Goal: Communication & Community: Answer question/provide support

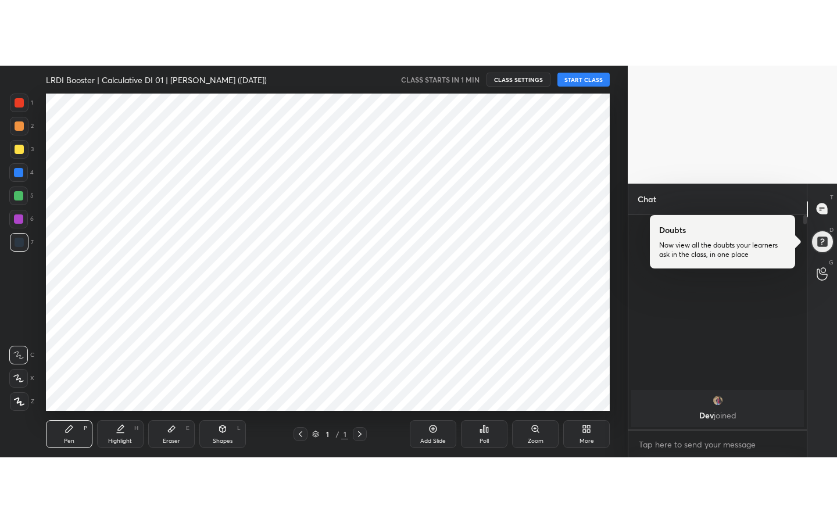
scroll to position [57834, 57570]
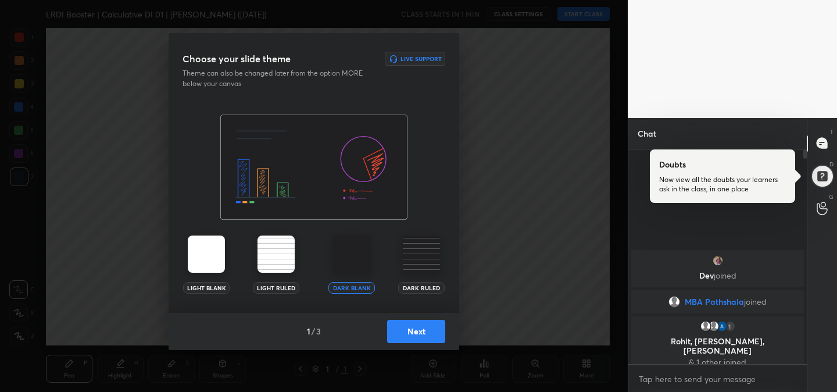
click at [427, 341] on button "Next" at bounding box center [416, 331] width 58 height 23
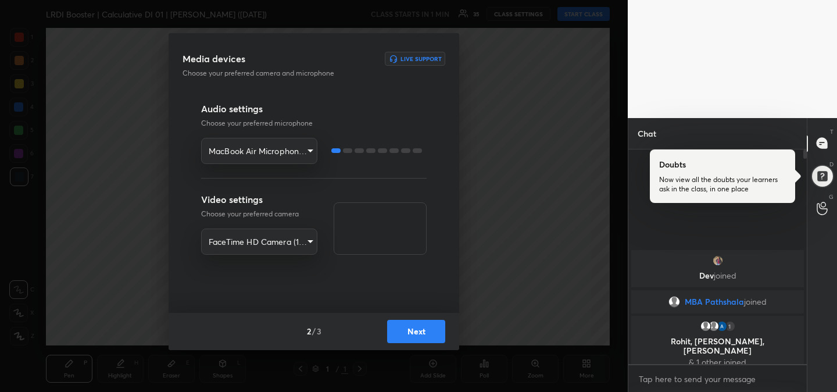
click at [427, 341] on button "Next" at bounding box center [416, 331] width 58 height 23
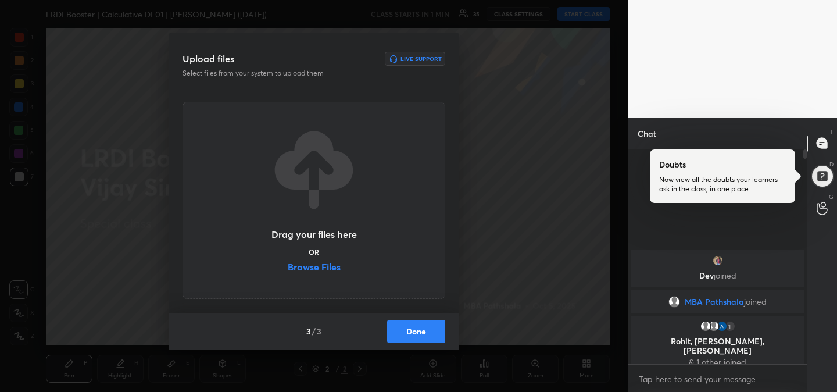
click at [326, 267] on label "Browse Files" at bounding box center [314, 268] width 53 height 12
click at [288, 267] on input "Browse Files" at bounding box center [288, 268] width 0 height 12
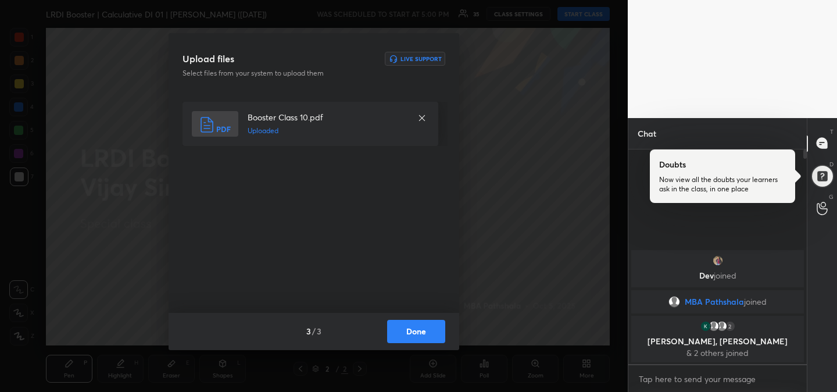
click at [424, 335] on button "Done" at bounding box center [416, 331] width 58 height 23
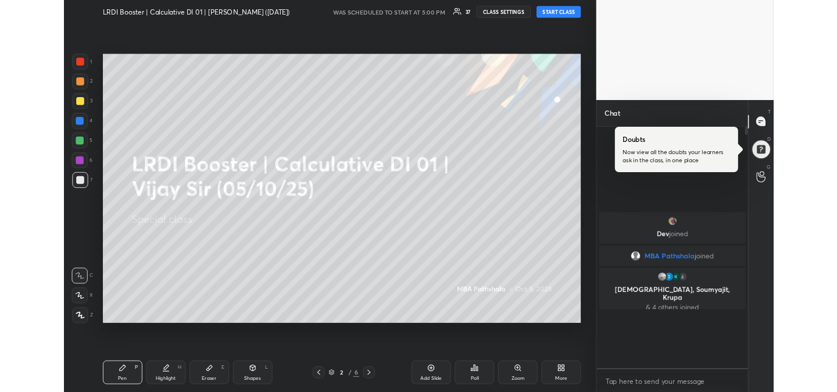
scroll to position [371, 175]
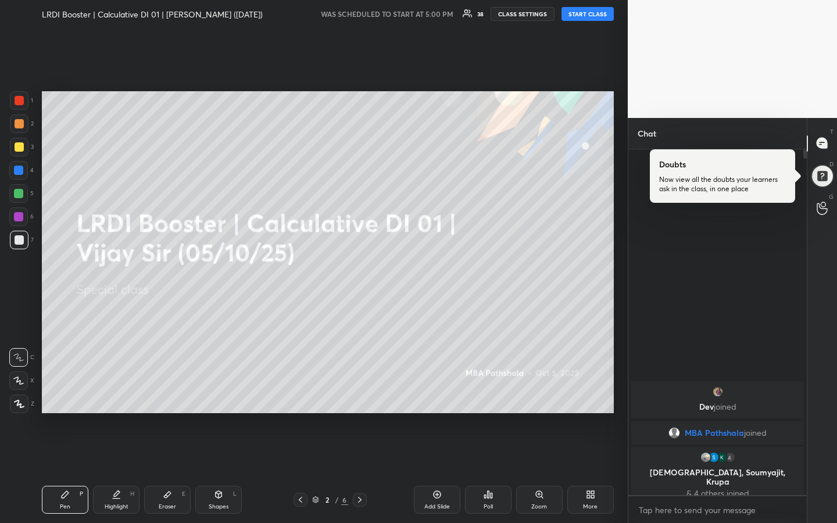
click at [584, 14] on button "START CLASS" at bounding box center [588, 14] width 52 height 14
type textarea "x"
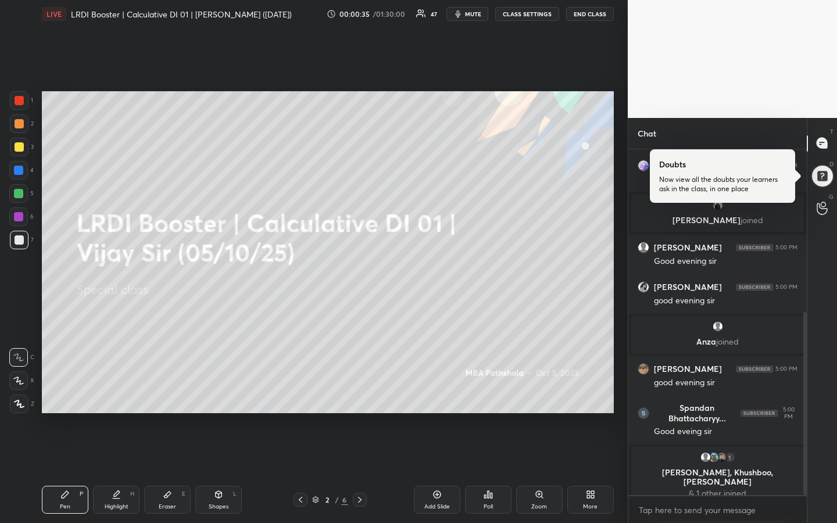
scroll to position [367, 0]
click at [317, 391] on icon at bounding box center [315, 500] width 7 height 7
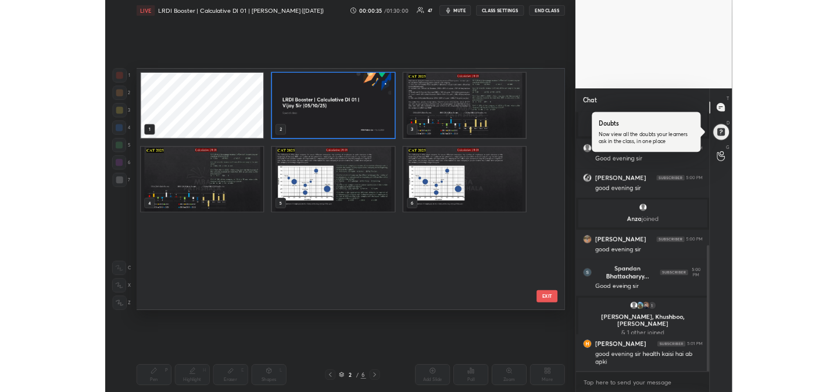
scroll to position [318, 566]
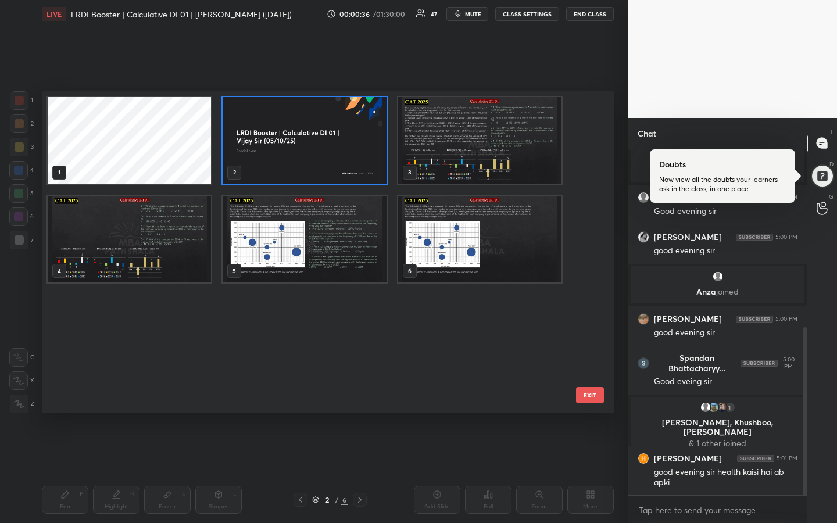
click at [317, 391] on icon at bounding box center [315, 500] width 7 height 7
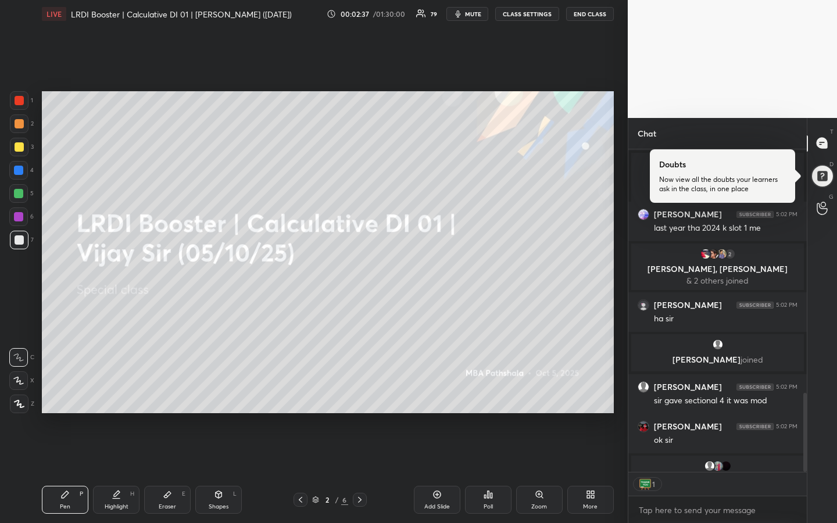
scroll to position [1065, 0]
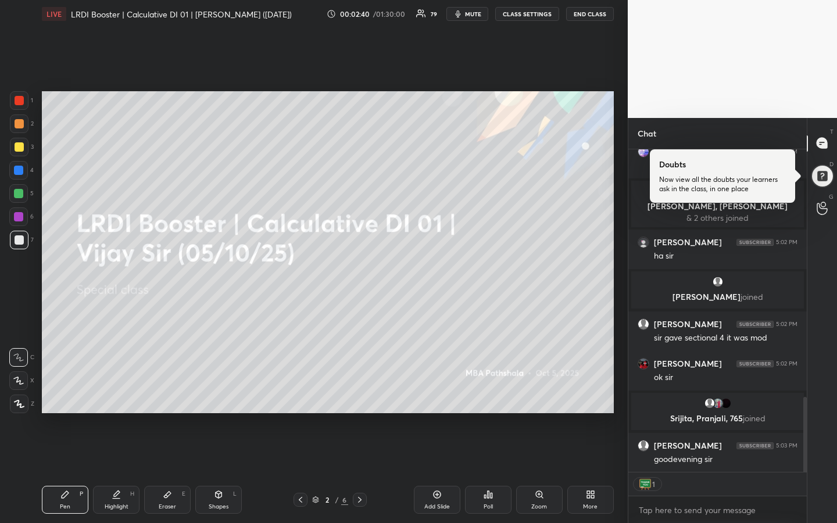
click at [619, 352] on div "1 2 3 4 5 6 7 R O A L C X Z Erase all C X Z LIVE LRDI Booster | Calculative DI …" at bounding box center [314, 261] width 628 height 523
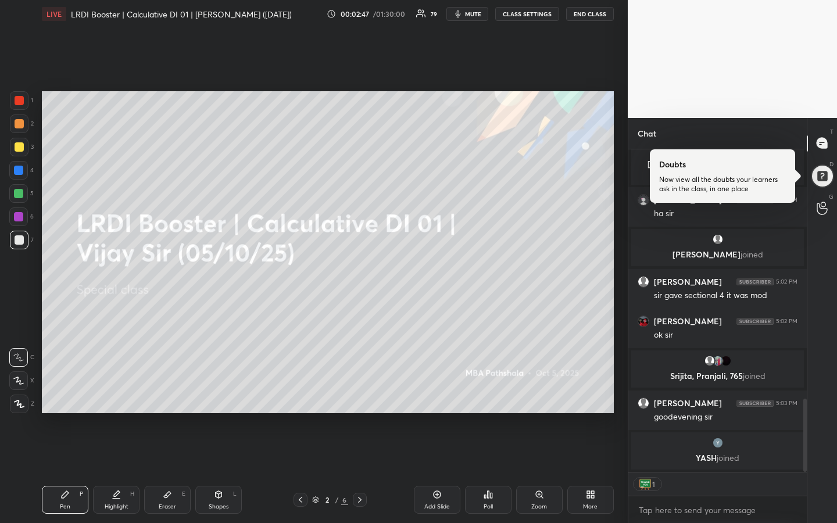
type textarea "x"
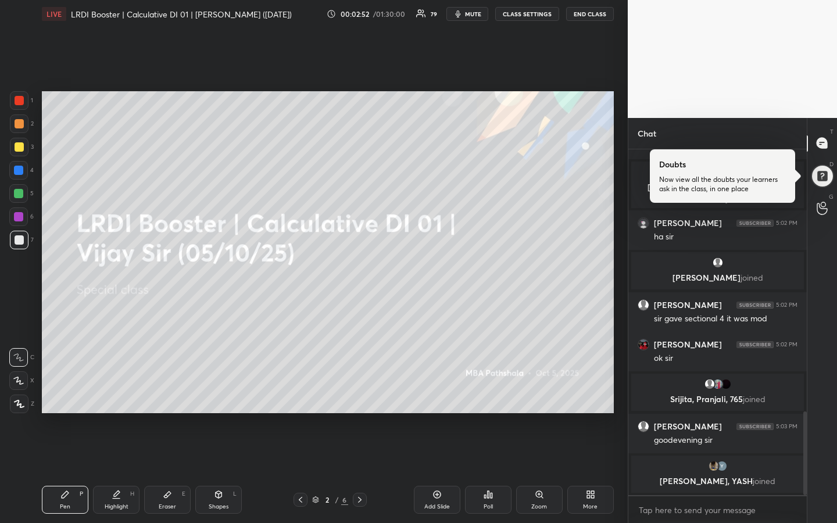
scroll to position [1079, 0]
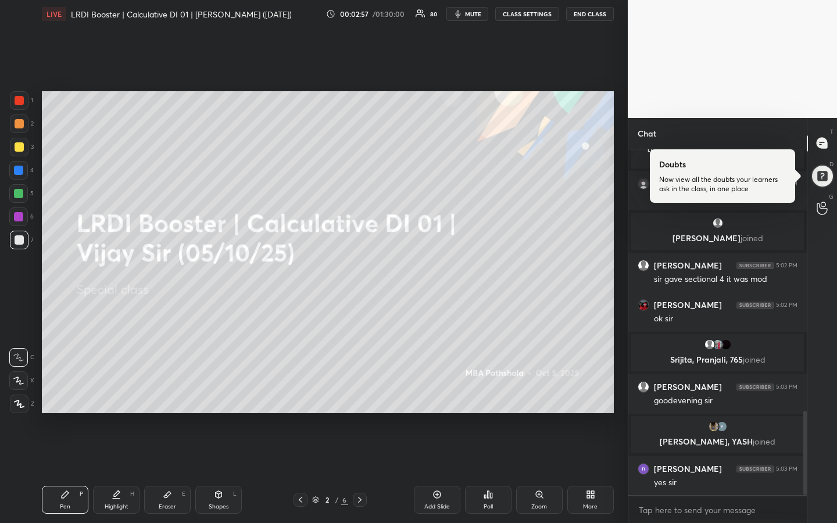
click at [621, 338] on div "1 2 3 4 5 6 7 R O A L C X Z Erase all C X Z LIVE LRDI Booster | Calculative DI …" at bounding box center [314, 261] width 628 height 523
click at [527, 15] on button "CLASS SETTINGS" at bounding box center [527, 14] width 64 height 14
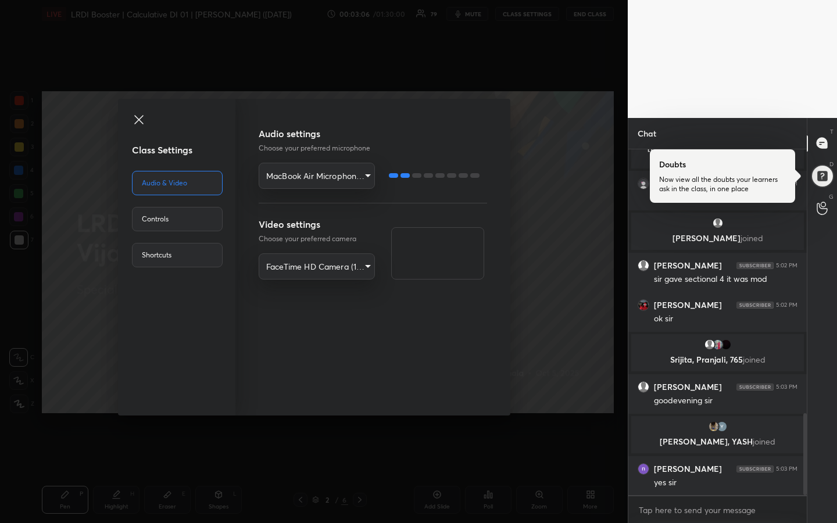
scroll to position [1121, 0]
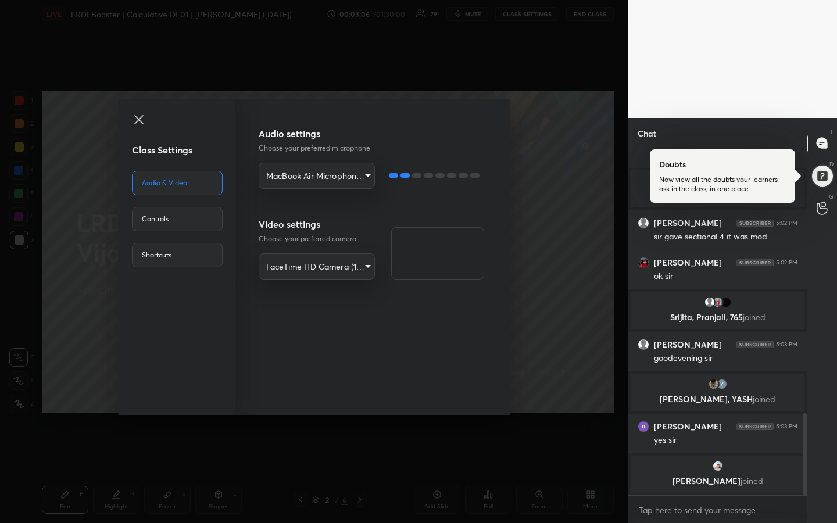
click at [183, 224] on div "Controls" at bounding box center [177, 219] width 91 height 24
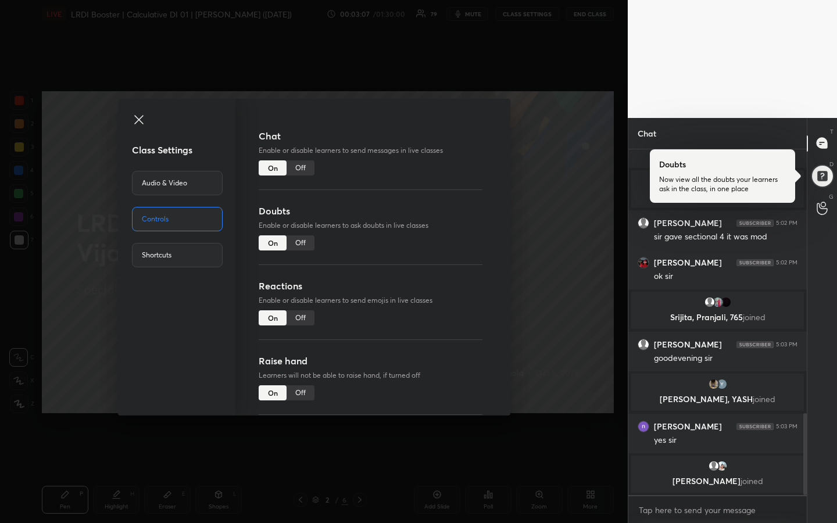
click at [301, 168] on div "Off" at bounding box center [301, 167] width 28 height 15
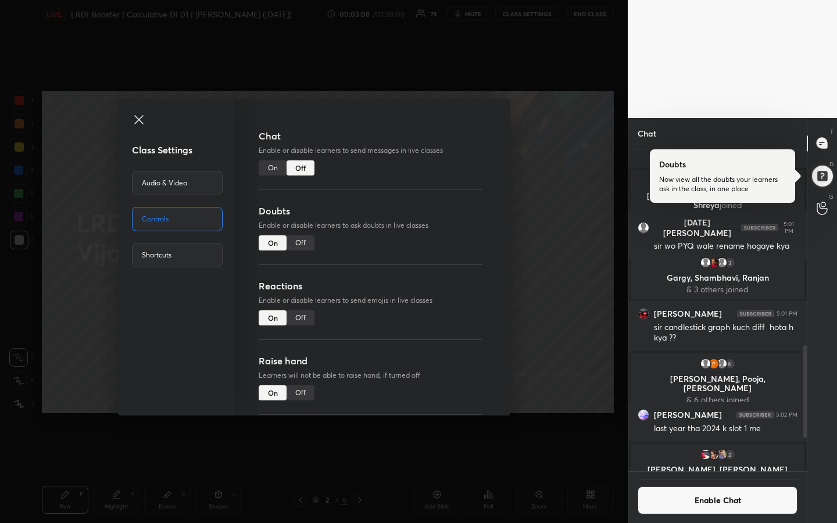
click at [138, 116] on icon at bounding box center [139, 120] width 14 height 14
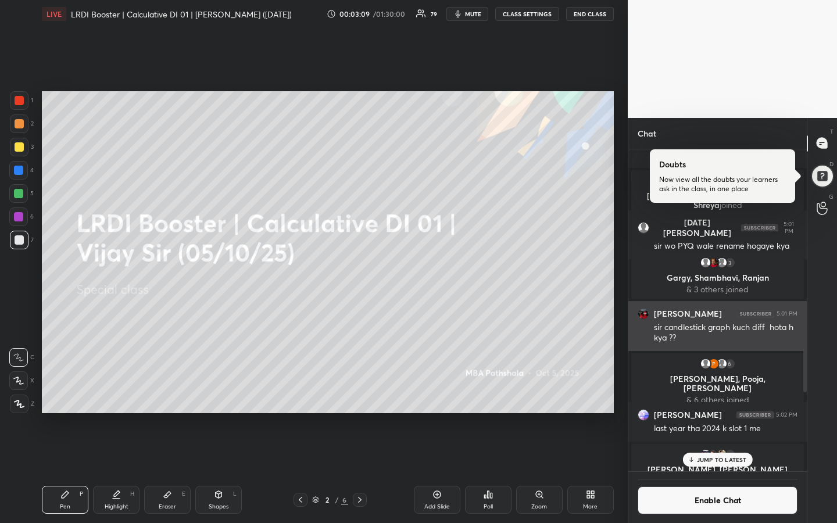
scroll to position [1242, 0]
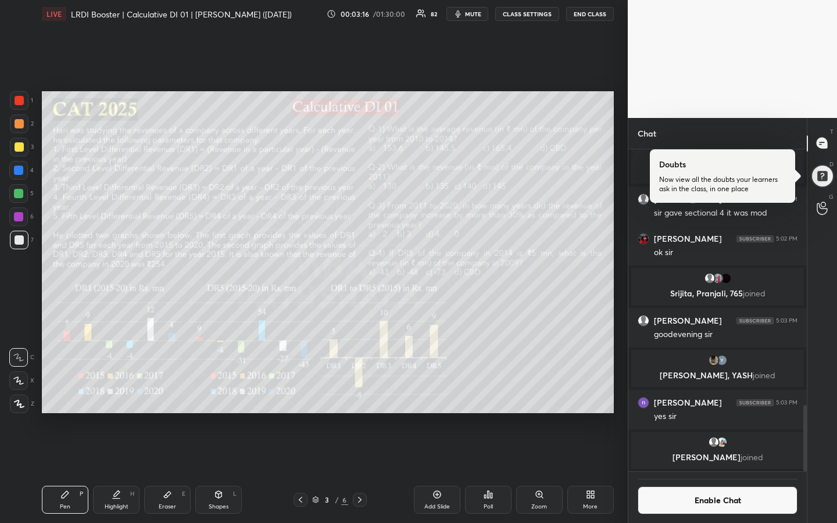
click at [486, 391] on div "Poll" at bounding box center [488, 507] width 9 height 6
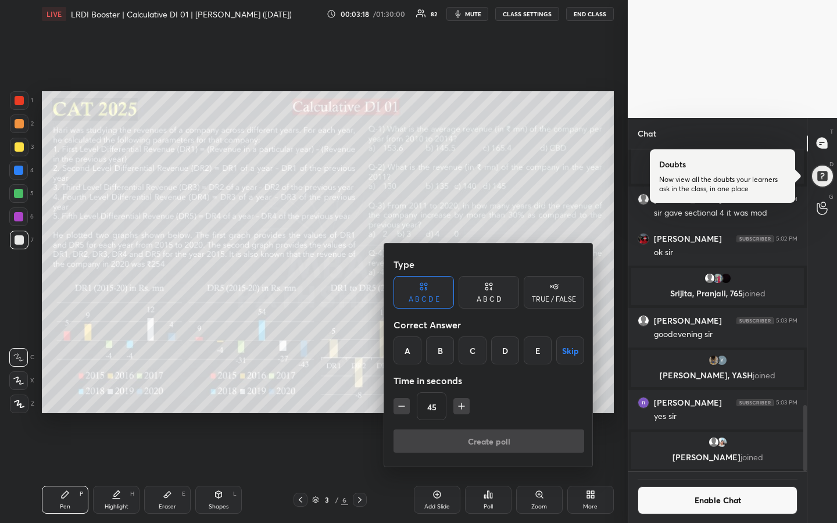
click at [488, 296] on div "A B C D" at bounding box center [489, 299] width 25 height 7
click at [487, 356] on div "C" at bounding box center [489, 351] width 34 height 28
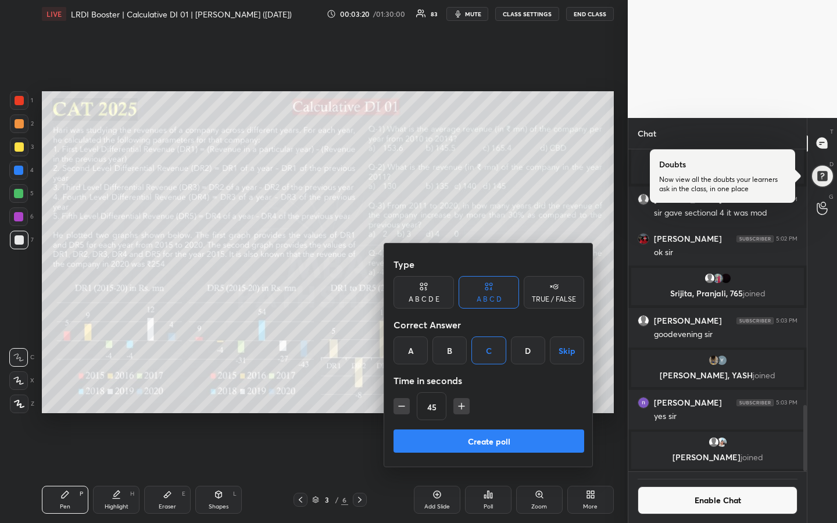
click at [465, 391] on icon "button" at bounding box center [462, 407] width 12 height 12
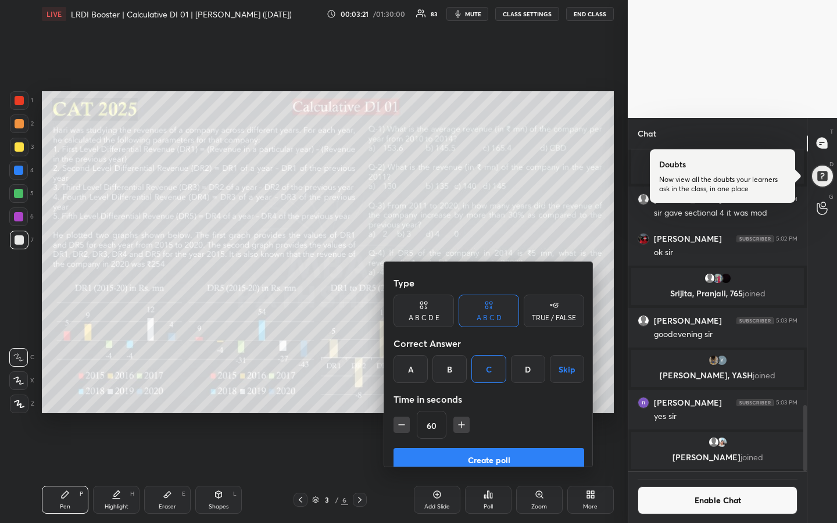
click at [465, 391] on icon "button" at bounding box center [462, 425] width 12 height 12
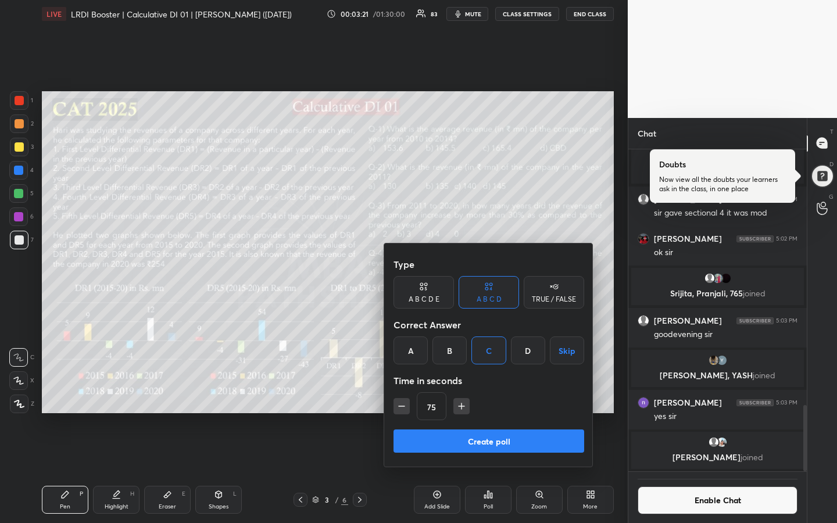
click at [465, 391] on icon "button" at bounding box center [462, 407] width 12 height 12
click at [465, 391] on icon "button" at bounding box center [467, 407] width 12 height 12
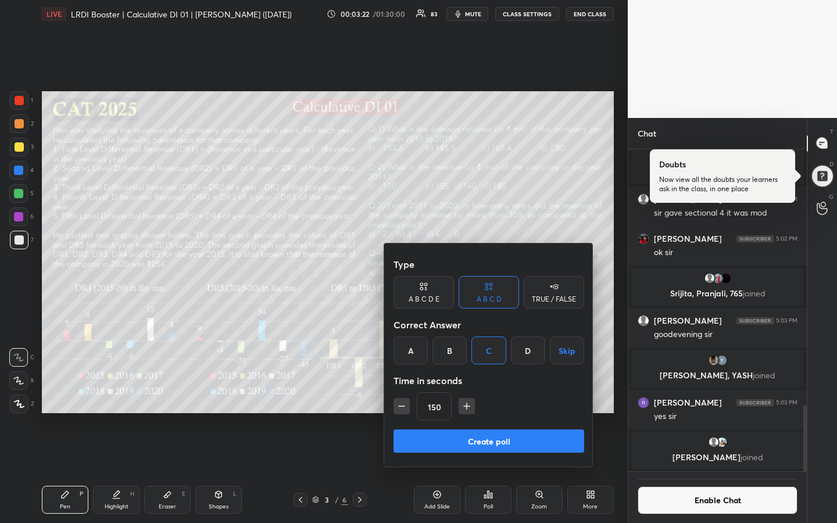
click at [465, 391] on icon "button" at bounding box center [467, 407] width 12 height 12
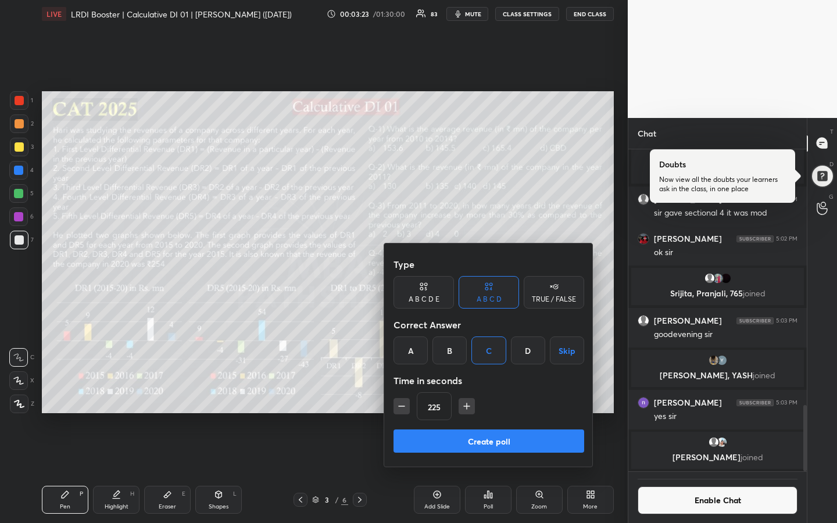
click at [465, 391] on icon "button" at bounding box center [467, 407] width 12 height 12
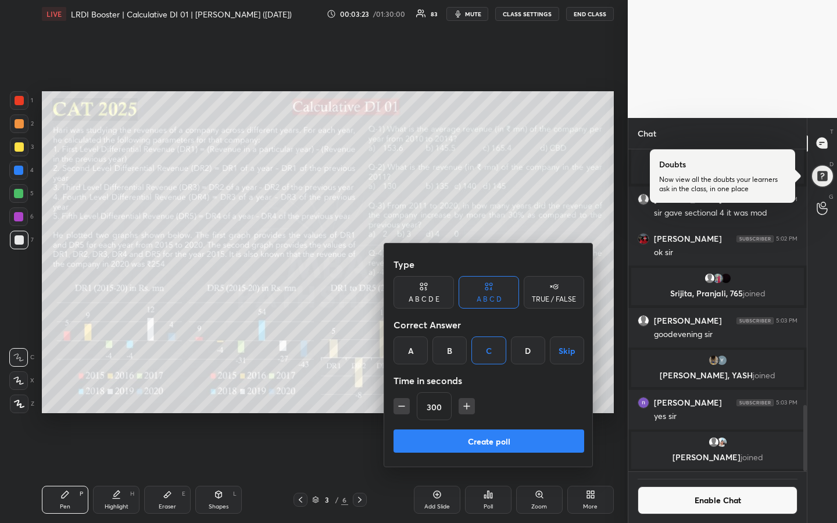
click at [465, 391] on icon "button" at bounding box center [467, 407] width 12 height 12
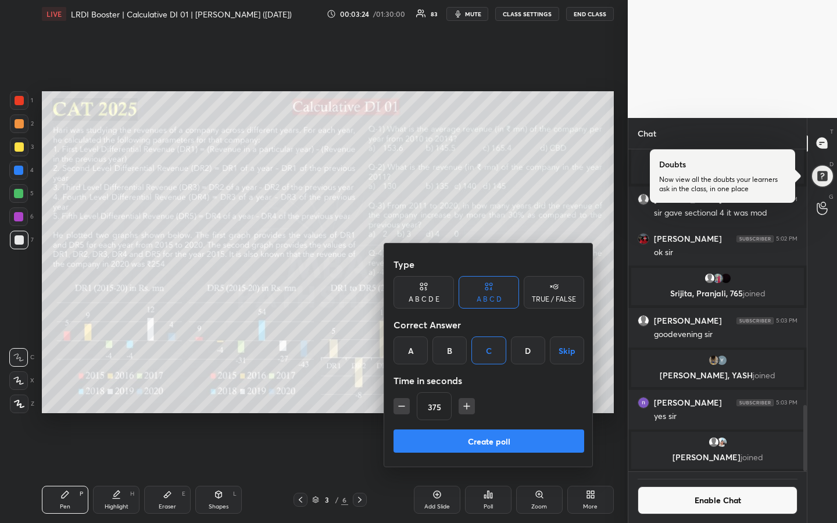
click at [465, 391] on icon "button" at bounding box center [467, 407] width 12 height 12
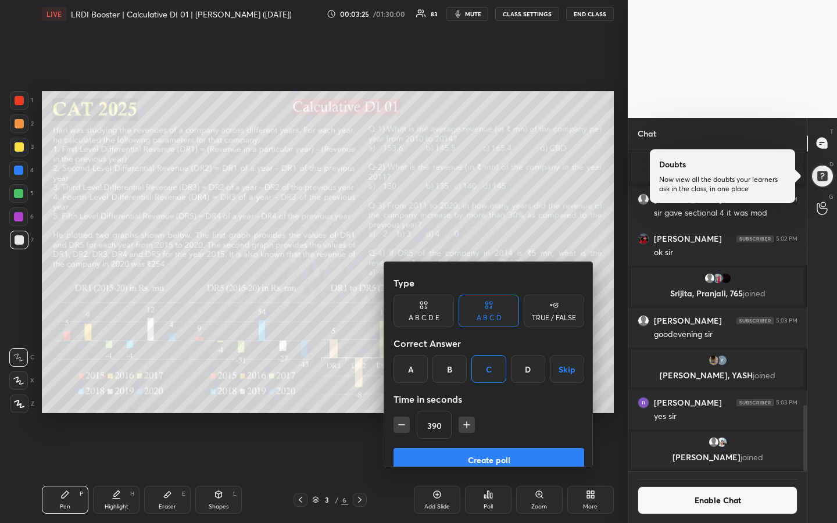
click at [465, 391] on icon "button" at bounding box center [467, 425] width 12 height 12
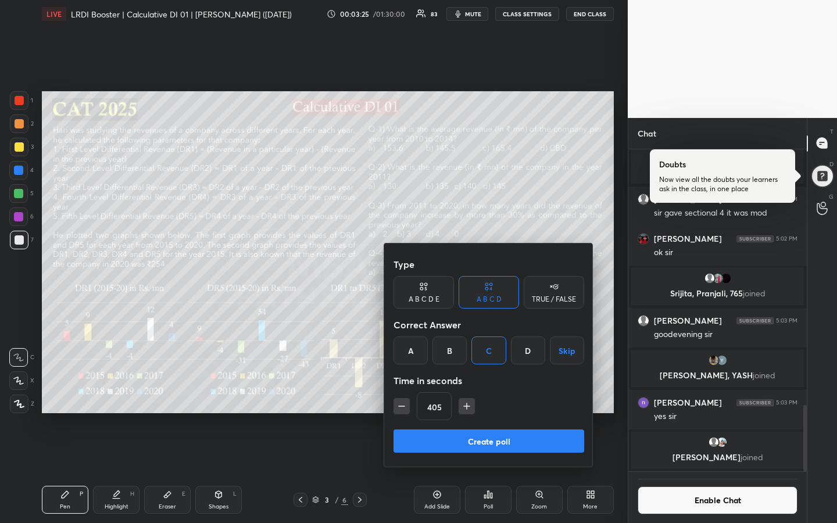
click at [465, 391] on icon "button" at bounding box center [467, 407] width 12 height 12
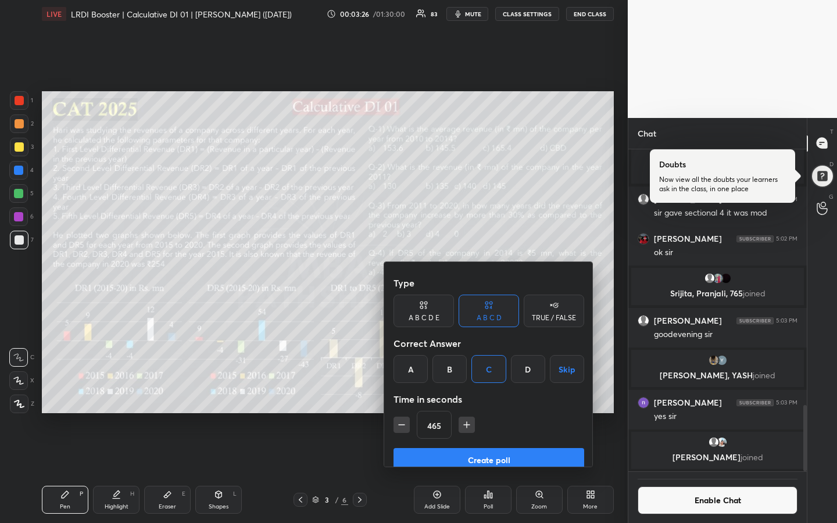
click at [465, 391] on icon "button" at bounding box center [467, 425] width 12 height 12
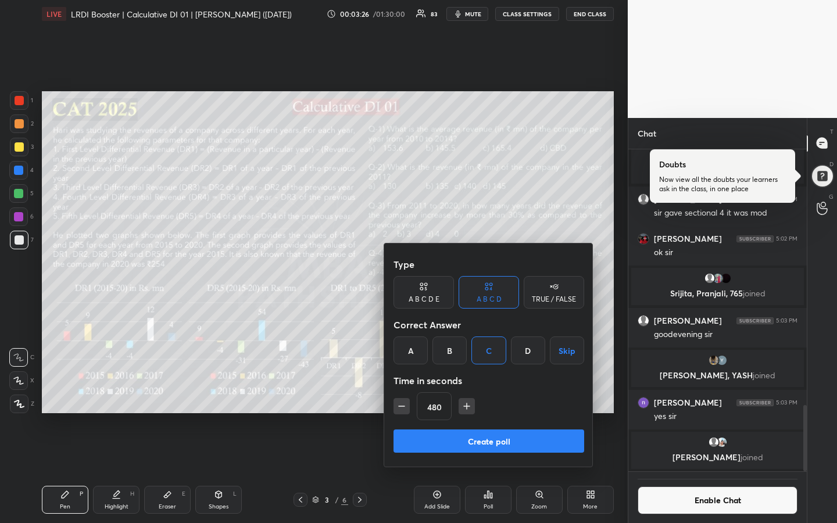
click at [465, 391] on icon "button" at bounding box center [467, 407] width 12 height 12
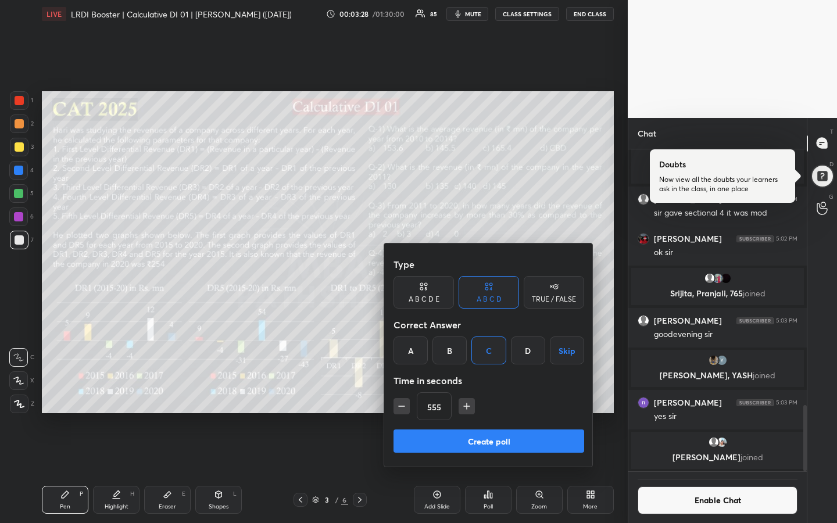
click at [465, 391] on icon "button" at bounding box center [467, 407] width 12 height 12
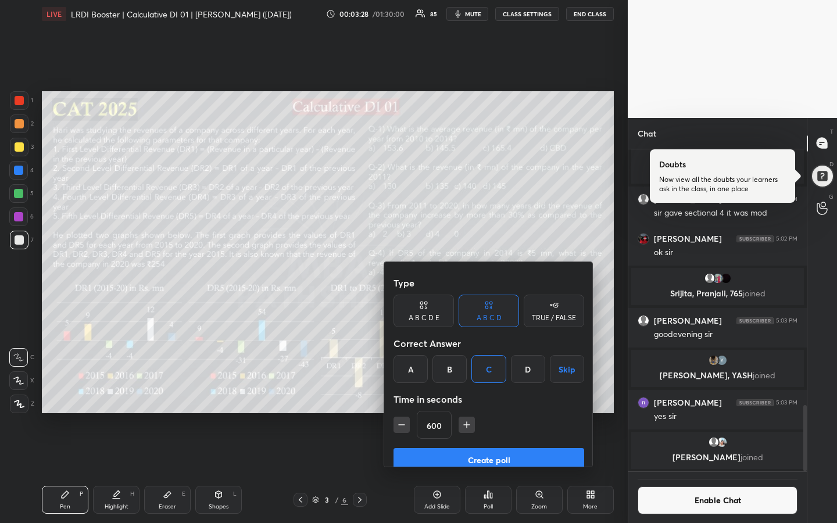
click at [465, 391] on icon "button" at bounding box center [467, 425] width 12 height 12
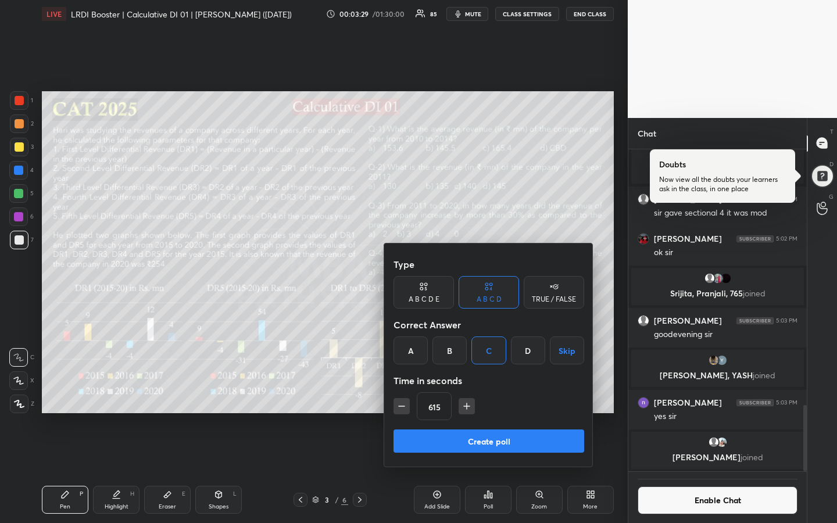
click at [465, 391] on icon "button" at bounding box center [467, 407] width 12 height 12
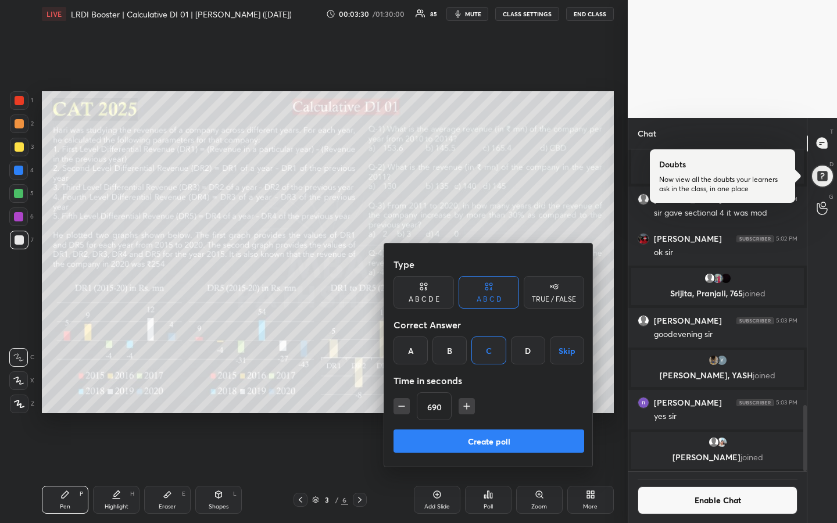
click at [465, 391] on icon "button" at bounding box center [467, 407] width 12 height 12
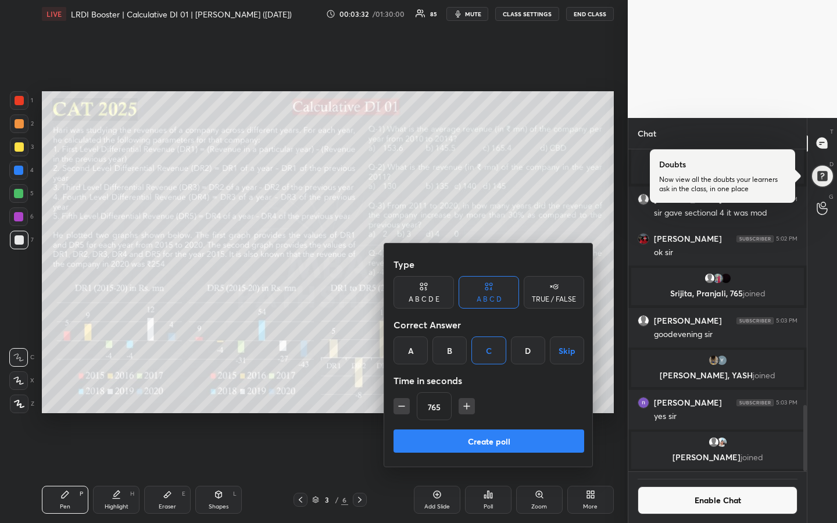
click at [465, 391] on icon "button" at bounding box center [467, 407] width 12 height 12
type input "780"
click at [483, 391] on button "Create poll" at bounding box center [489, 441] width 191 height 23
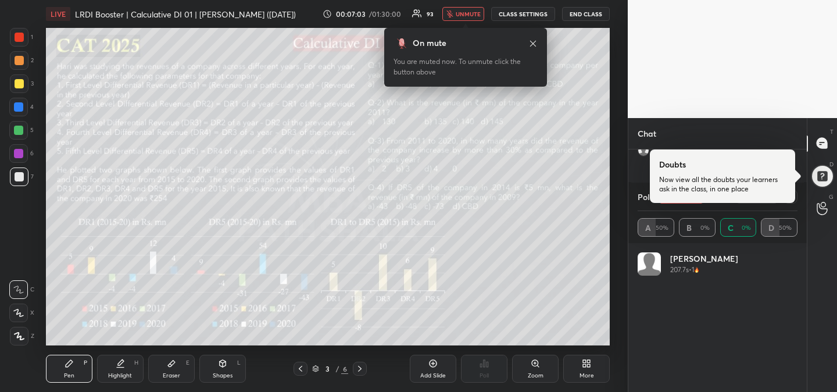
scroll to position [136, 156]
click at [534, 42] on icon at bounding box center [533, 43] width 9 height 9
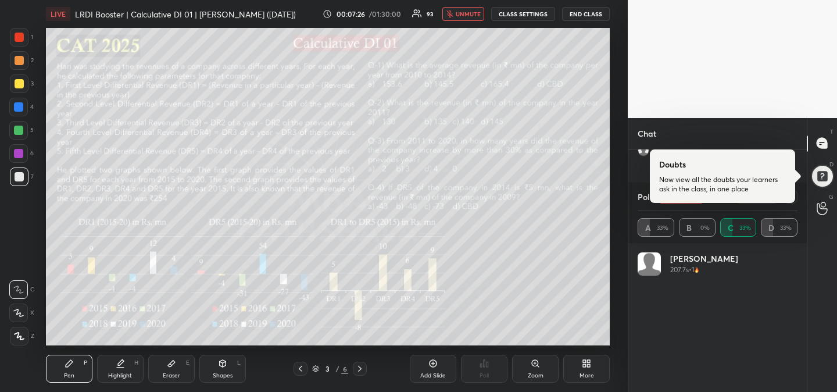
click at [620, 167] on div "1 2 3 4 5 6 7 R O A L C X Z Erase all C X Z LIVE LRDI Booster | Calculative DI …" at bounding box center [314, 196] width 628 height 392
click at [828, 180] on div at bounding box center [822, 175] width 23 height 23
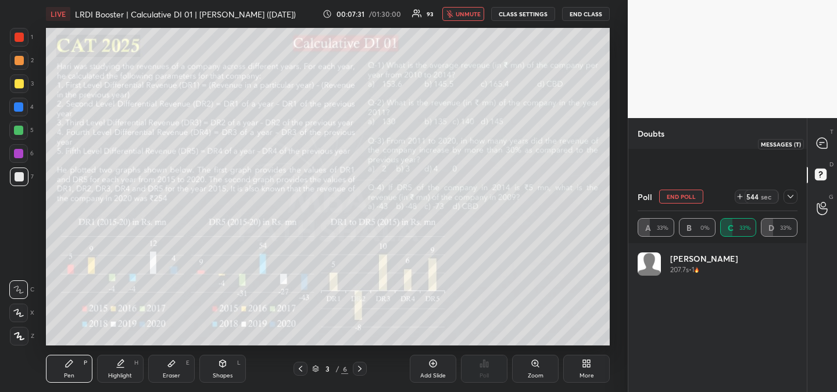
click at [826, 141] on icon at bounding box center [822, 143] width 10 height 10
click at [793, 195] on icon at bounding box center [790, 196] width 9 height 9
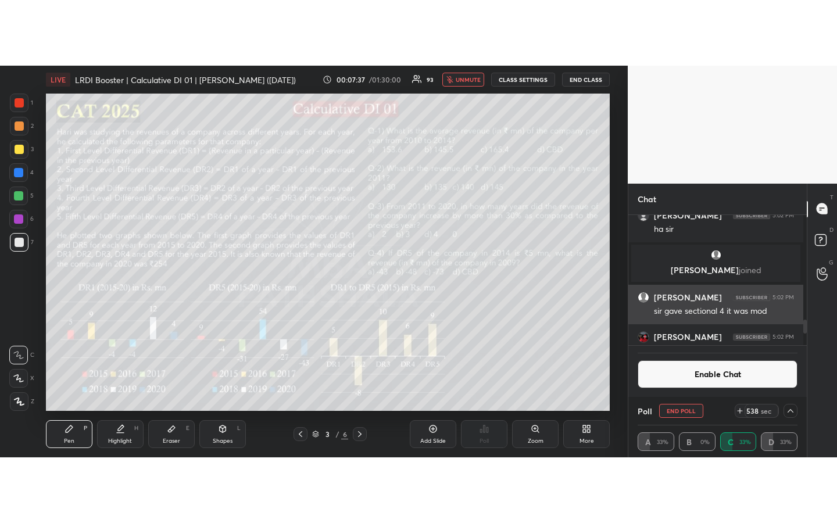
scroll to position [1294, 0]
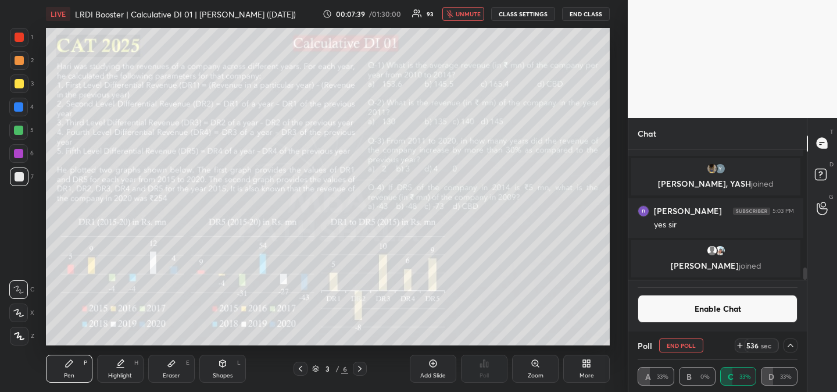
click at [822, 265] on div "T Messages (T) D Doubts (D) G Raise Hand (G)" at bounding box center [822, 255] width 30 height 274
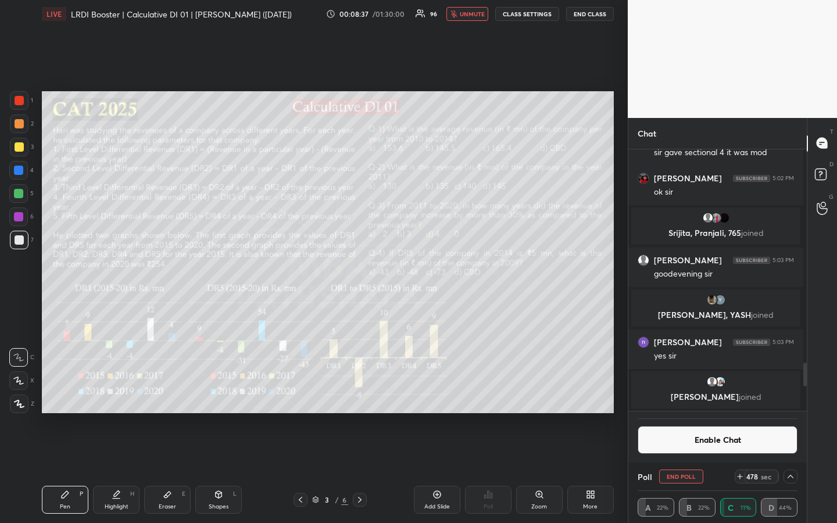
scroll to position [1162, 0]
click at [790, 391] on icon at bounding box center [790, 476] width 9 height 9
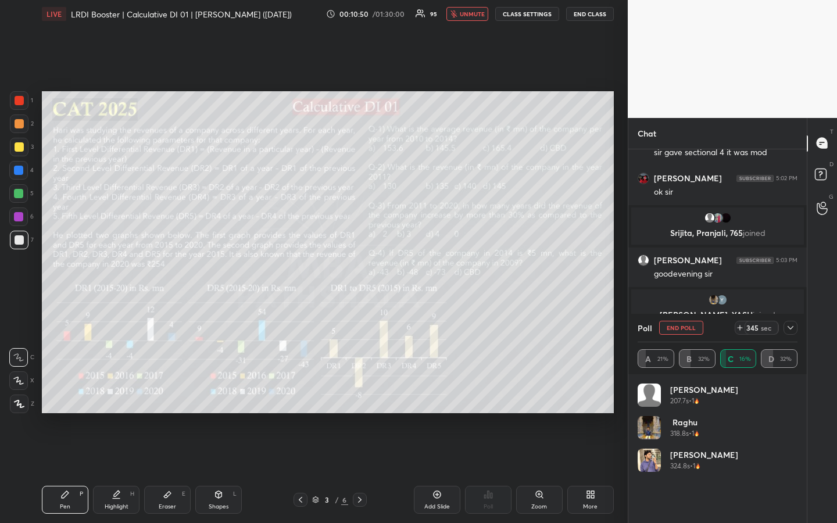
scroll to position [311, 175]
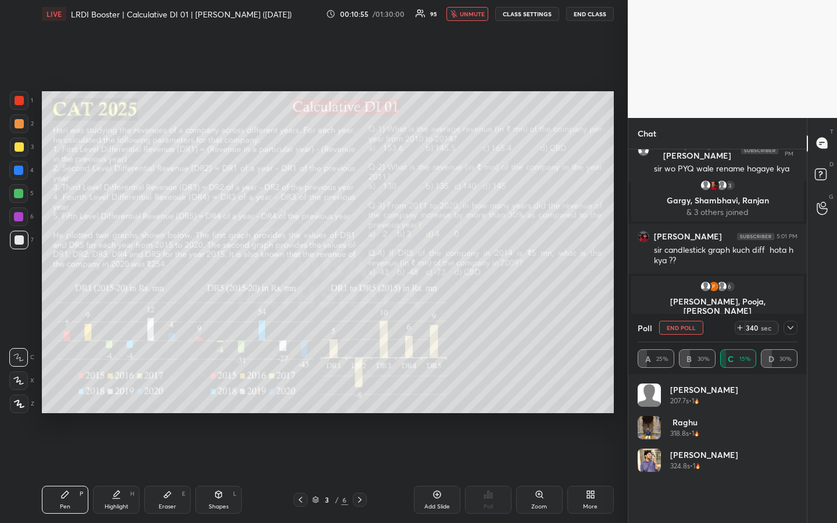
click at [790, 329] on icon at bounding box center [791, 327] width 6 height 3
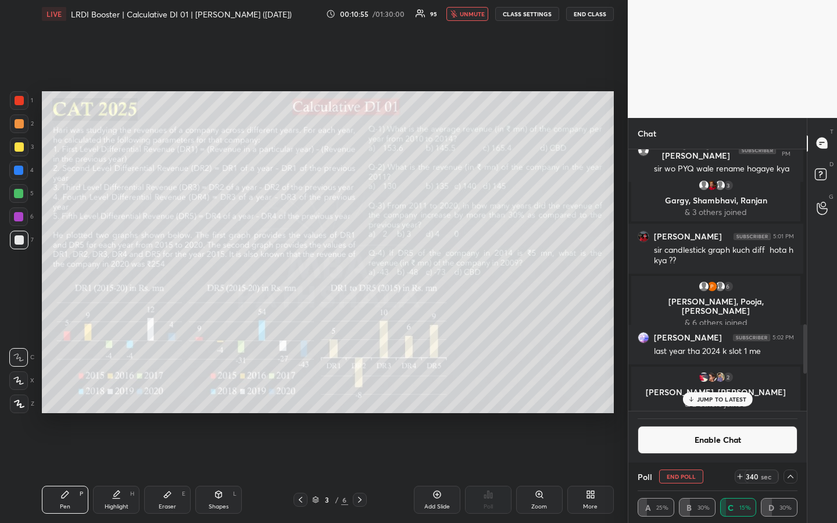
scroll to position [0, 0]
click at [721, 391] on p "JUMP TO LATEST" at bounding box center [722, 399] width 50 height 7
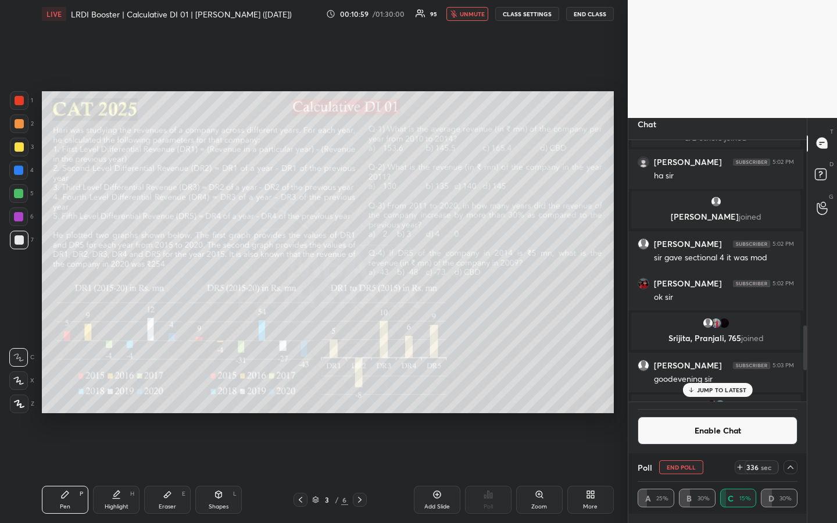
scroll to position [1272, 0]
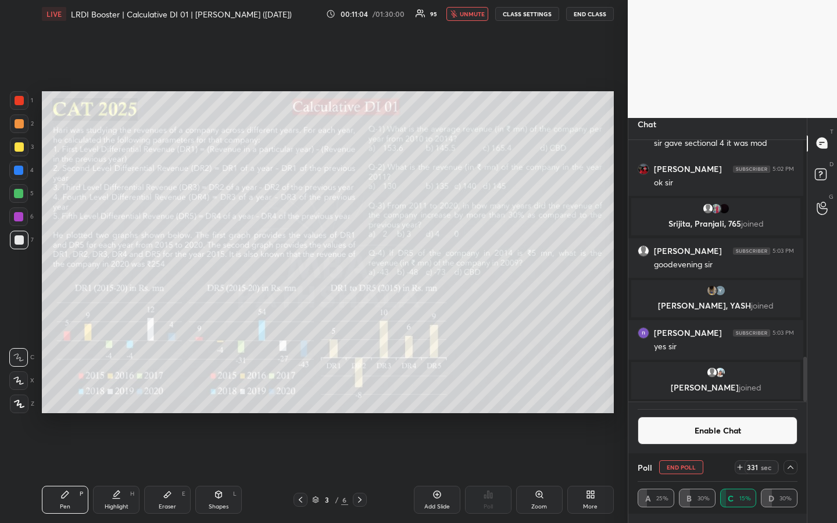
click at [622, 391] on div "1 2 3 4 5 6 7 R O A L C X Z Erase all C X Z LIVE LRDI Booster | Calculative DI …" at bounding box center [314, 261] width 628 height 523
click at [786, 391] on icon at bounding box center [790, 467] width 9 height 9
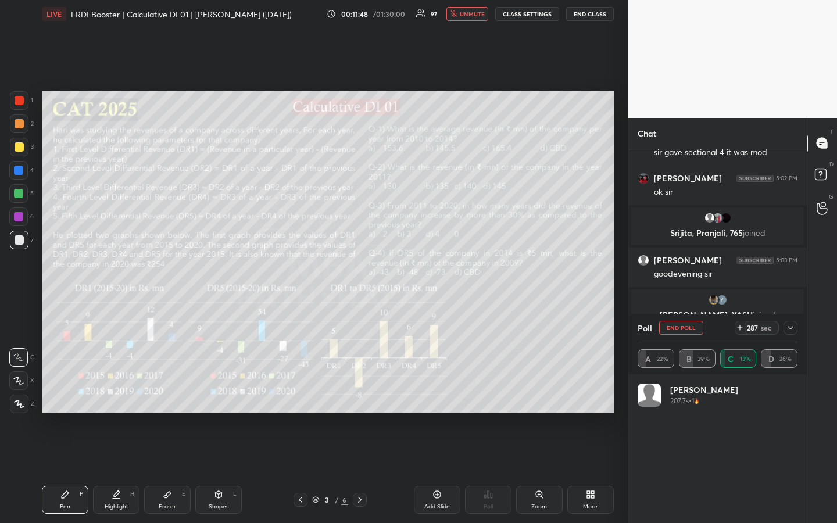
scroll to position [4, 4]
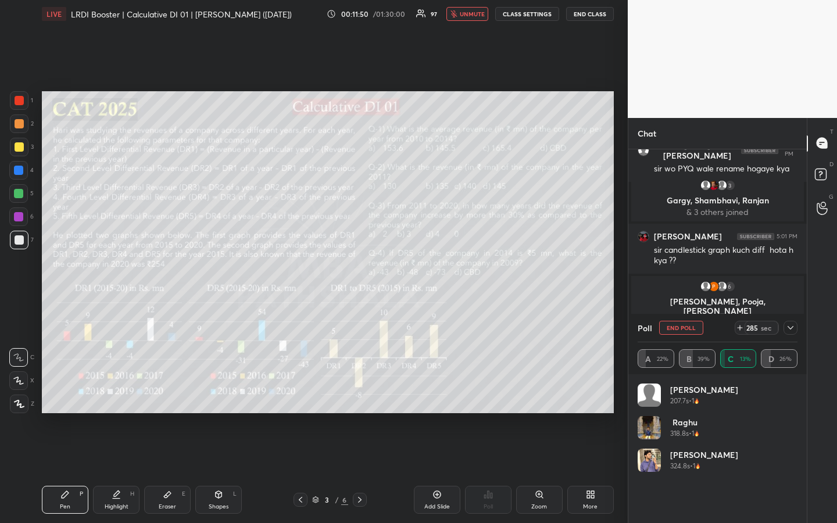
click at [789, 333] on div at bounding box center [791, 328] width 14 height 14
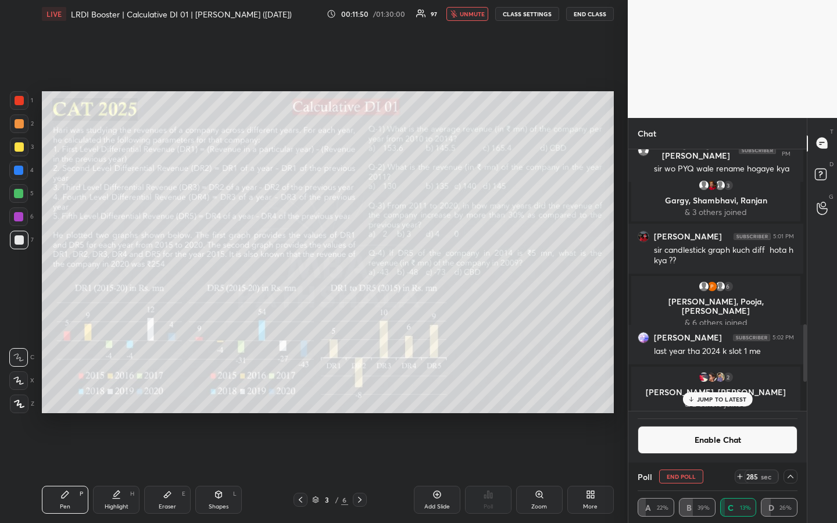
scroll to position [4, 1]
click at [716, 391] on div "JUMP TO LATEST" at bounding box center [718, 400] width 70 height 14
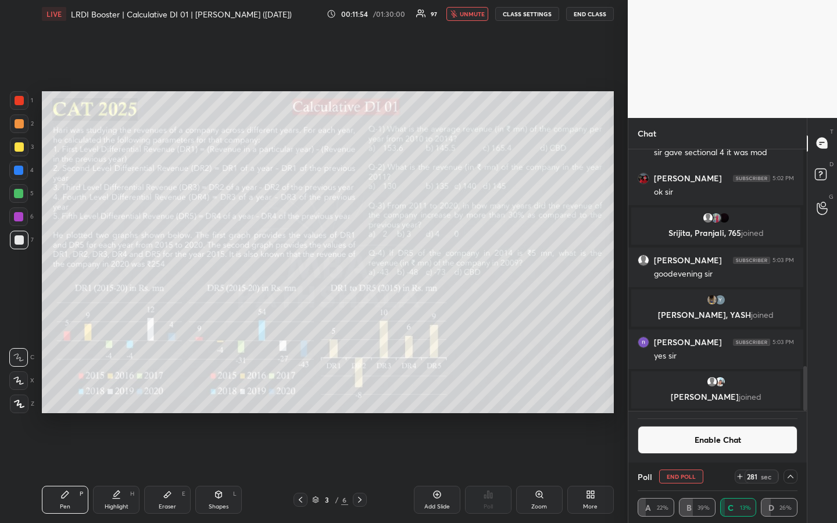
click at [621, 320] on div "1 2 3 4 5 6 7 R O A L C X Z Erase all C X Z LIVE LRDI Booster | Calculative DI …" at bounding box center [314, 261] width 628 height 523
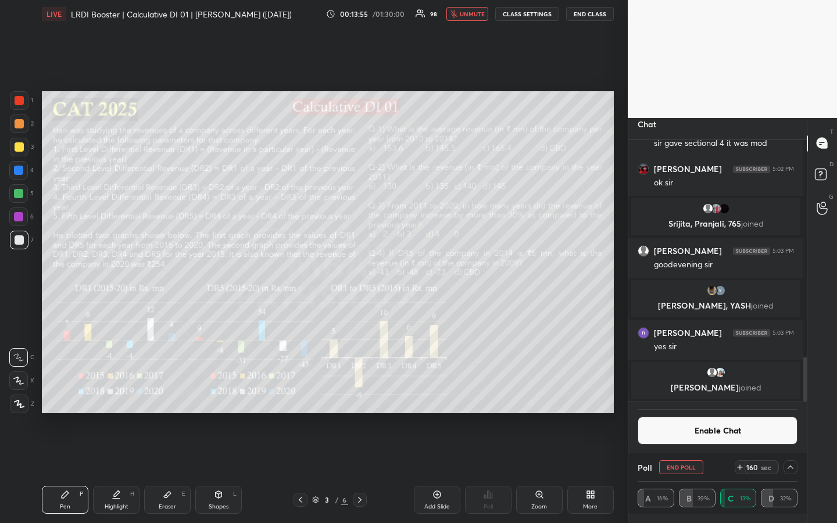
click at [789, 391] on icon at bounding box center [790, 467] width 9 height 9
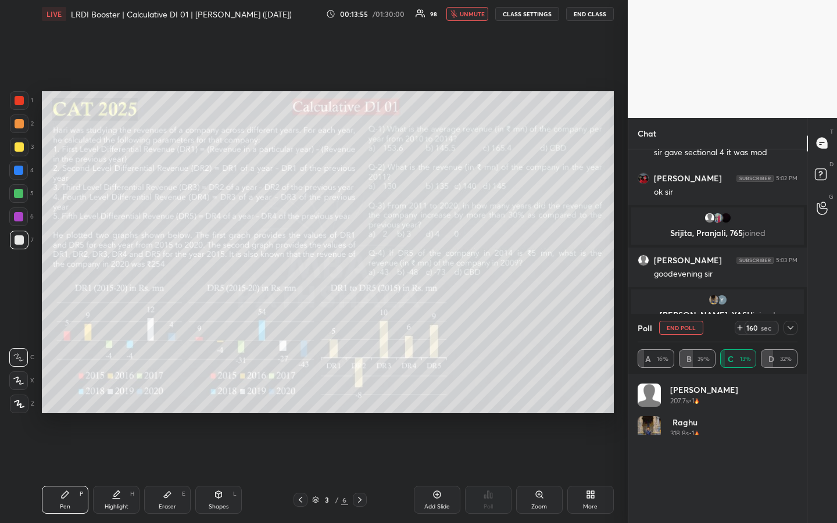
scroll to position [135, 156]
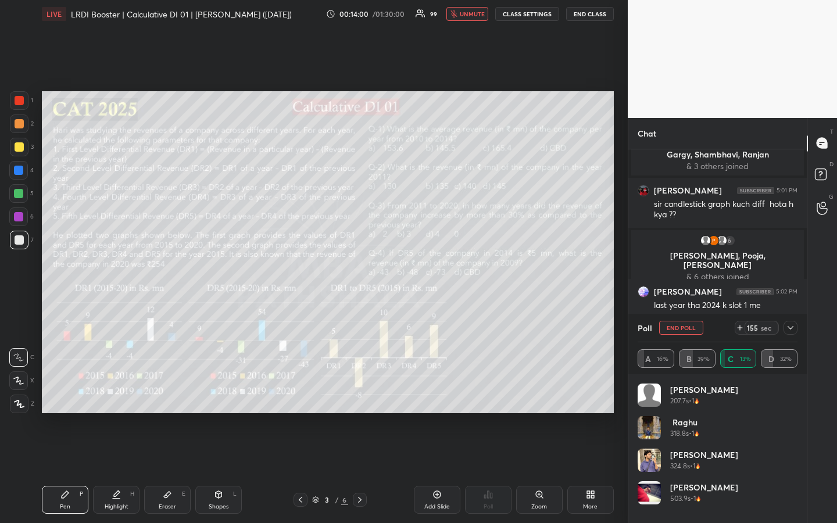
click at [791, 329] on icon at bounding box center [790, 327] width 9 height 9
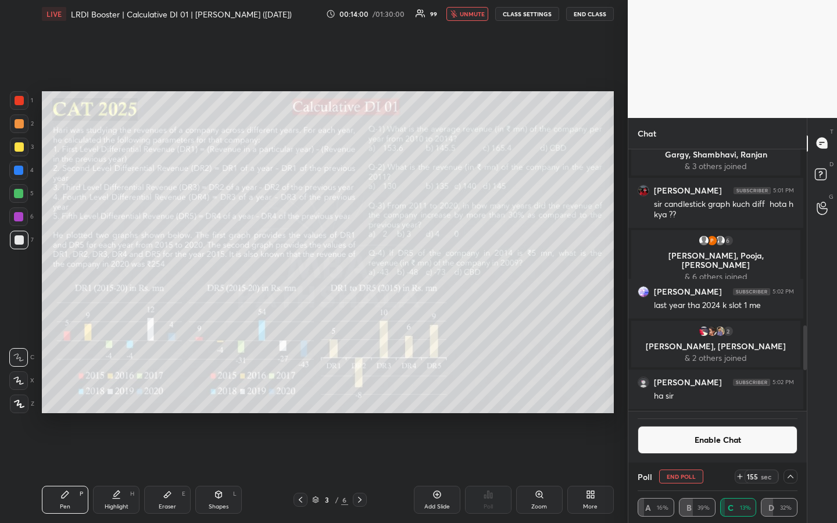
scroll to position [901, 0]
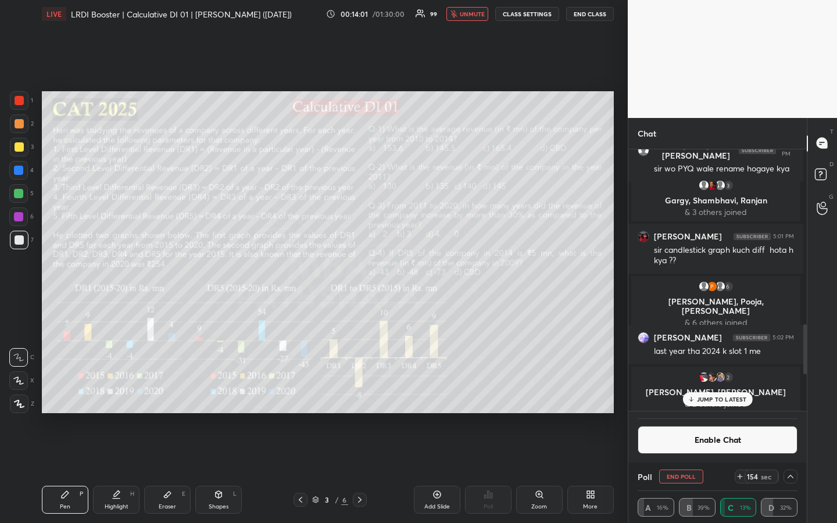
click at [733, 391] on div "JUMP TO LATEST" at bounding box center [718, 400] width 70 height 14
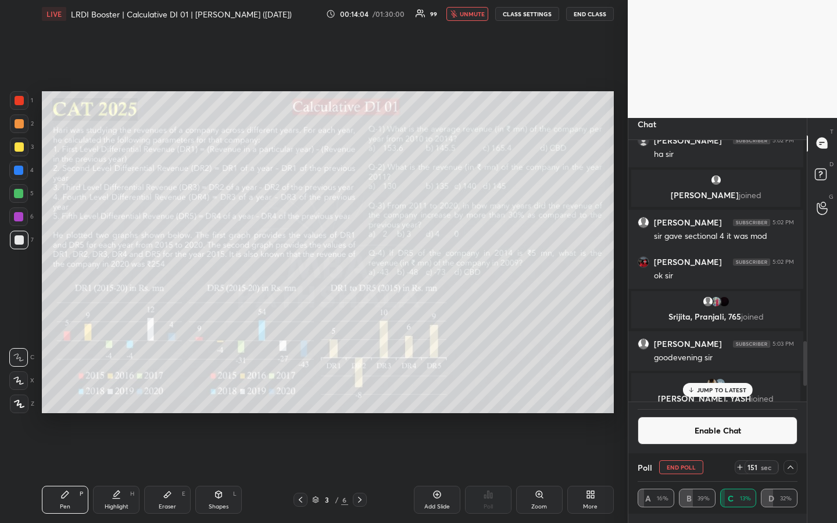
scroll to position [1272, 0]
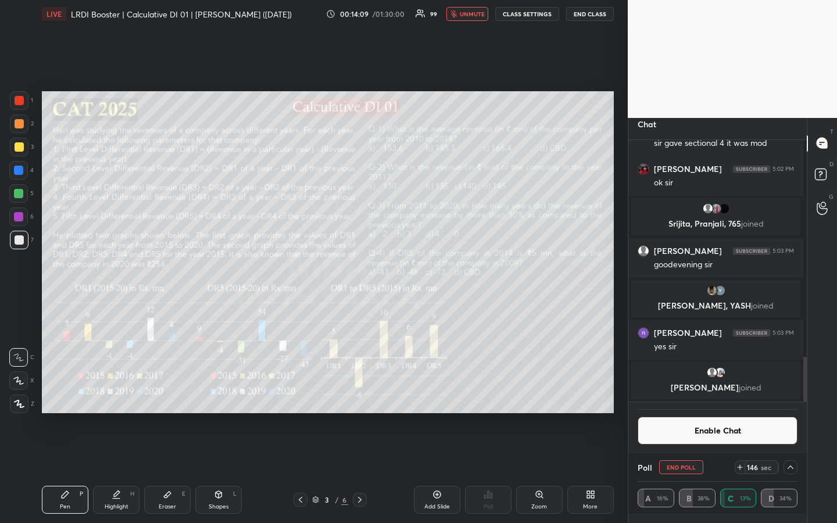
click at [620, 304] on div "1 2 3 4 5 6 7 R O A L C X Z Erase all C X Z LIVE LRDI Booster | Calculative DI …" at bounding box center [314, 261] width 628 height 523
click at [790, 391] on icon at bounding box center [790, 467] width 9 height 9
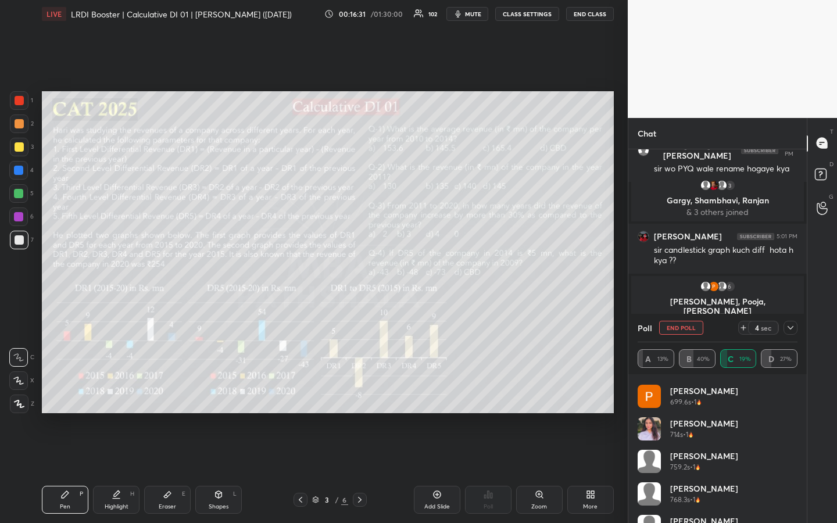
scroll to position [219, 0]
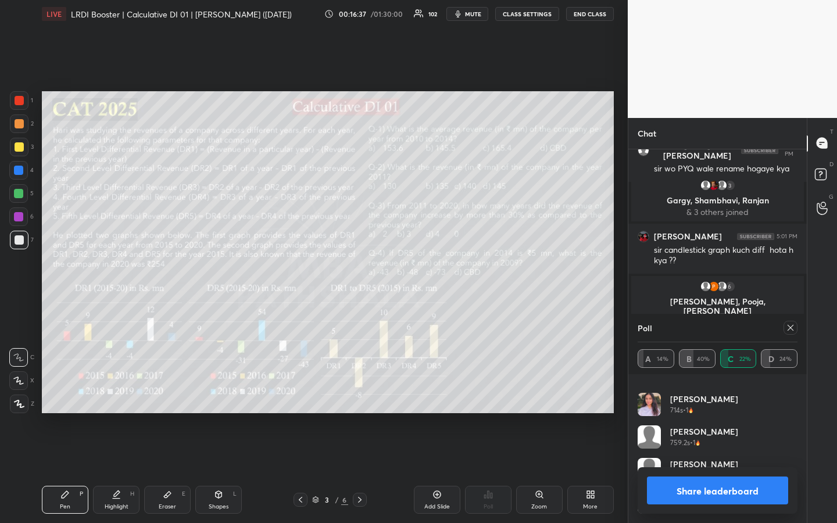
click at [793, 326] on icon at bounding box center [791, 328] width 6 height 6
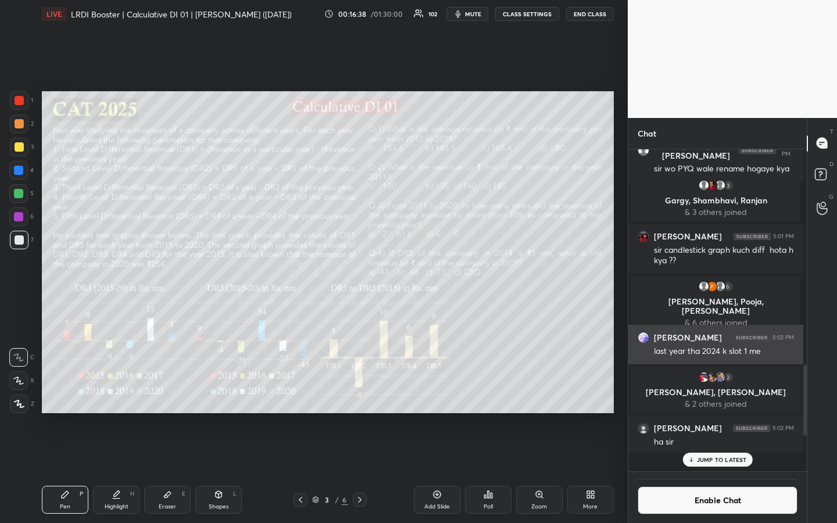
scroll to position [313, 172]
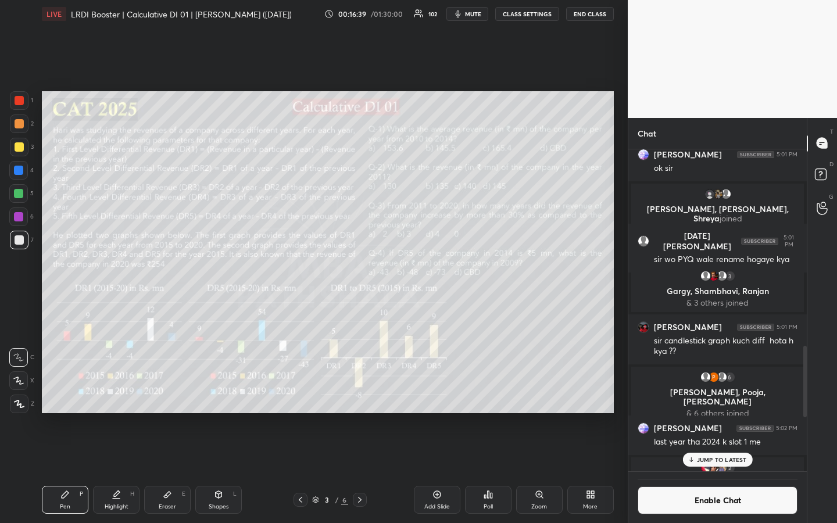
click at [490, 391] on div "Poll" at bounding box center [488, 507] width 9 height 6
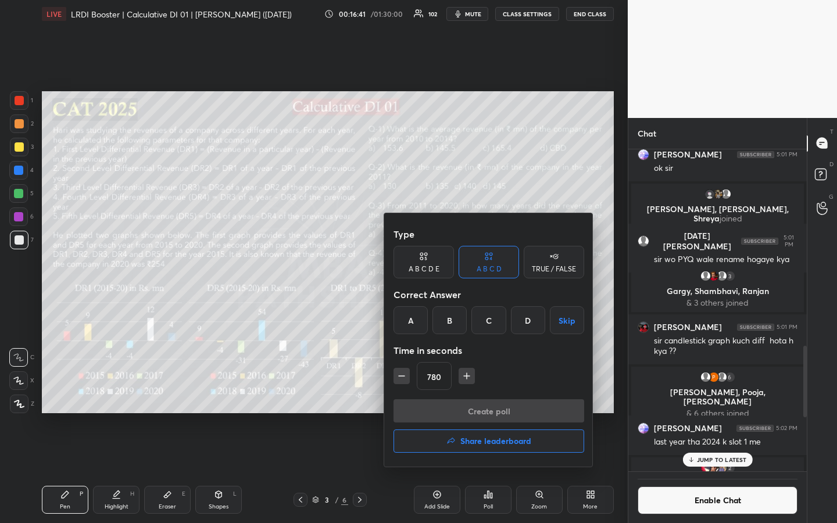
click at [444, 329] on div "B" at bounding box center [450, 320] width 34 height 28
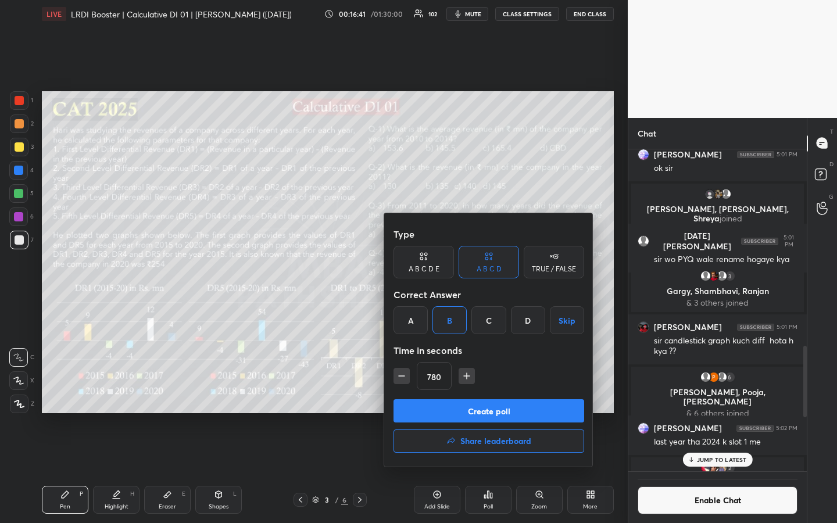
click at [446, 377] on div "Type A B C D E A B C D TRUE / FALSE Correct Answer A B C D Skip Time in seconds…" at bounding box center [488, 340] width 209 height 254
type input "15"
click at [493, 391] on button "Create poll" at bounding box center [489, 411] width 191 height 23
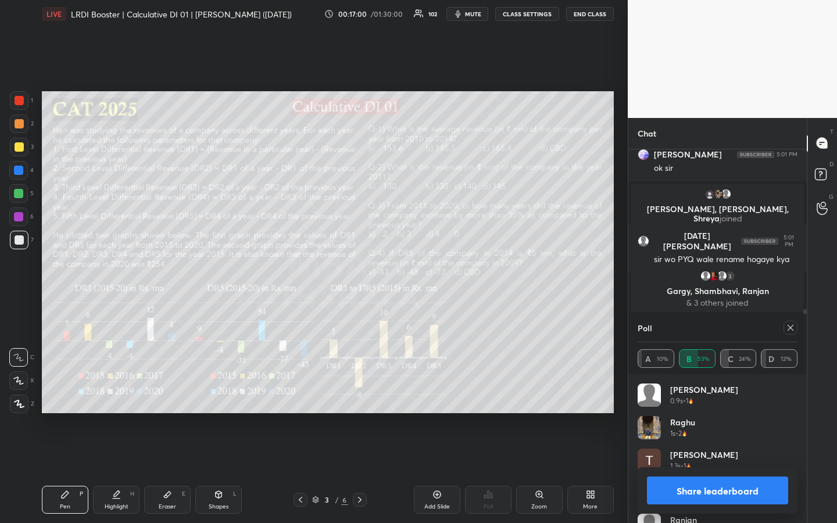
click at [794, 324] on icon at bounding box center [790, 327] width 9 height 9
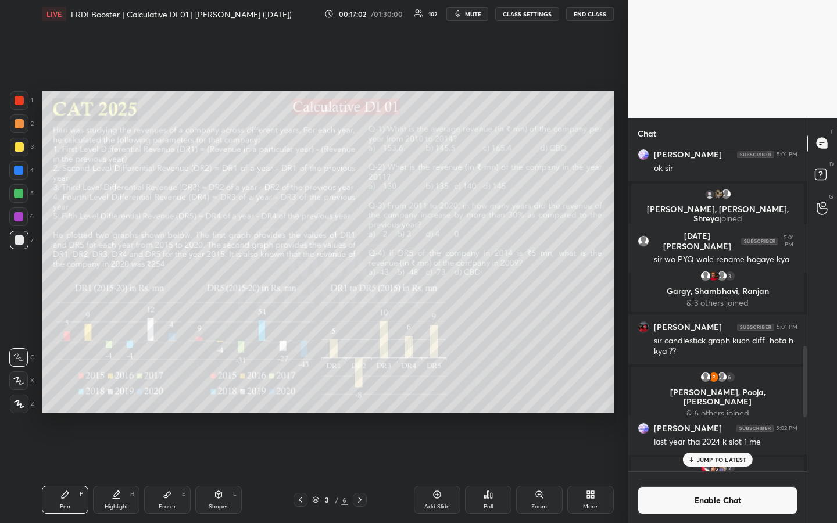
click at [489, 391] on icon at bounding box center [489, 494] width 2 height 7
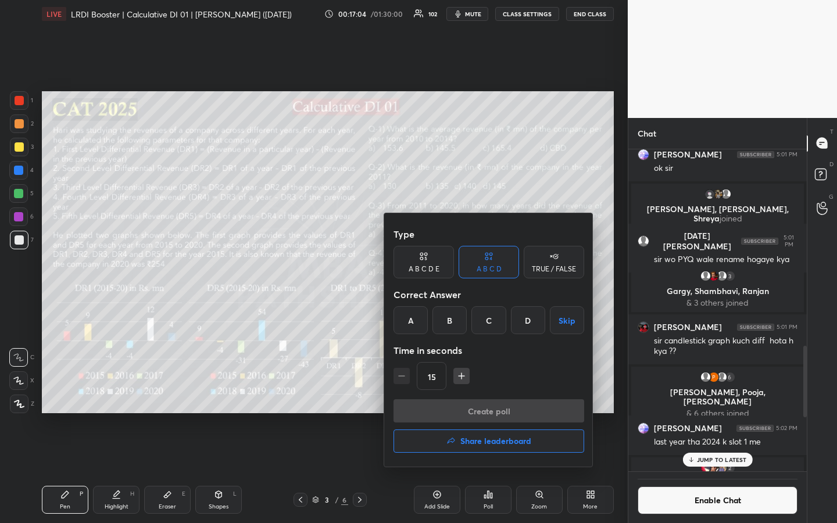
click at [417, 323] on div "A" at bounding box center [411, 320] width 34 height 28
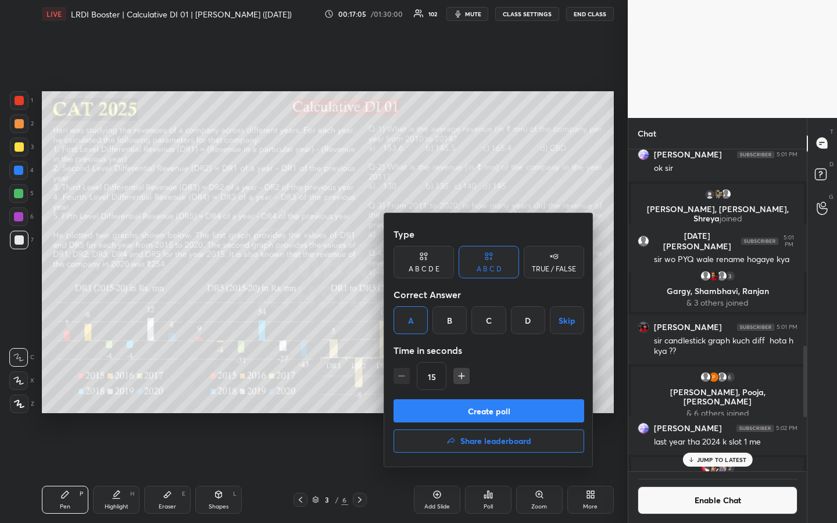
click at [504, 391] on button "Create poll" at bounding box center [489, 411] width 191 height 23
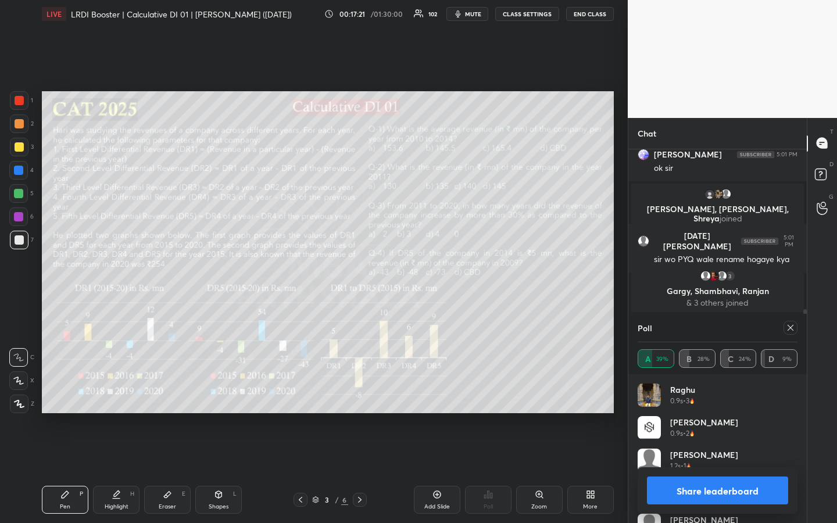
click at [790, 329] on icon at bounding box center [790, 327] width 9 height 9
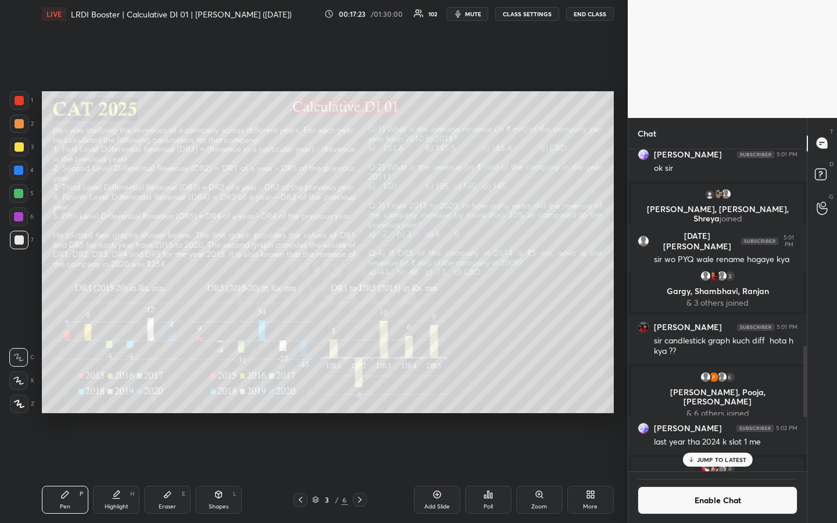
click at [491, 391] on icon at bounding box center [492, 495] width 2 height 5
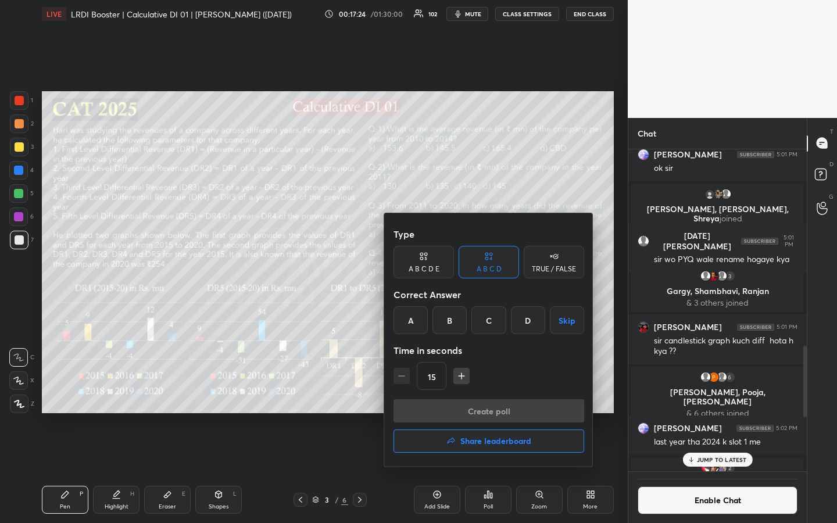
click at [490, 325] on div "C" at bounding box center [489, 320] width 34 height 28
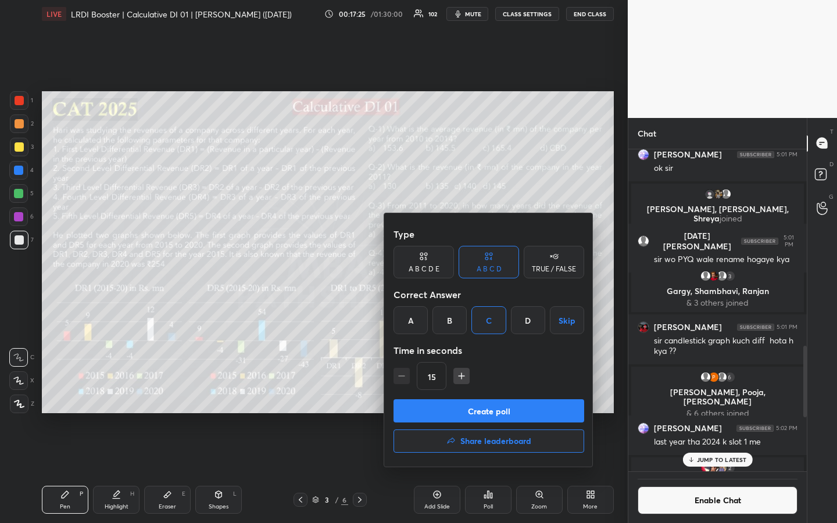
click at [496, 391] on button "Create poll" at bounding box center [489, 411] width 191 height 23
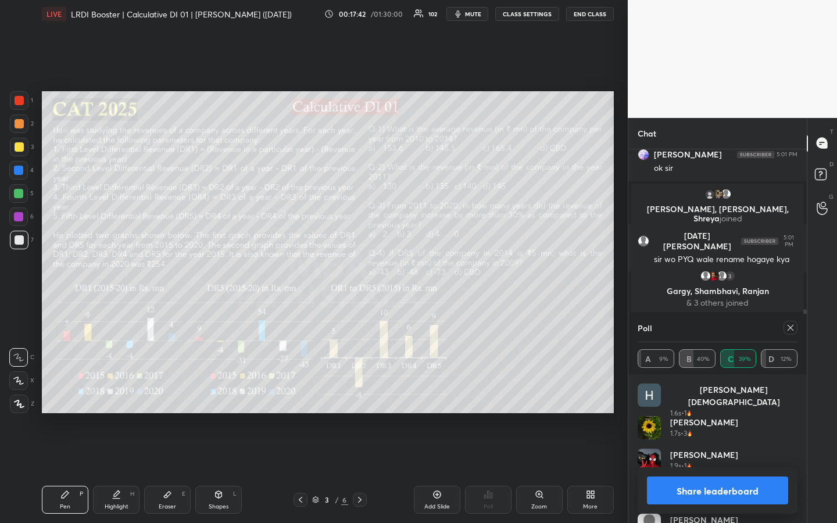
click at [697, 391] on button "Share leaderboard" at bounding box center [717, 491] width 141 height 28
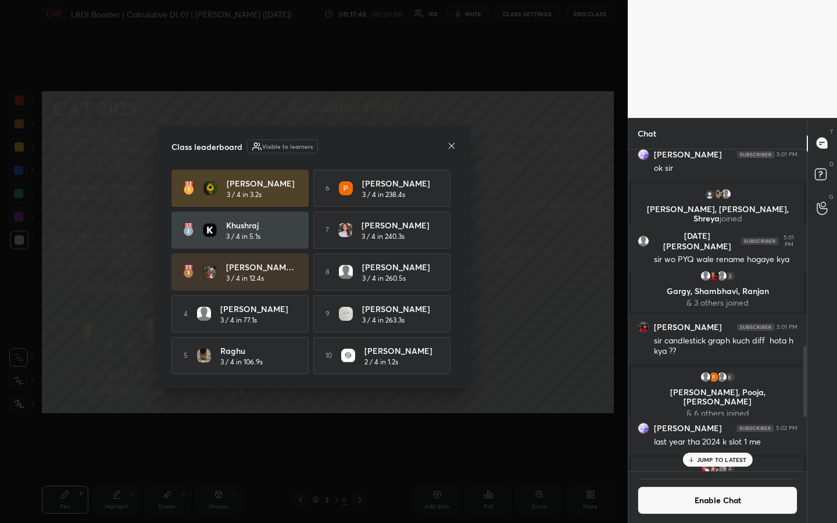
click at [453, 144] on icon at bounding box center [451, 145] width 9 height 9
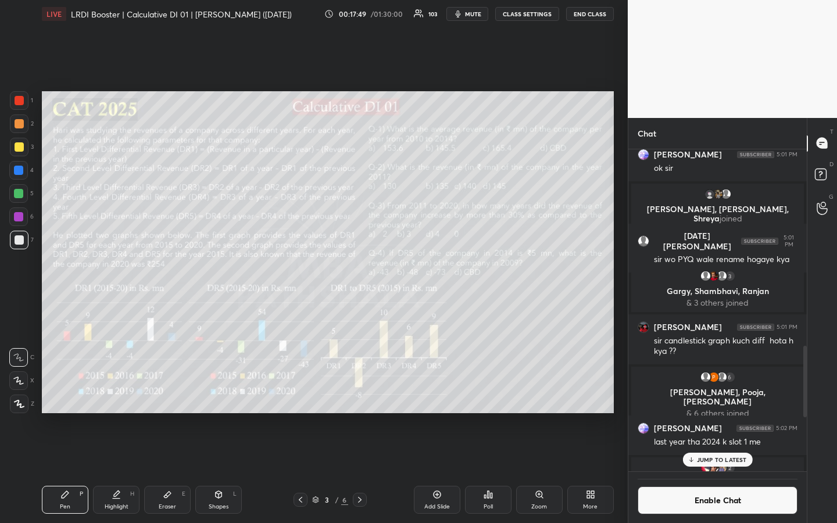
click at [729, 391] on p "JUMP TO LATEST" at bounding box center [722, 459] width 50 height 7
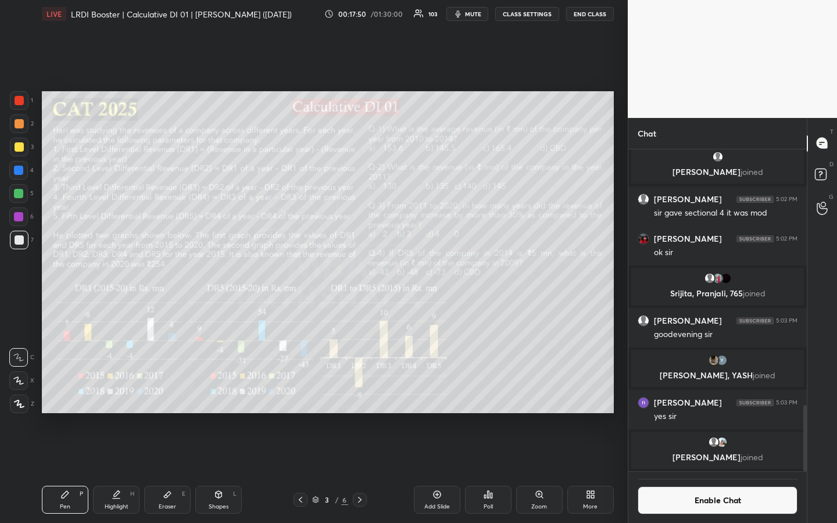
click at [523, 12] on button "CLASS SETTINGS" at bounding box center [527, 14] width 64 height 14
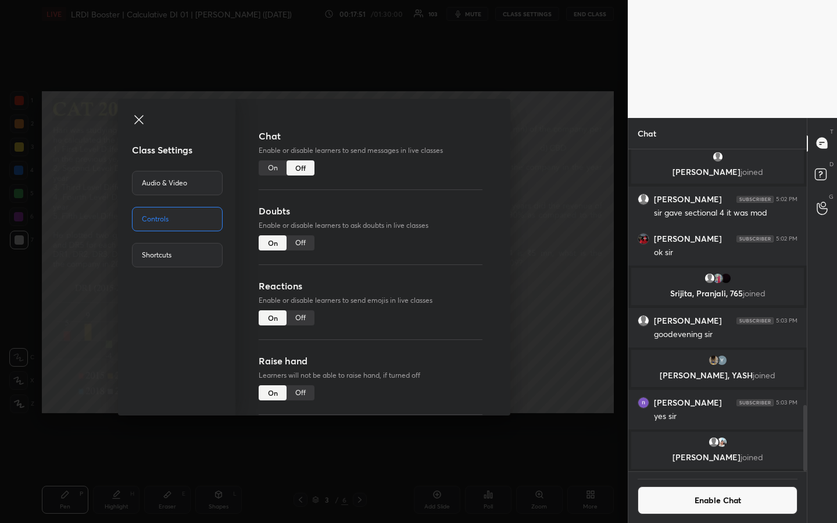
click at [270, 171] on div "On" at bounding box center [273, 167] width 28 height 15
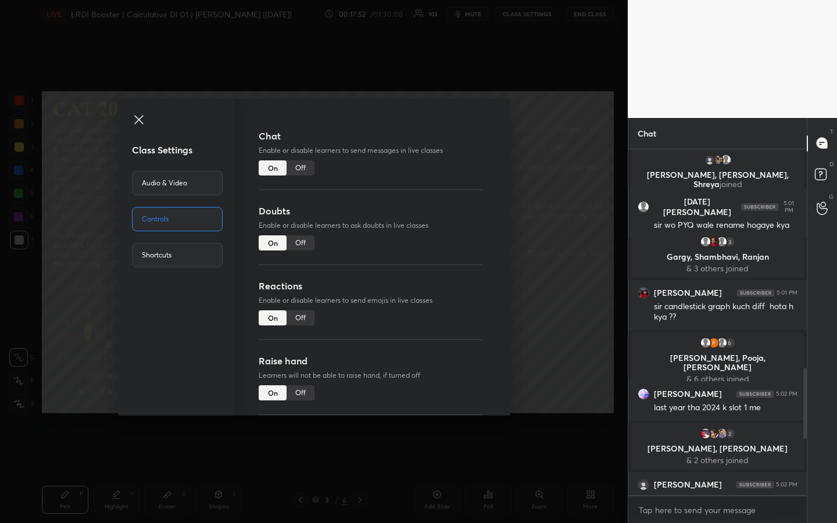
click at [141, 118] on icon at bounding box center [139, 120] width 14 height 14
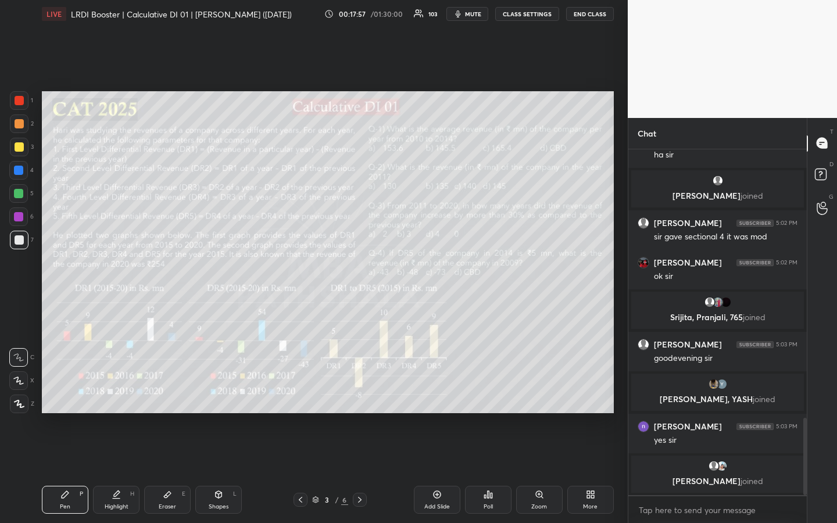
click at [167, 391] on div "Eraser E" at bounding box center [167, 500] width 47 height 28
click at [16, 336] on span "Erase all" at bounding box center [18, 334] width 17 height 8
click at [63, 391] on div "Pen" at bounding box center [65, 507] width 10 height 6
click at [24, 154] on div at bounding box center [19, 147] width 19 height 19
click at [116, 391] on div "Highlight" at bounding box center [117, 507] width 24 height 6
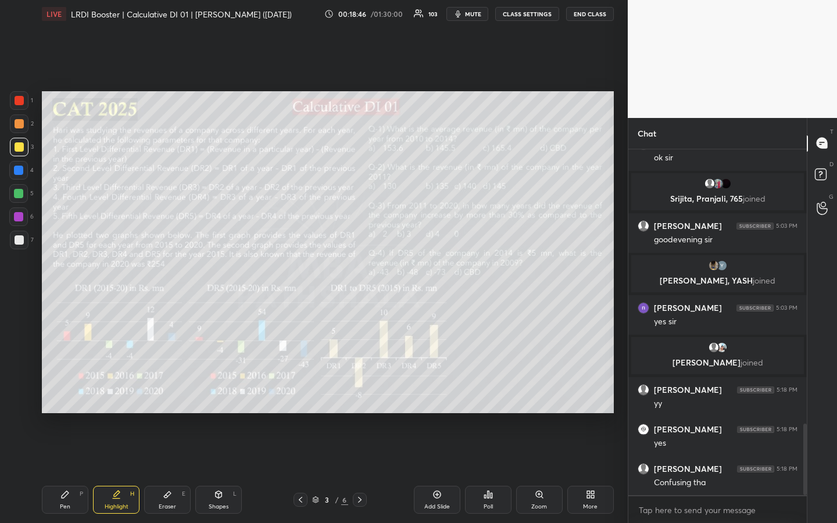
click at [67, 391] on div "Pen" at bounding box center [65, 507] width 10 height 6
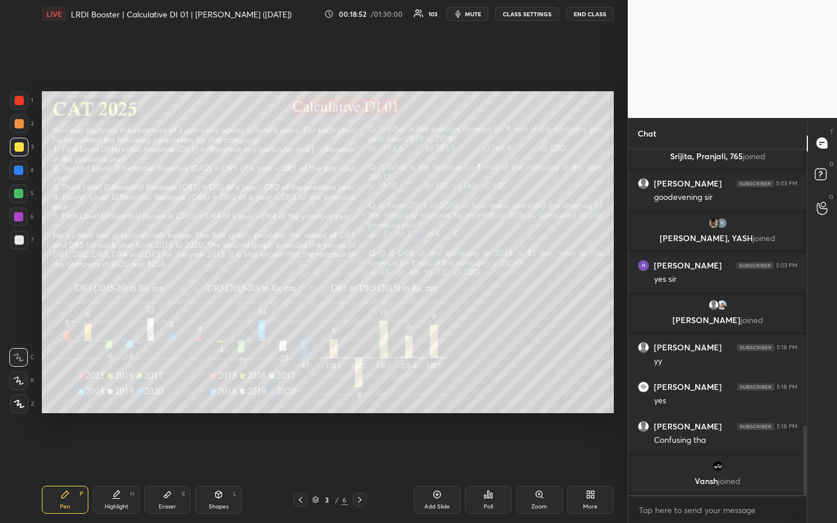
drag, startPoint x: 115, startPoint y: 501, endPoint x: 124, endPoint y: 492, distance: 13.2
click at [116, 391] on div "Highlight H" at bounding box center [116, 500] width 47 height 28
click at [58, 391] on div "Pen P" at bounding box center [65, 500] width 47 height 28
click at [115, 391] on div "Highlight" at bounding box center [117, 507] width 24 height 6
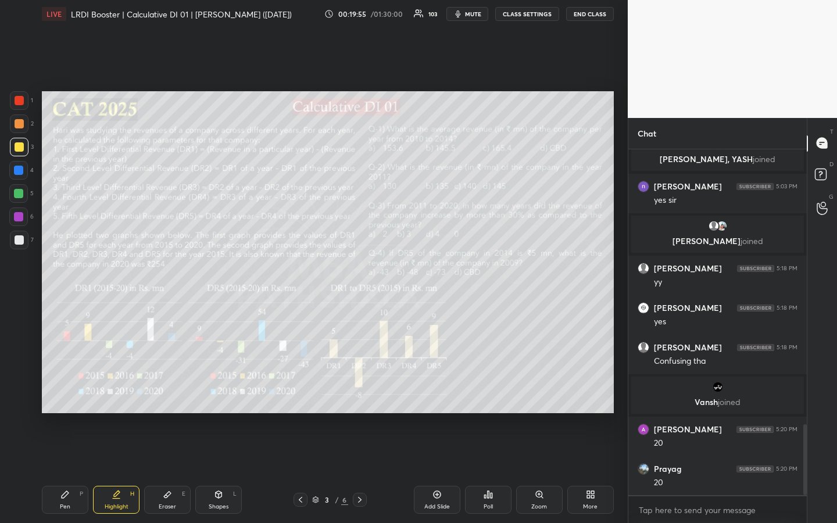
scroll to position [1347, 0]
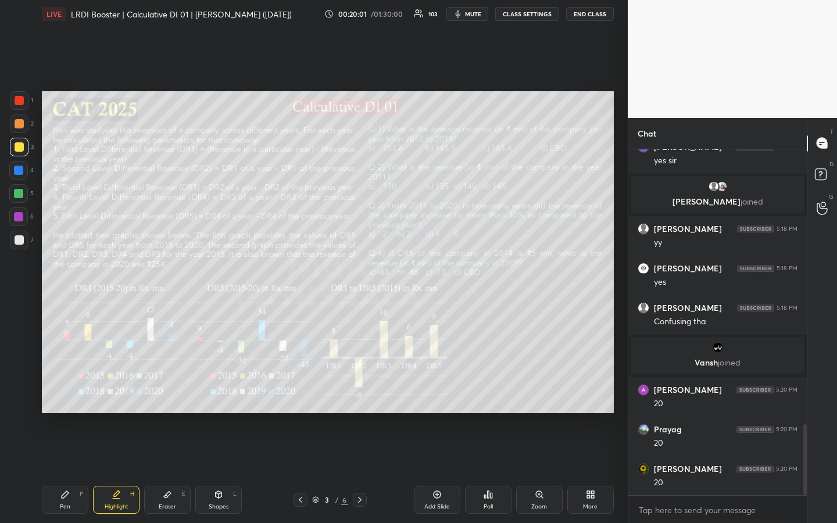
click at [165, 391] on div "Eraser E" at bounding box center [167, 500] width 47 height 28
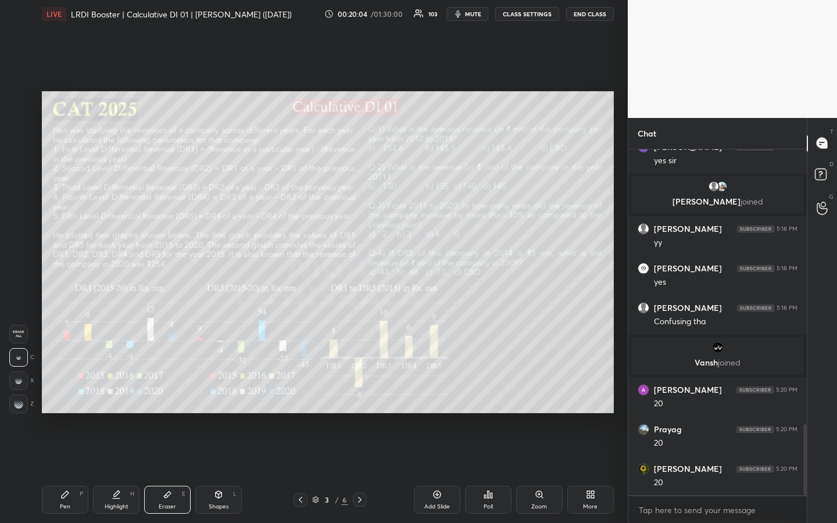
click at [57, 391] on div "Pen P" at bounding box center [65, 500] width 47 height 28
drag, startPoint x: 20, startPoint y: 197, endPoint x: 37, endPoint y: 188, distance: 19.0
click at [20, 196] on div at bounding box center [18, 193] width 9 height 9
click at [112, 391] on div "Highlight" at bounding box center [117, 507] width 24 height 6
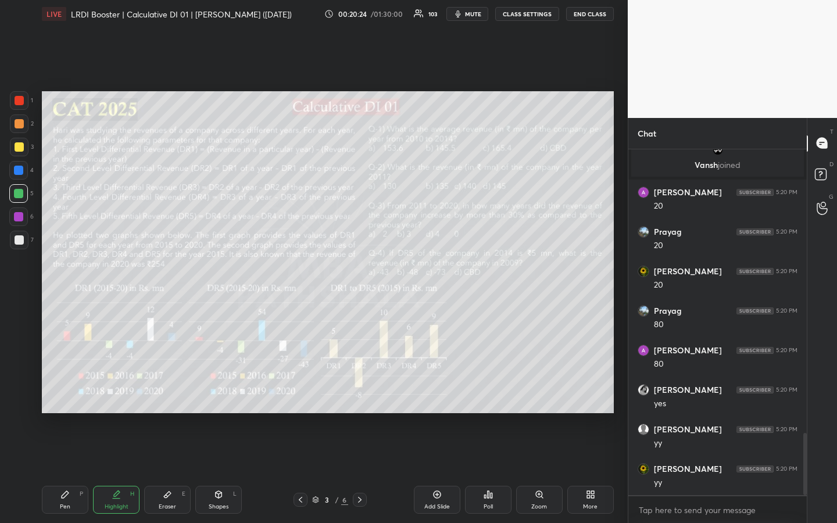
scroll to position [1585, 0]
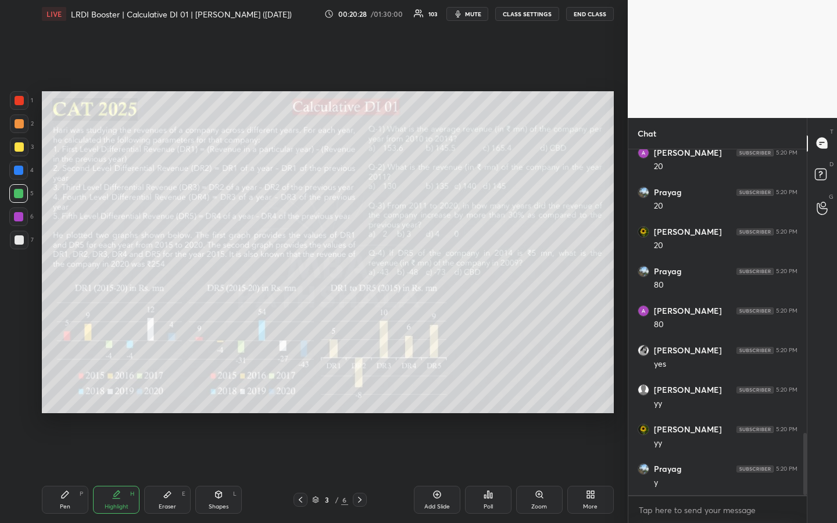
click at [66, 391] on div "Pen P" at bounding box center [65, 500] width 47 height 28
click at [110, 391] on div "Highlight" at bounding box center [117, 507] width 24 height 6
click at [67, 391] on div "Pen P" at bounding box center [65, 500] width 47 height 28
click at [21, 148] on div at bounding box center [19, 147] width 19 height 19
click at [230, 391] on div "Shapes L" at bounding box center [218, 500] width 47 height 28
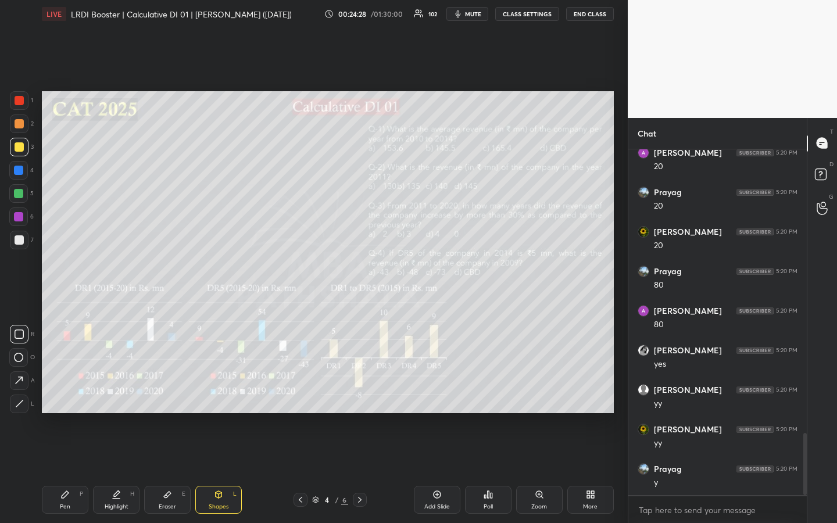
click at [28, 391] on div at bounding box center [19, 404] width 19 height 19
click at [56, 391] on div "Pen P" at bounding box center [65, 500] width 47 height 28
click at [20, 241] on div at bounding box center [19, 240] width 9 height 9
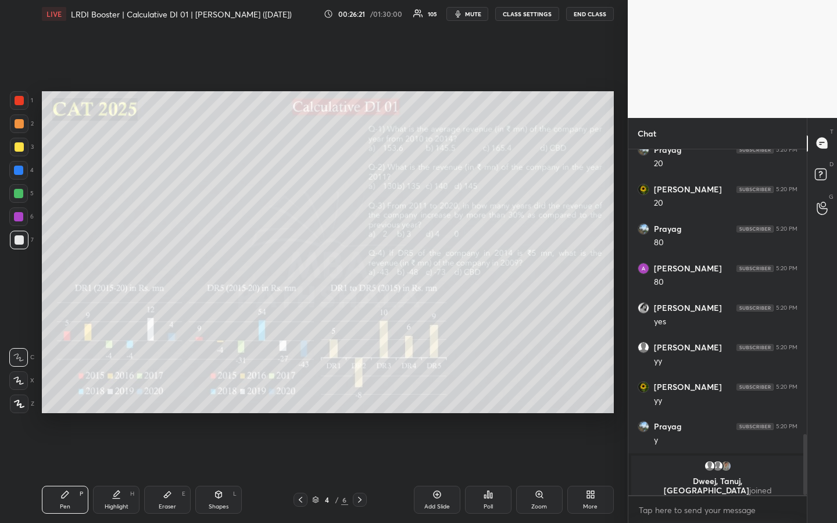
click at [114, 391] on icon at bounding box center [116, 494] width 9 height 9
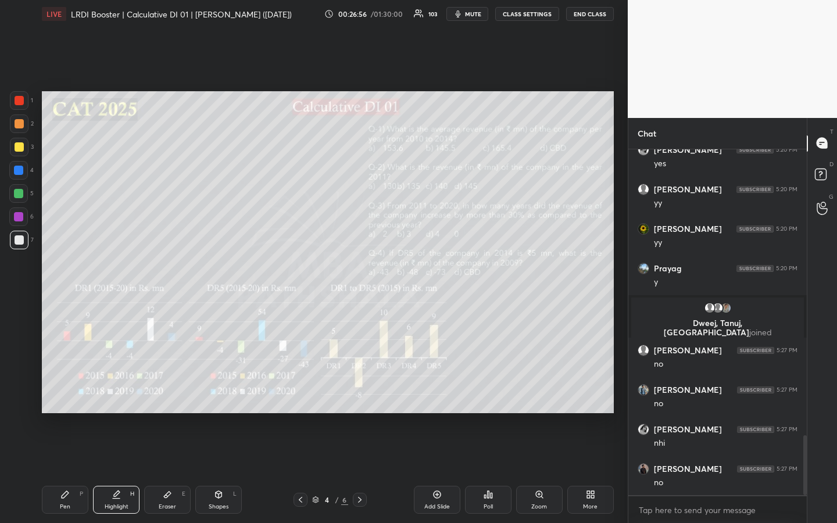
scroll to position [1656, 0]
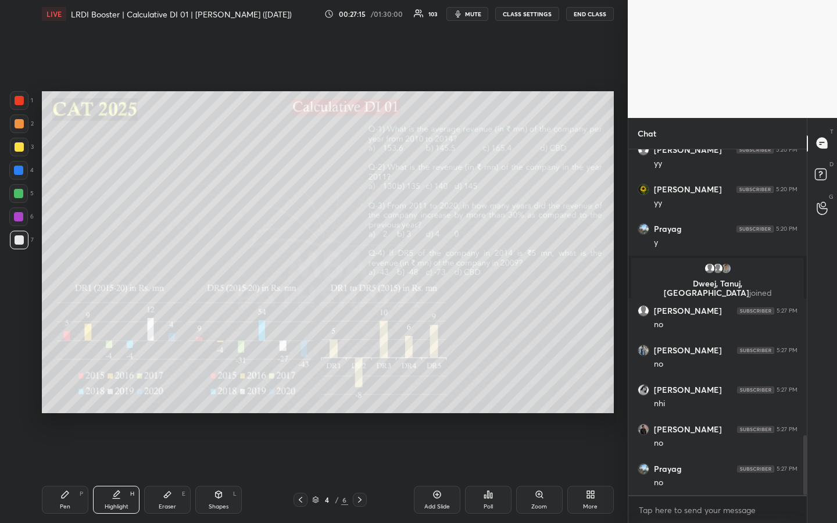
click at [66, 391] on icon at bounding box center [64, 494] width 9 height 9
click at [20, 148] on div at bounding box center [19, 146] width 9 height 9
click at [21, 123] on div at bounding box center [19, 123] width 9 height 9
click at [72, 391] on div "Pen P" at bounding box center [65, 500] width 47 height 28
click at [113, 391] on div "Highlight" at bounding box center [117, 507] width 24 height 6
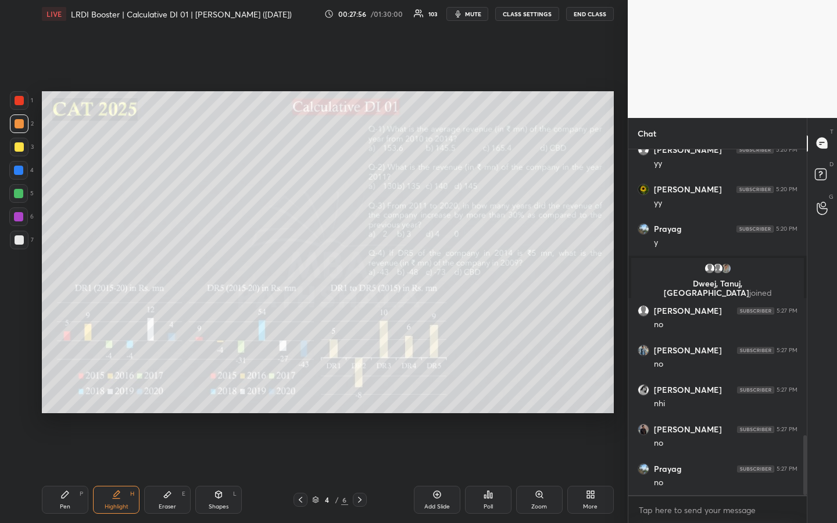
click at [67, 391] on div "Pen" at bounding box center [65, 507] width 10 height 6
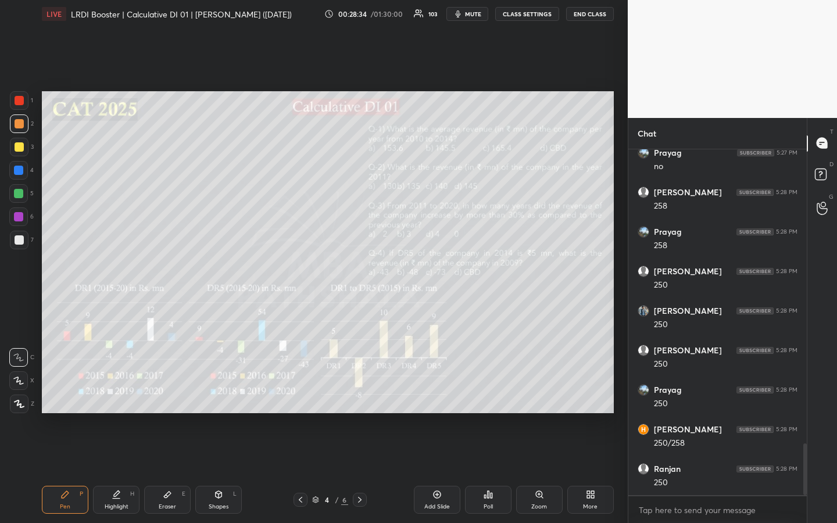
scroll to position [2011, 0]
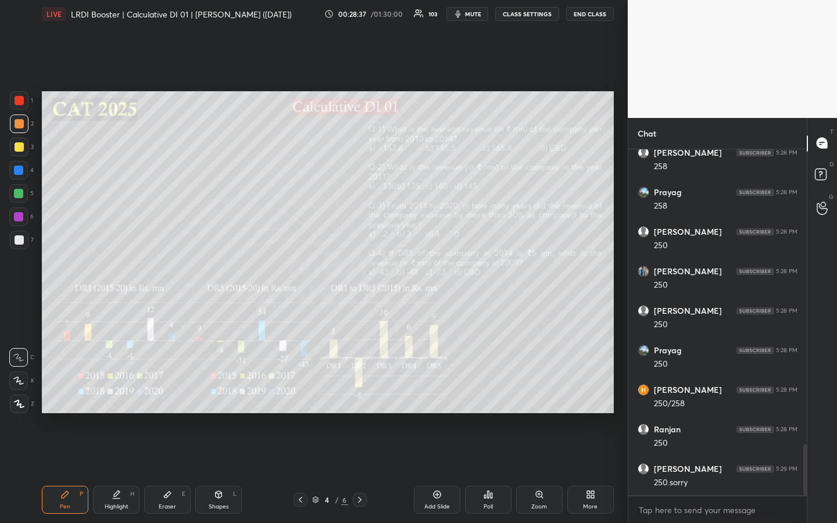
click at [122, 391] on div "Highlight H" at bounding box center [116, 500] width 47 height 28
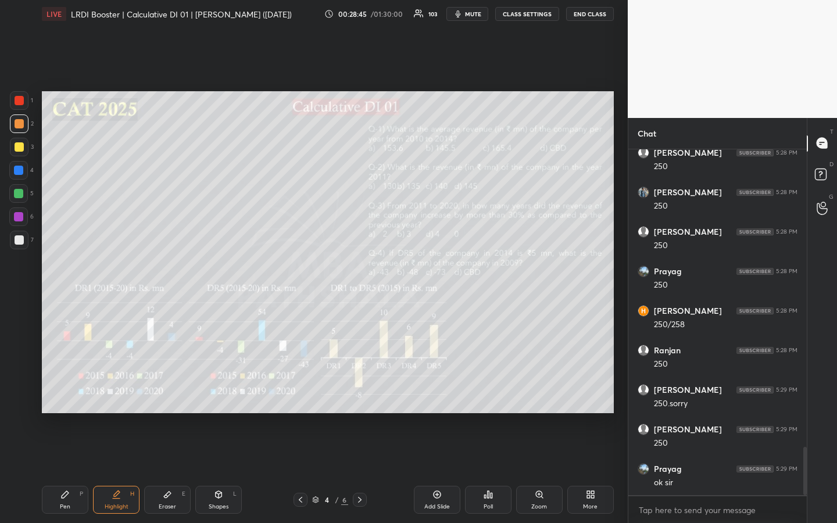
scroll to position [2130, 0]
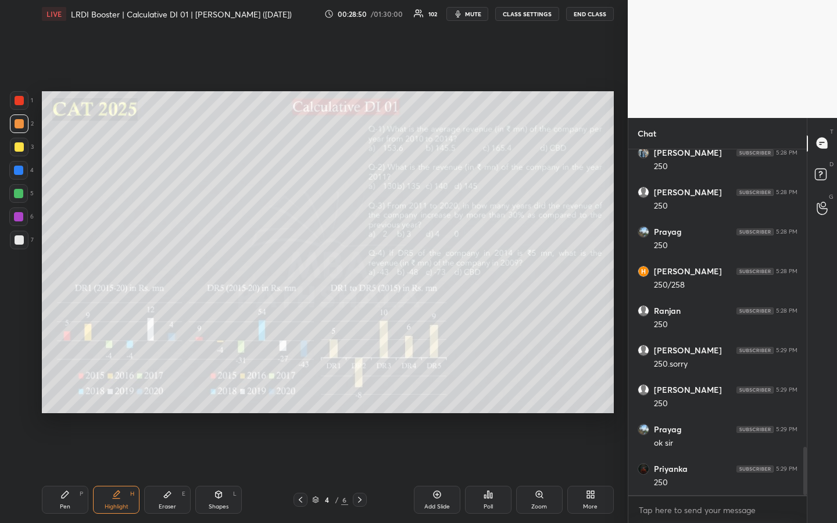
click at [72, 391] on div "Pen P" at bounding box center [65, 500] width 47 height 28
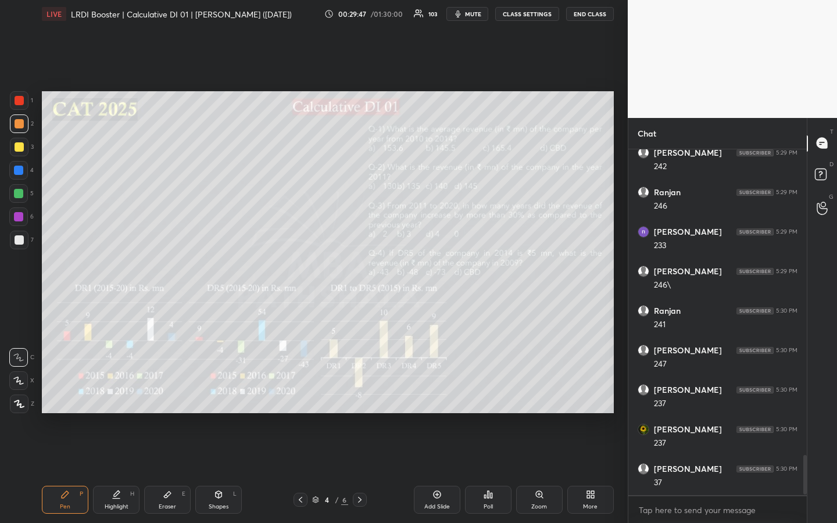
scroll to position [2684, 0]
click at [124, 391] on div "Highlight H" at bounding box center [116, 500] width 47 height 28
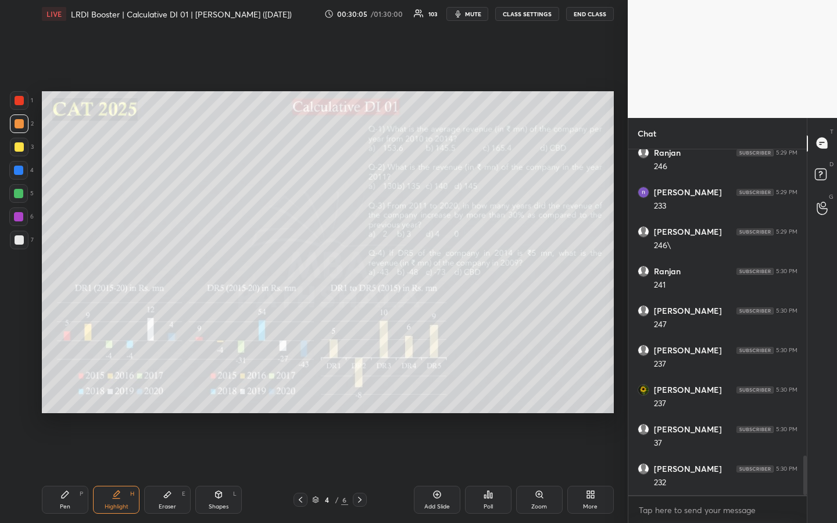
click at [67, 391] on icon at bounding box center [64, 494] width 9 height 9
click at [109, 391] on div "Highlight H" at bounding box center [116, 500] width 47 height 28
drag, startPoint x: 66, startPoint y: 491, endPoint x: 84, endPoint y: 464, distance: 31.9
click at [67, 391] on icon at bounding box center [64, 494] width 9 height 9
click at [116, 391] on div "Highlight H" at bounding box center [116, 500] width 47 height 28
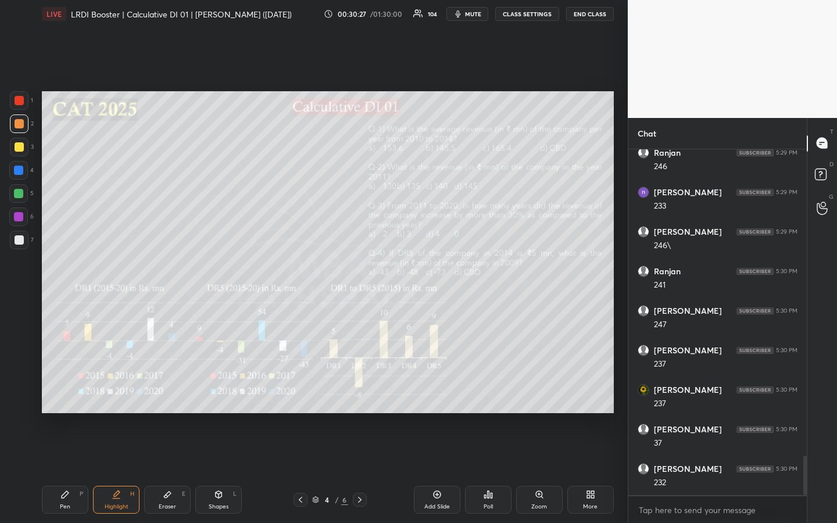
click at [64, 391] on div "Pen" at bounding box center [65, 507] width 10 height 6
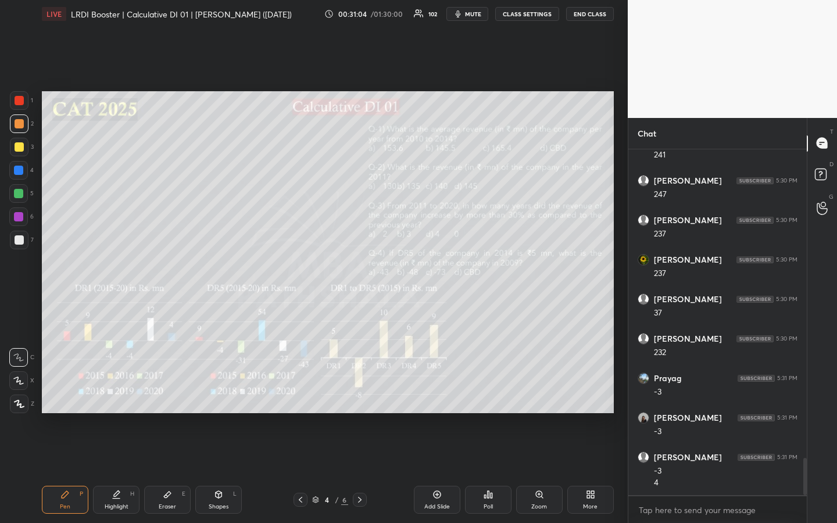
scroll to position [2854, 0]
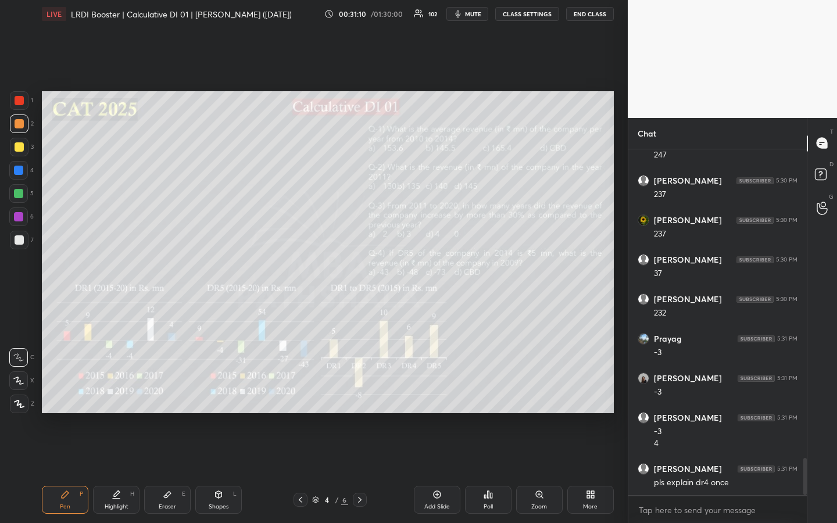
drag, startPoint x: 72, startPoint y: 499, endPoint x: 94, endPoint y: 498, distance: 22.7
click at [79, 391] on div "Pen P" at bounding box center [65, 500] width 47 height 28
click at [130, 391] on div "H" at bounding box center [132, 494] width 4 height 6
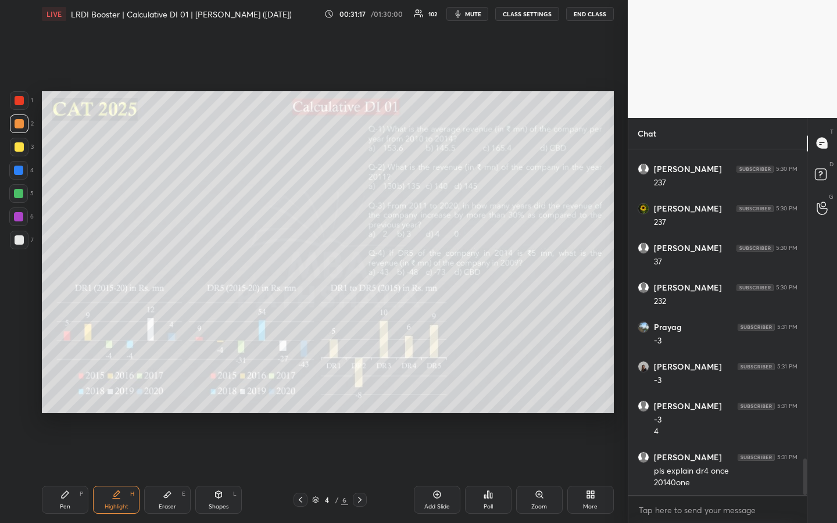
scroll to position [2908, 0]
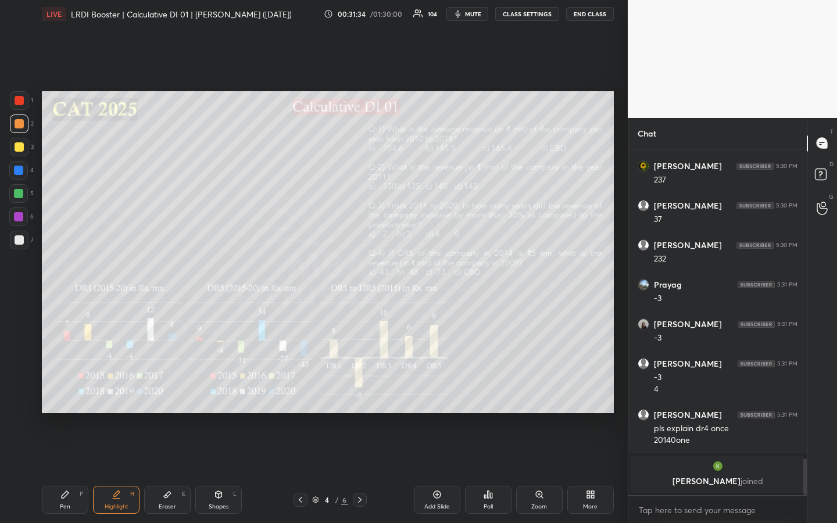
click at [66, 391] on div "Pen P" at bounding box center [65, 500] width 47 height 28
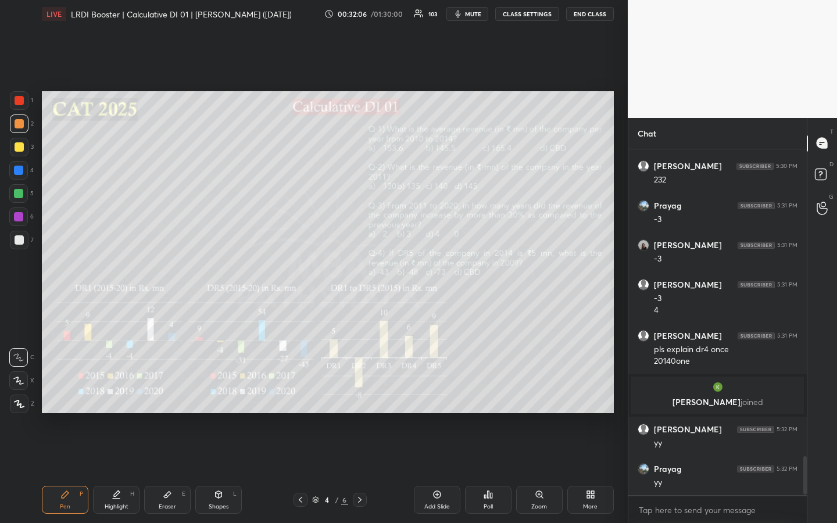
scroll to position [2770, 0]
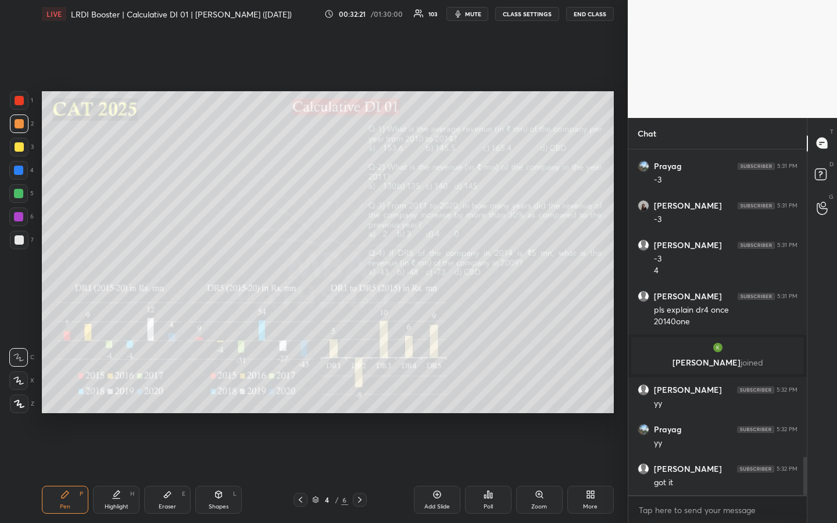
click at [169, 391] on div "Eraser E" at bounding box center [167, 500] width 47 height 28
click at [58, 391] on div "Pen P" at bounding box center [65, 500] width 47 height 28
click at [20, 127] on div at bounding box center [19, 123] width 9 height 9
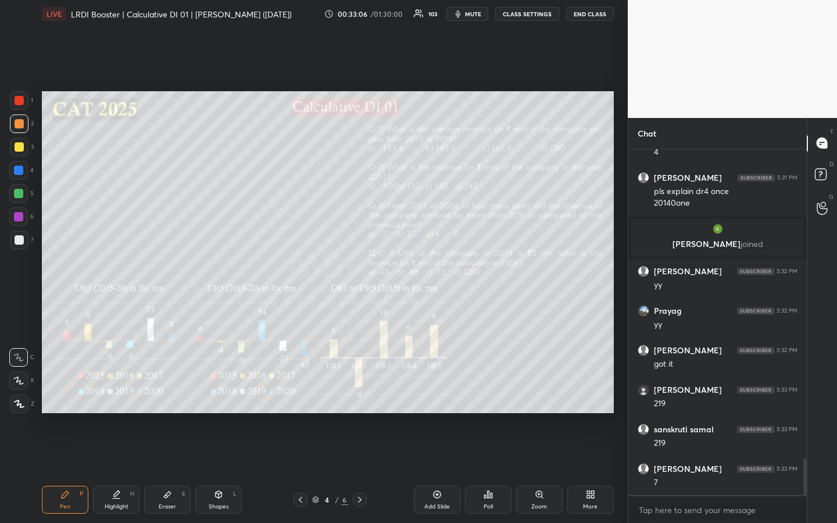
scroll to position [2967, 0]
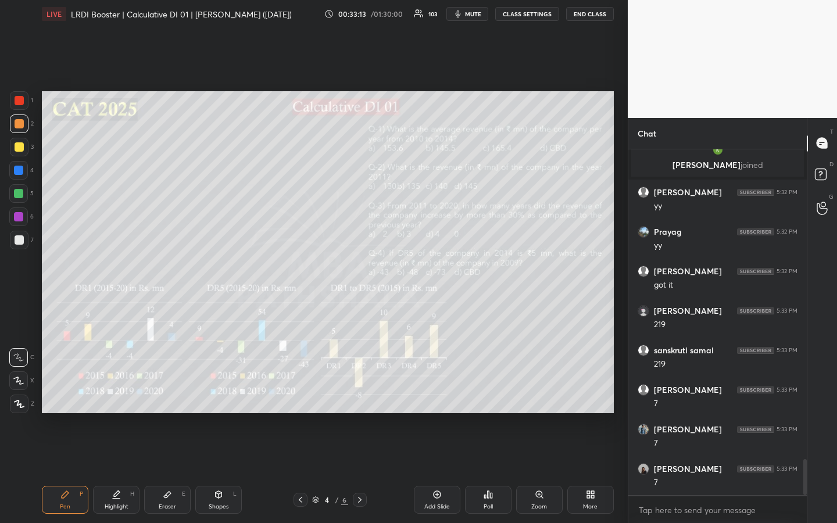
click at [15, 241] on div at bounding box center [19, 240] width 19 height 19
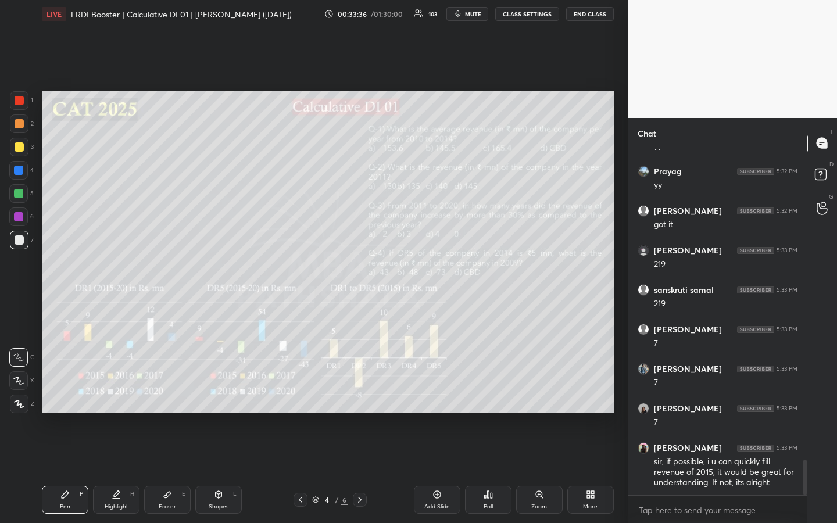
scroll to position [3070, 0]
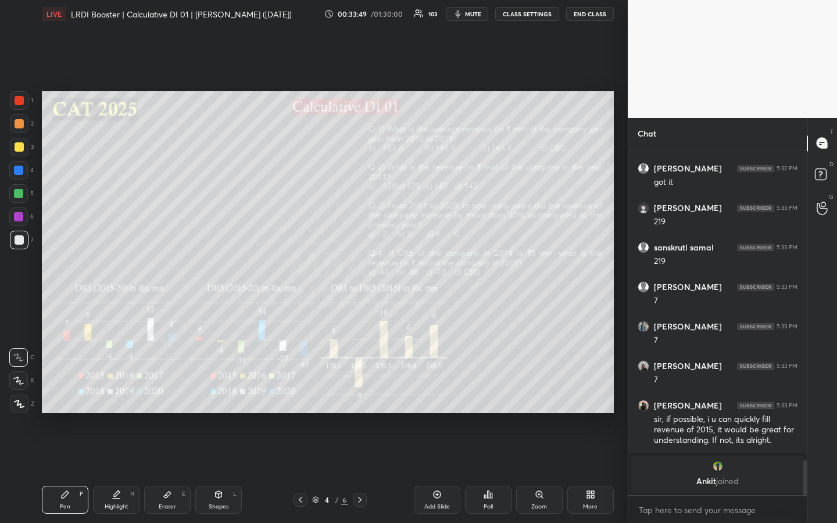
click at [113, 391] on div "Highlight" at bounding box center [117, 507] width 24 height 6
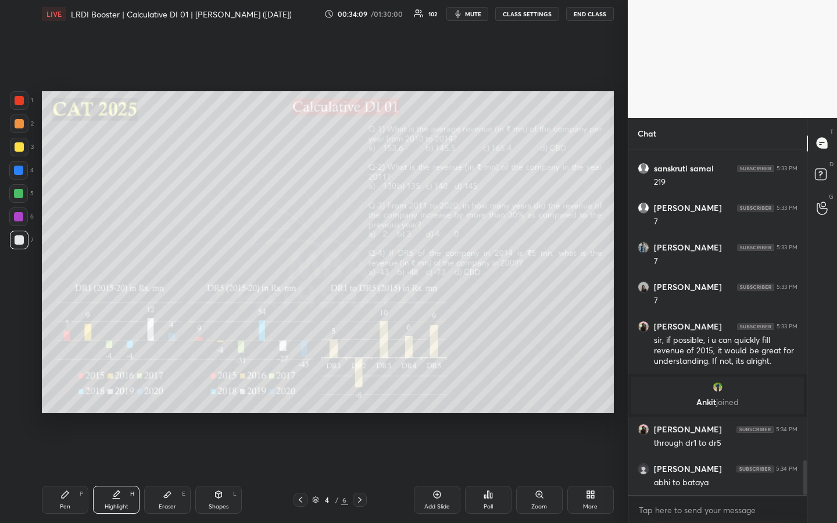
scroll to position [3095, 0]
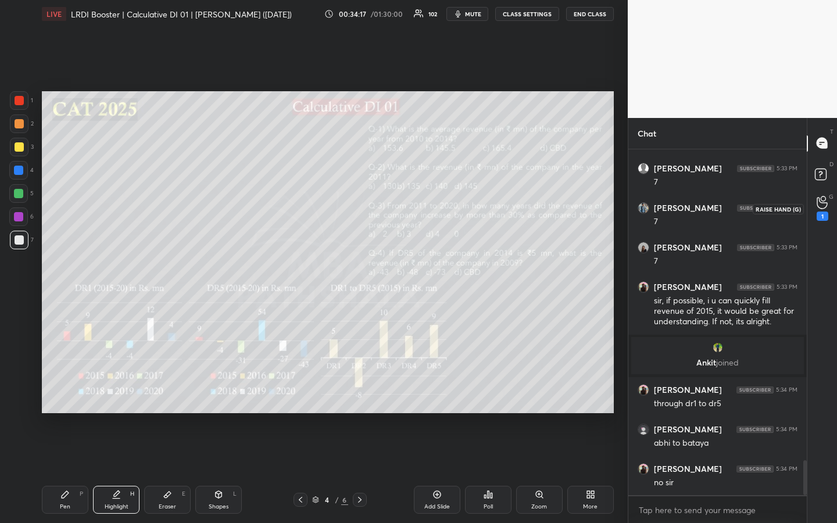
click at [823, 204] on icon at bounding box center [822, 202] width 11 height 13
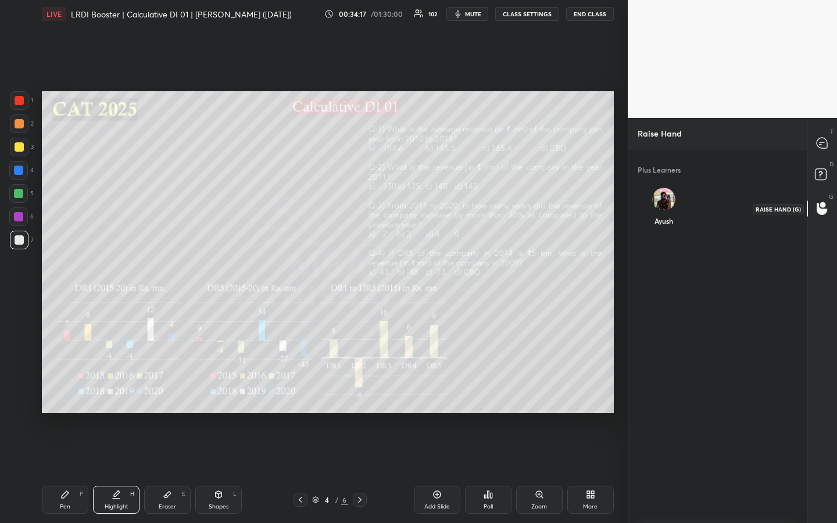
scroll to position [4, 4]
drag, startPoint x: 657, startPoint y: 186, endPoint x: 663, endPoint y: 188, distance: 6.5
click at [662, 187] on div "[PERSON_NAME] INVITE" at bounding box center [664, 212] width 53 height 67
click at [668, 229] on button "INVITE" at bounding box center [665, 229] width 44 height 15
click at [822, 145] on icon at bounding box center [822, 143] width 10 height 10
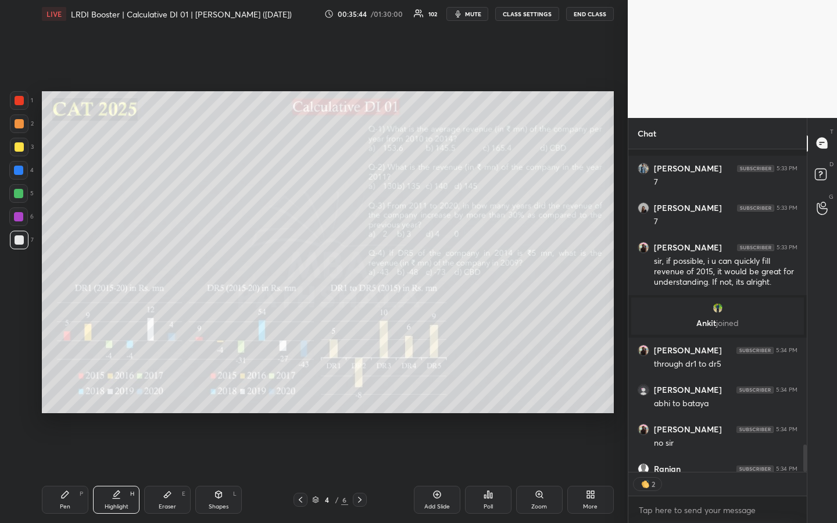
scroll to position [3494, 0]
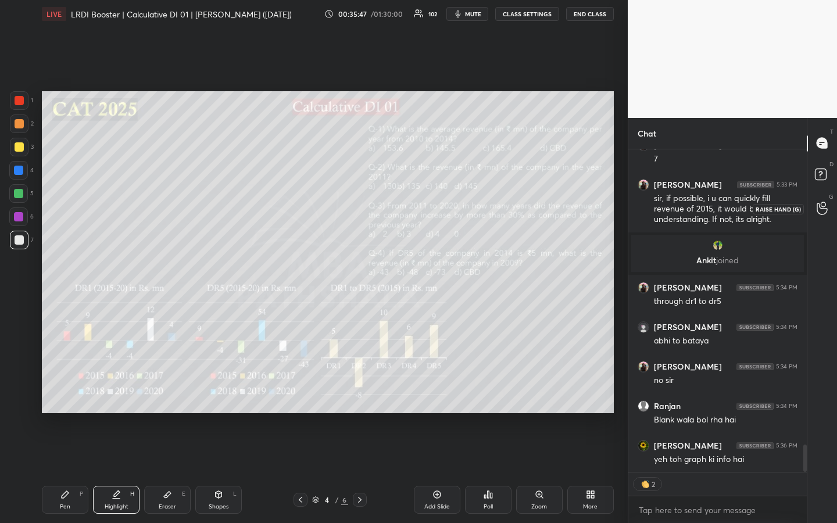
click at [830, 206] on div at bounding box center [822, 208] width 23 height 21
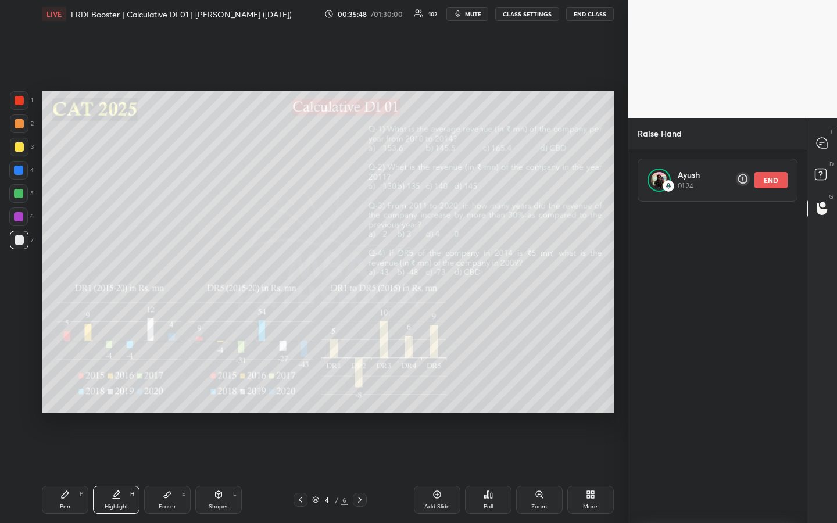
click at [771, 180] on button "END" at bounding box center [771, 180] width 33 height 16
click at [825, 145] on icon at bounding box center [822, 143] width 10 height 10
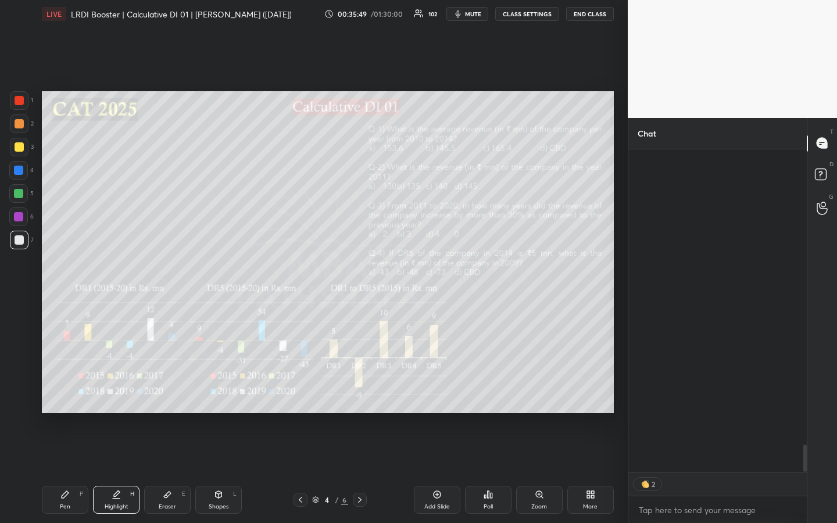
scroll to position [319, 175]
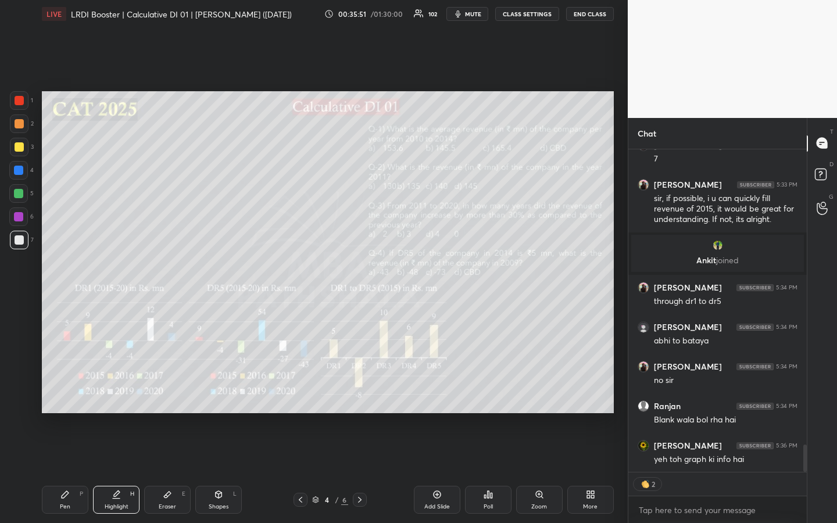
click at [76, 391] on div "Pen P" at bounding box center [65, 500] width 47 height 28
type textarea "x"
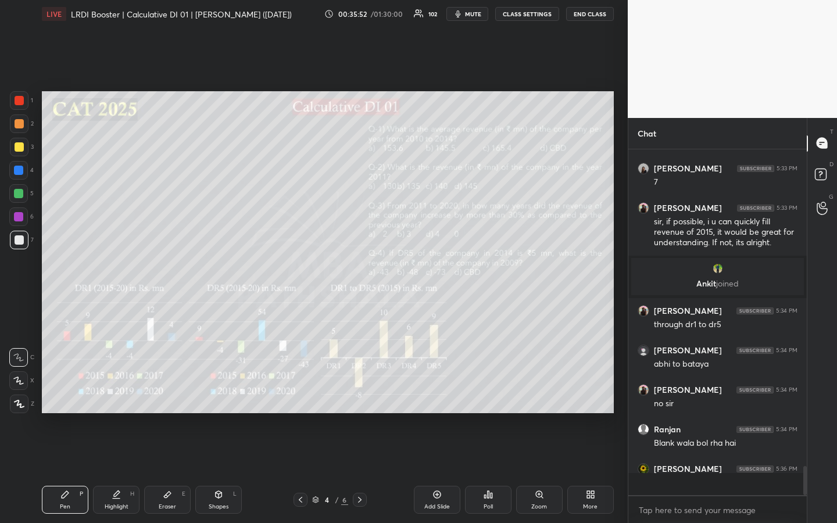
scroll to position [3470, 0]
click at [20, 241] on div at bounding box center [19, 240] width 9 height 9
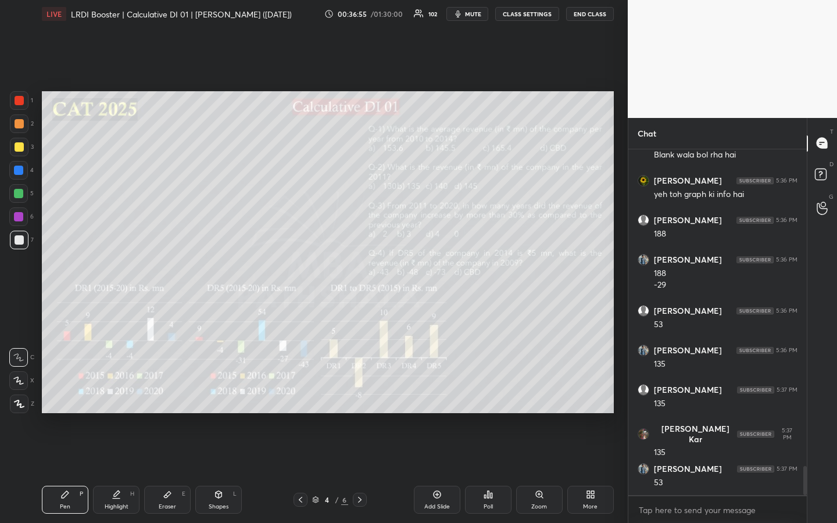
scroll to position [3798, 0]
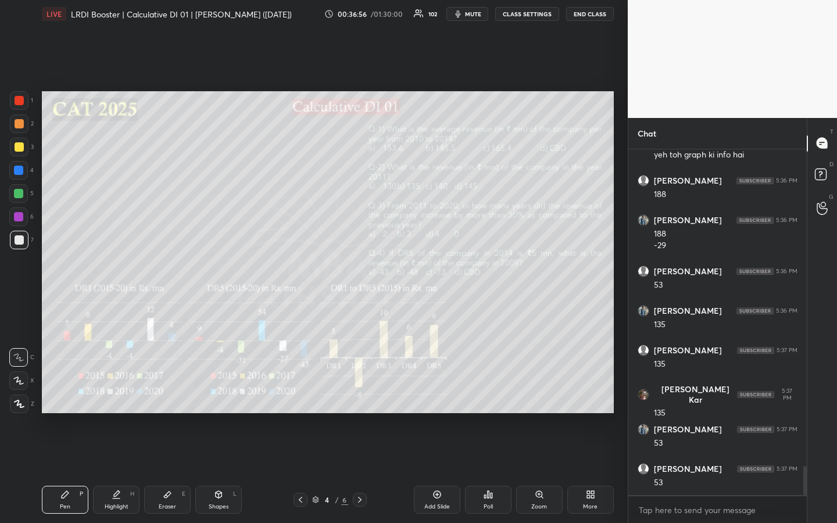
click at [123, 391] on div "Highlight H" at bounding box center [116, 500] width 47 height 28
click at [66, 391] on div "Pen P" at bounding box center [65, 500] width 47 height 28
click at [118, 391] on div "Highlight H" at bounding box center [116, 500] width 47 height 28
click at [62, 391] on icon at bounding box center [65, 494] width 7 height 7
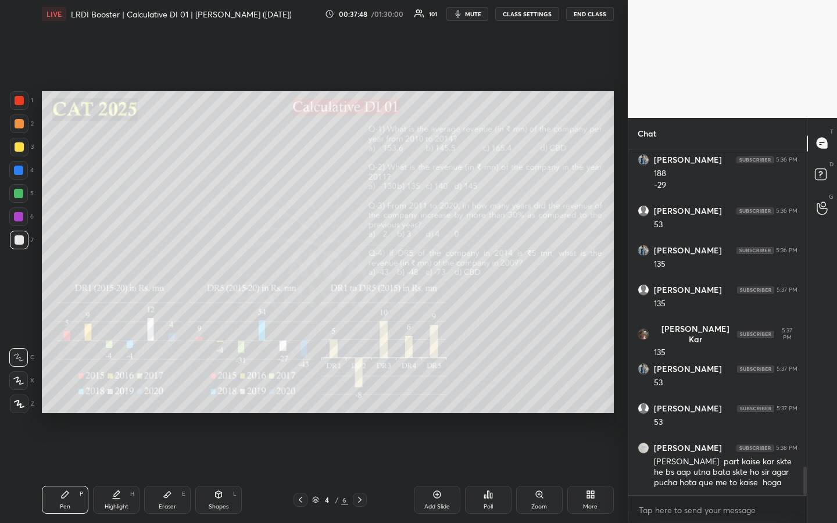
scroll to position [3871, 0]
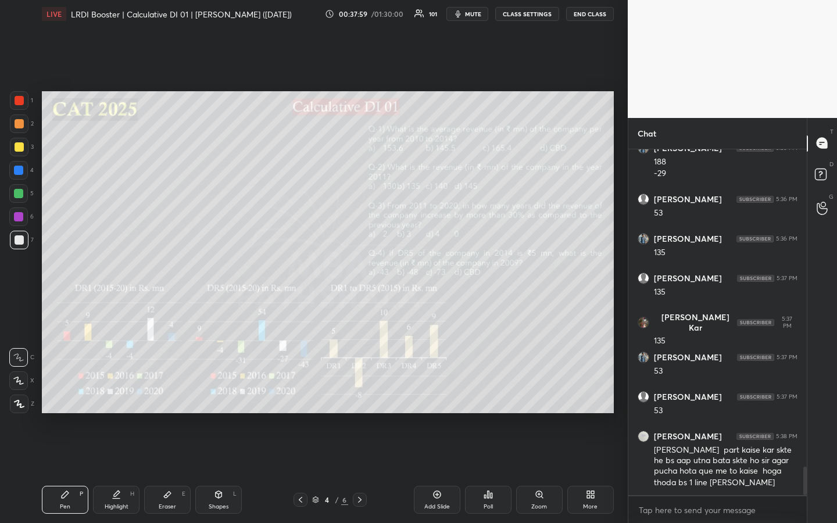
click at [119, 391] on div "Highlight H" at bounding box center [116, 500] width 47 height 28
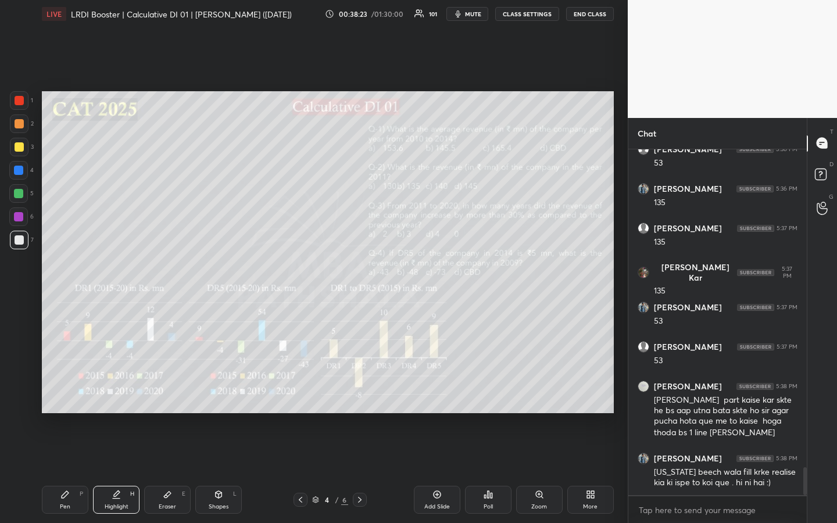
scroll to position [3960, 0]
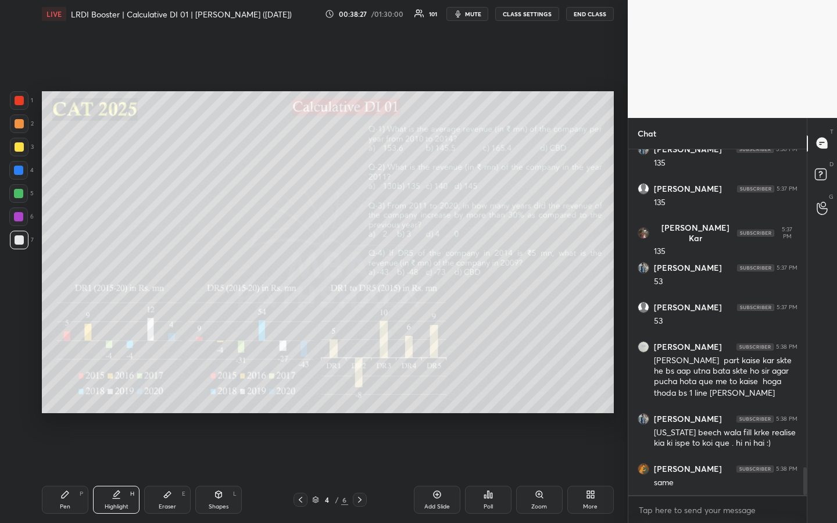
click at [65, 391] on div "Pen" at bounding box center [65, 507] width 10 height 6
click at [119, 391] on div "Highlight H" at bounding box center [116, 500] width 47 height 28
click at [69, 391] on div "Pen" at bounding box center [65, 507] width 10 height 6
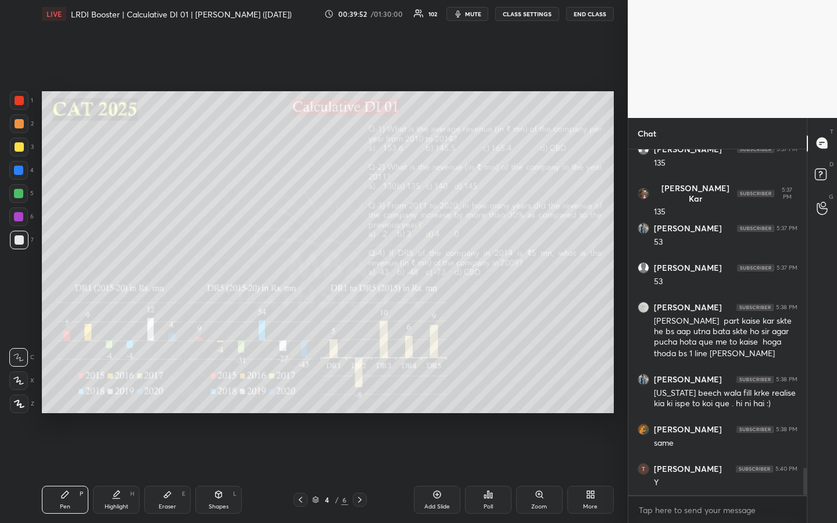
scroll to position [4039, 0]
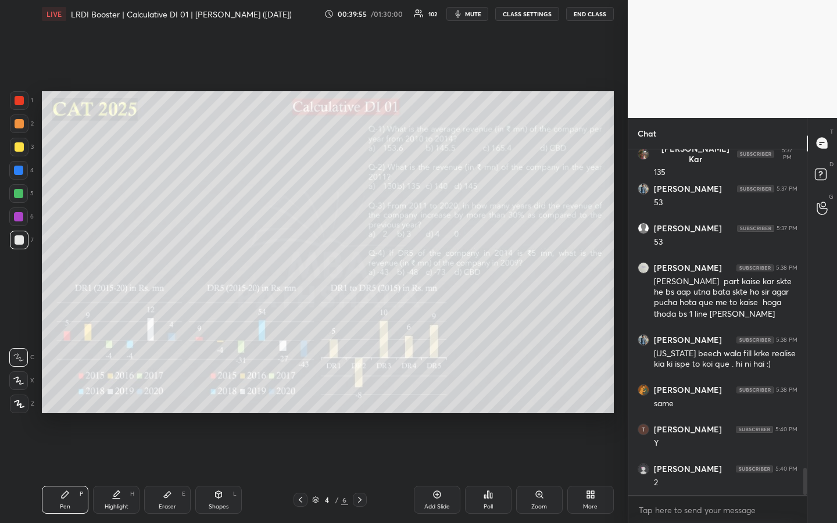
click at [22, 196] on div at bounding box center [18, 193] width 9 height 9
click at [118, 391] on div "Highlight H" at bounding box center [116, 500] width 47 height 28
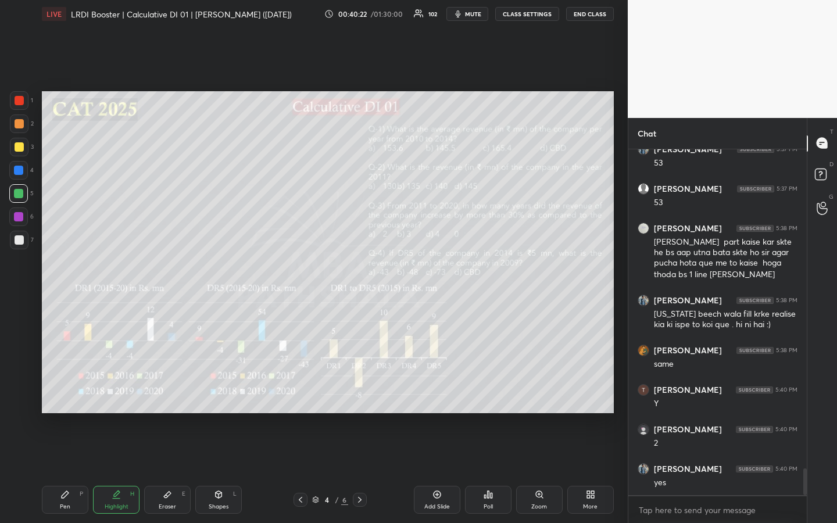
scroll to position [4118, 0]
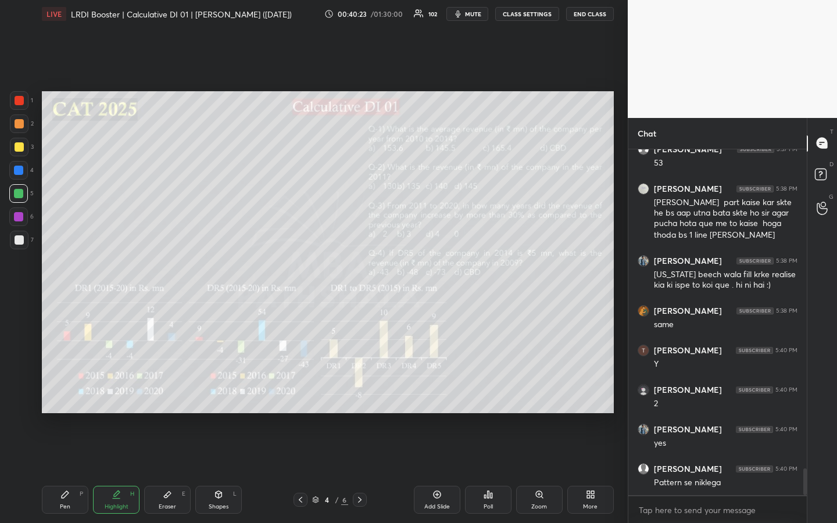
click at [66, 391] on div "Pen" at bounding box center [65, 507] width 10 height 6
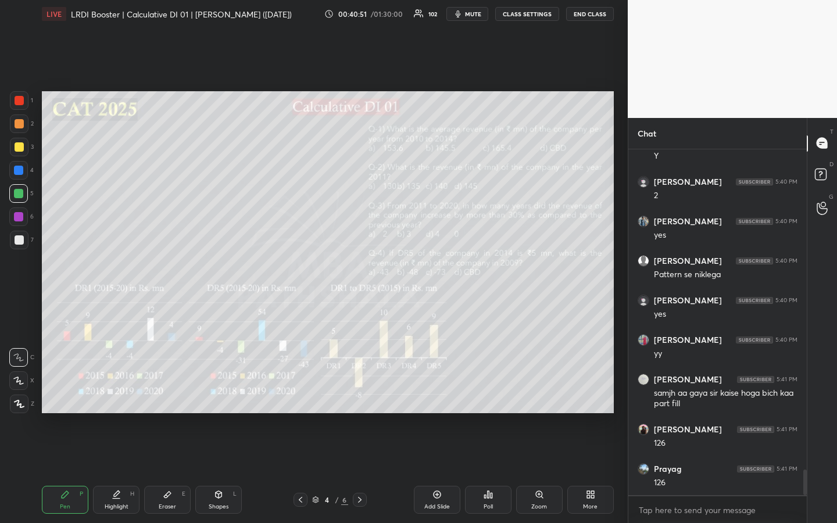
scroll to position [4366, 0]
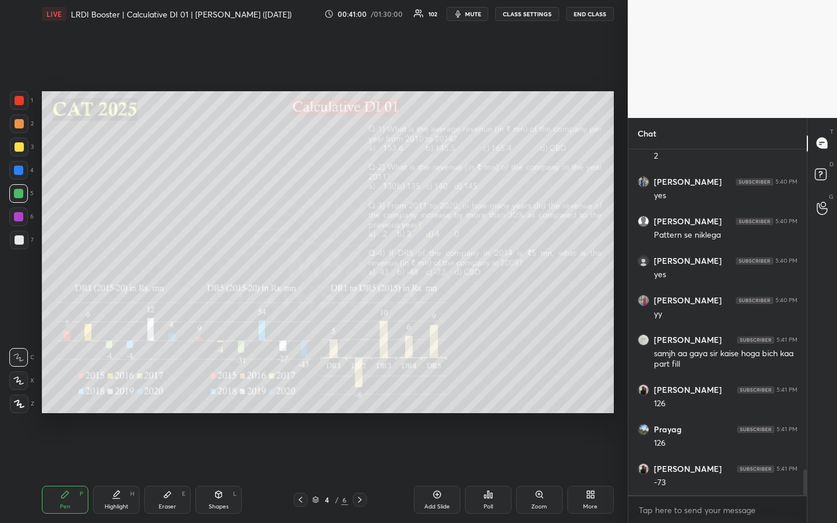
click at [113, 391] on div "Highlight" at bounding box center [117, 507] width 24 height 6
click at [80, 391] on div "Pen P" at bounding box center [65, 500] width 47 height 28
drag, startPoint x: 19, startPoint y: 148, endPoint x: 31, endPoint y: 152, distance: 12.1
click at [20, 149] on div at bounding box center [19, 146] width 9 height 9
click at [19, 248] on div at bounding box center [19, 240] width 19 height 19
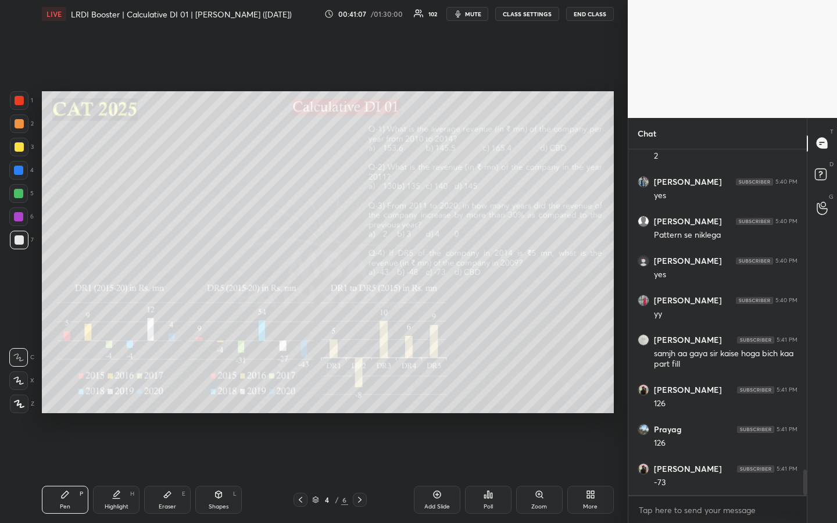
click at [72, 391] on div "Pen P" at bounding box center [65, 500] width 47 height 28
click at [120, 391] on div "Highlight H" at bounding box center [116, 500] width 47 height 28
click at [62, 391] on div "Pen P" at bounding box center [65, 500] width 47 height 28
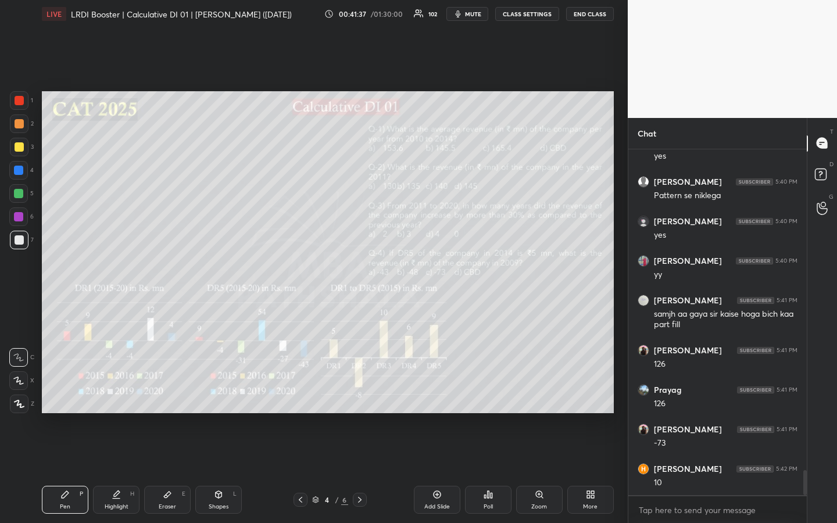
click at [116, 391] on div "Highlight H" at bounding box center [116, 500] width 47 height 28
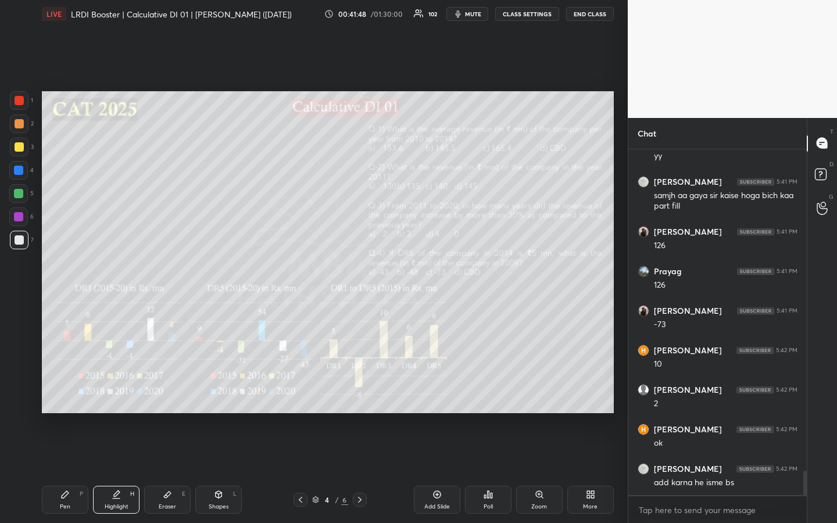
scroll to position [4564, 0]
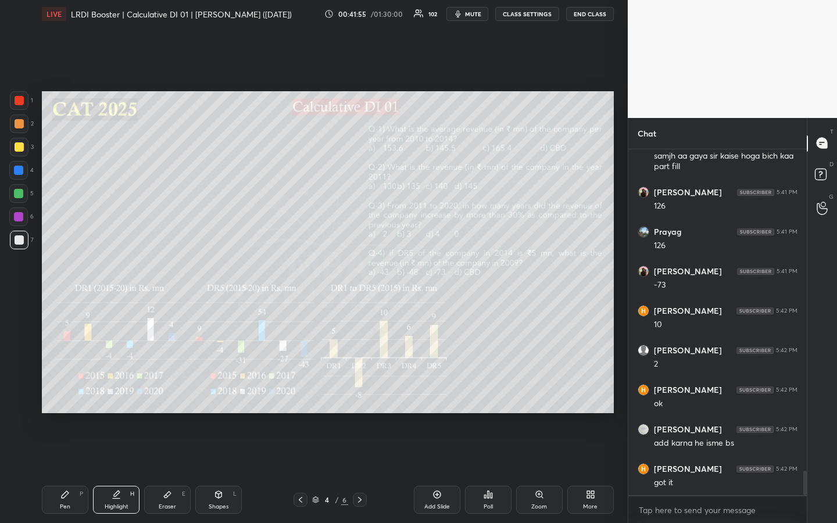
drag, startPoint x: 69, startPoint y: 488, endPoint x: 133, endPoint y: 420, distance: 93.4
click at [69, 391] on div "Pen P" at bounding box center [65, 500] width 47 height 28
click at [72, 391] on div "Pen P" at bounding box center [65, 500] width 47 height 28
click at [69, 391] on icon at bounding box center [64, 494] width 9 height 9
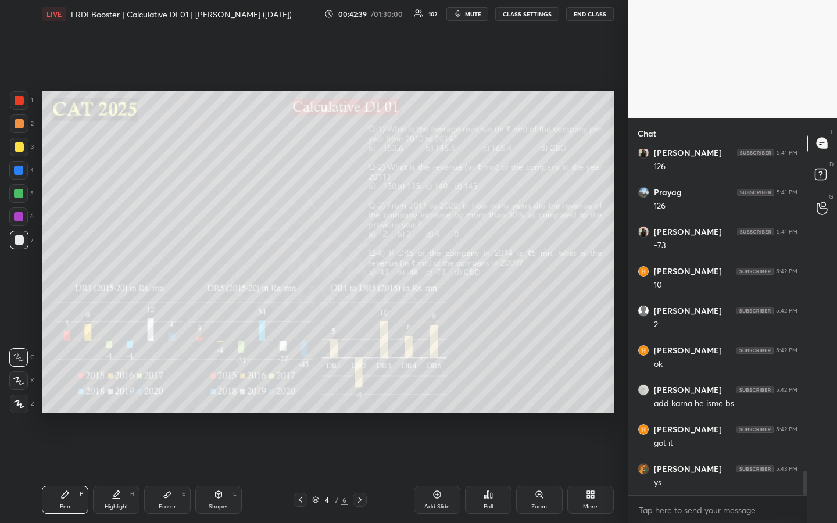
scroll to position [4643, 0]
click at [72, 391] on div "Pen P" at bounding box center [65, 500] width 47 height 28
click at [20, 153] on div at bounding box center [19, 147] width 19 height 19
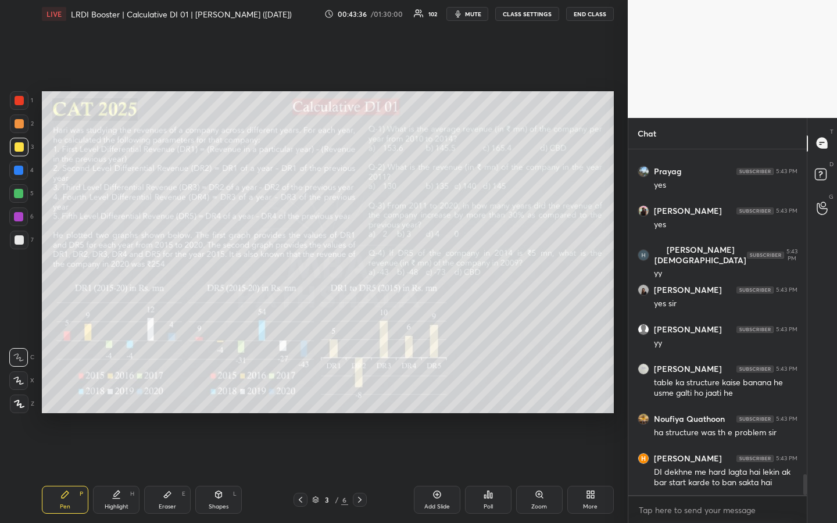
scroll to position [5496, 0]
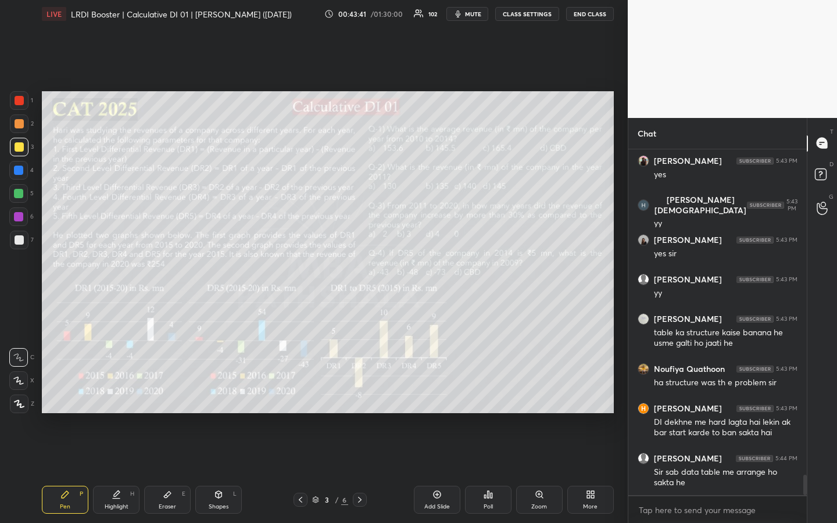
click at [618, 391] on div "Setting up your live class Poll for secs No correct answer Start poll" at bounding box center [328, 252] width 582 height 449
click at [619, 391] on div "1 2 3 4 5 6 7 R O A L C X Z Erase all C X Z LIVE LRDI Booster | Calculative DI …" at bounding box center [314, 261] width 628 height 523
click at [620, 391] on div "1 2 3 4 5 6 7 R O A L C X Z Erase all C X Z LIVE LRDI Booster | Calculative DI …" at bounding box center [314, 261] width 628 height 523
click at [531, 15] on button "CLASS SETTINGS" at bounding box center [527, 14] width 64 height 14
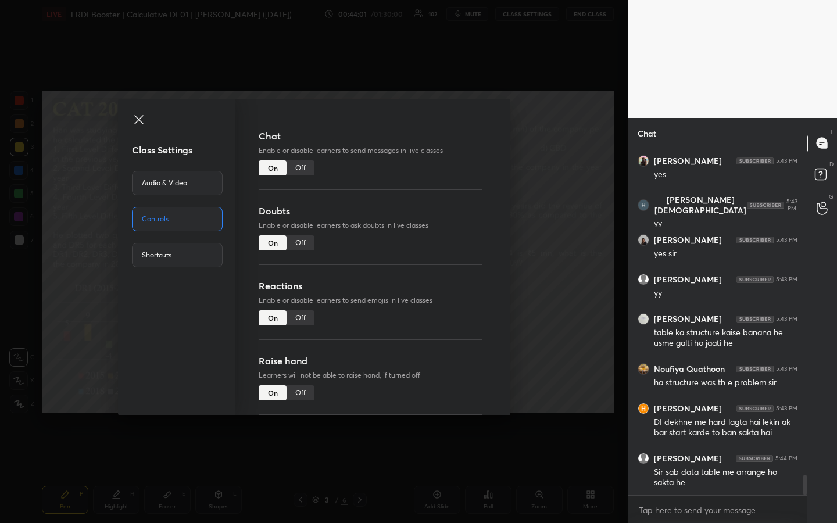
click at [301, 167] on div "Off" at bounding box center [301, 167] width 28 height 15
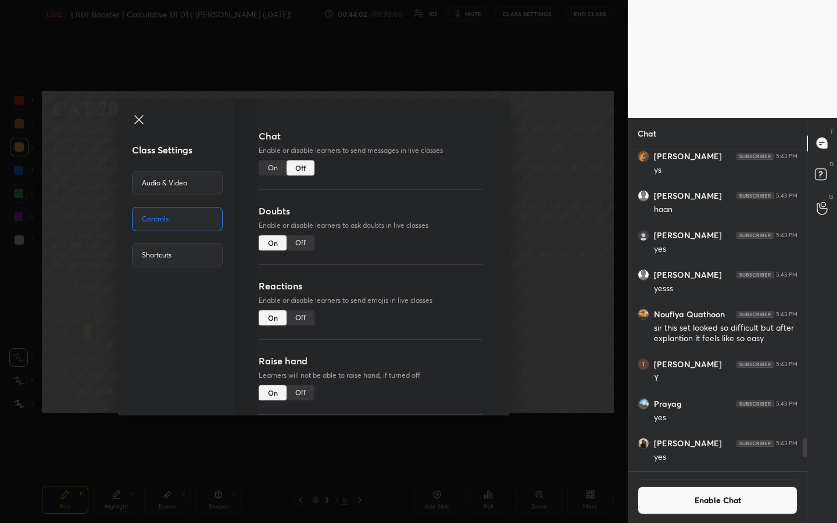
click at [142, 119] on icon at bounding box center [139, 120] width 14 height 14
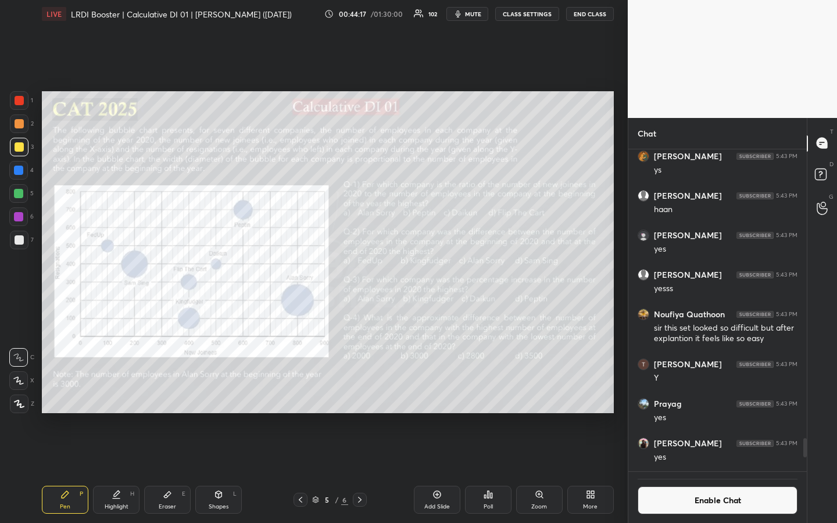
click at [488, 391] on div "Poll" at bounding box center [488, 507] width 9 height 6
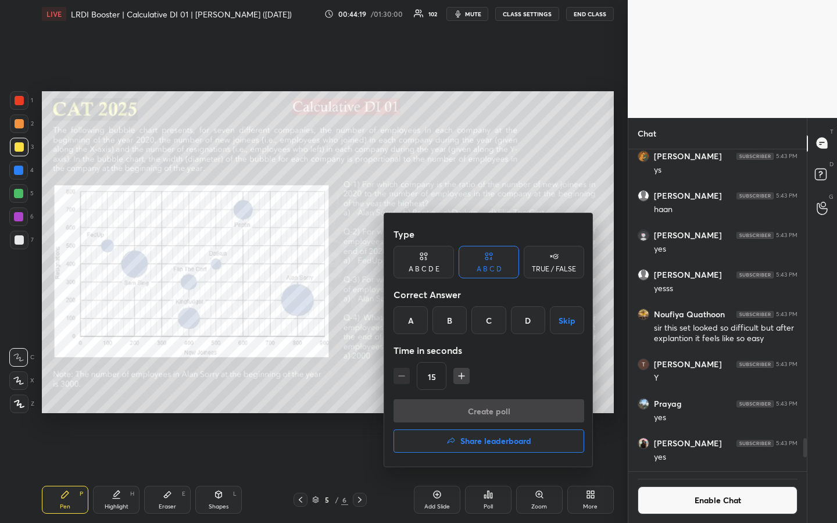
click at [484, 324] on div "C" at bounding box center [489, 320] width 34 height 28
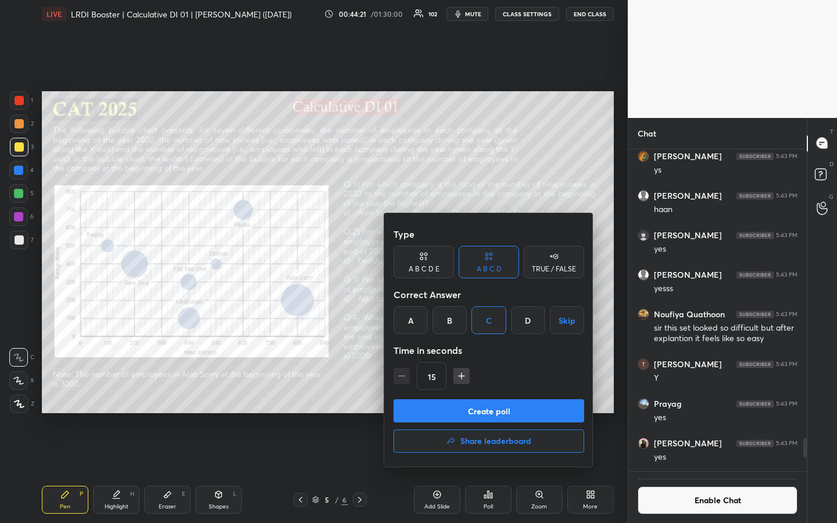
click at [462, 380] on icon "button" at bounding box center [462, 376] width 12 height 12
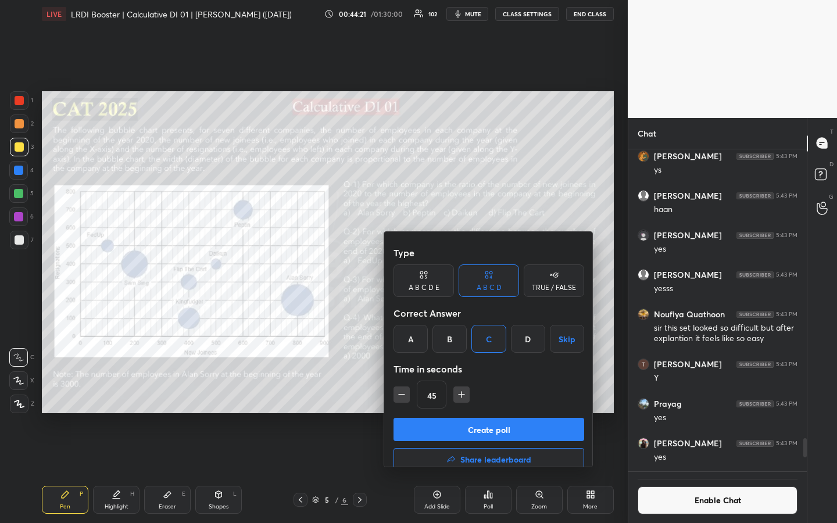
click at [462, 389] on icon "button" at bounding box center [462, 395] width 12 height 12
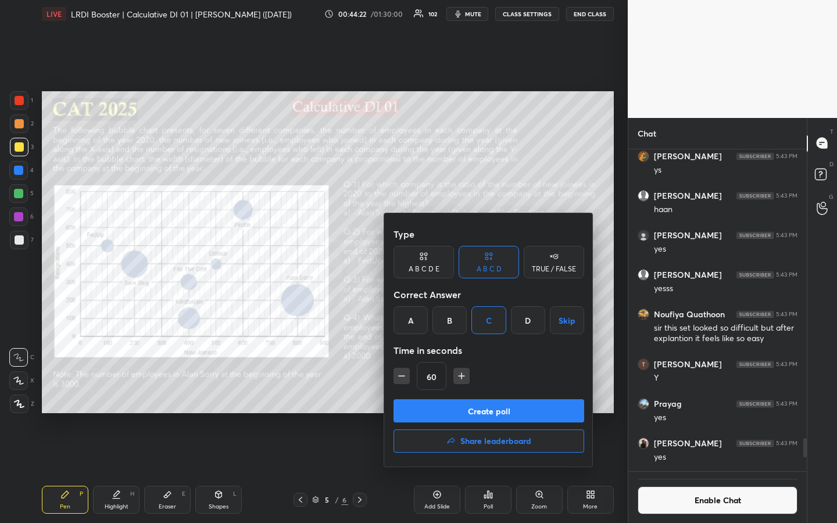
click at [462, 380] on icon "button" at bounding box center [462, 376] width 12 height 12
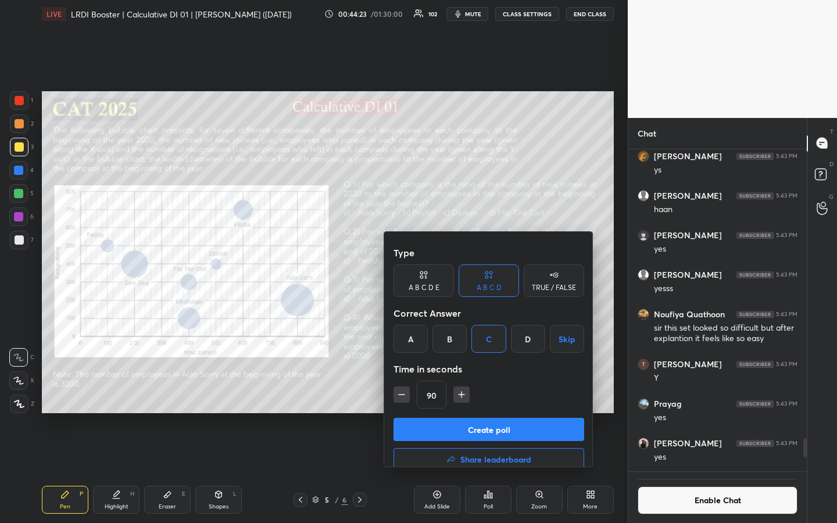
click at [462, 389] on icon "button" at bounding box center [462, 395] width 12 height 12
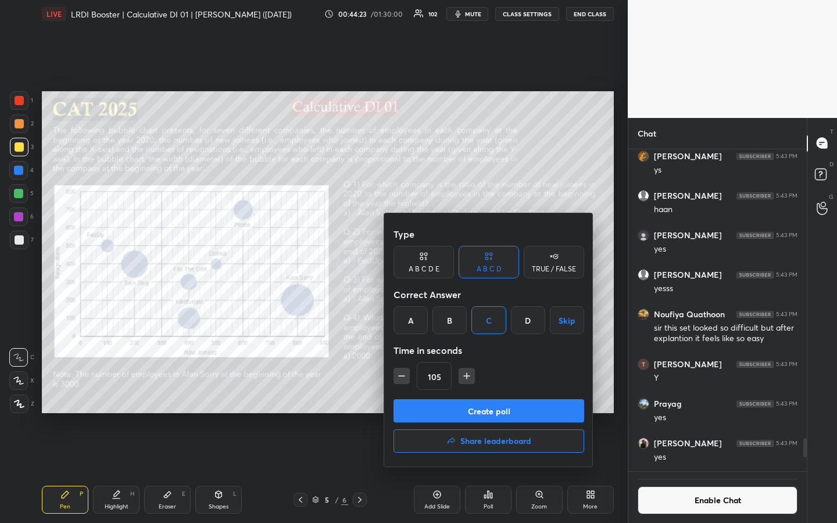
click at [462, 380] on icon "button" at bounding box center [467, 376] width 12 height 12
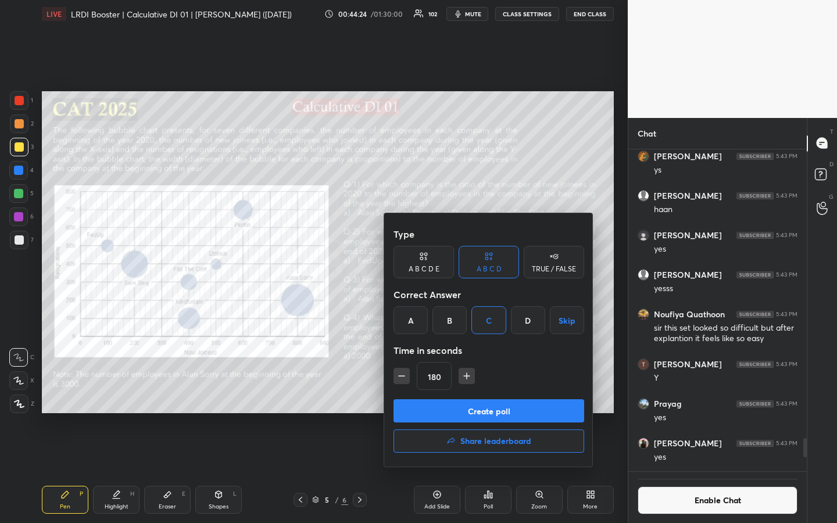
click at [462, 380] on icon "button" at bounding box center [467, 376] width 12 height 12
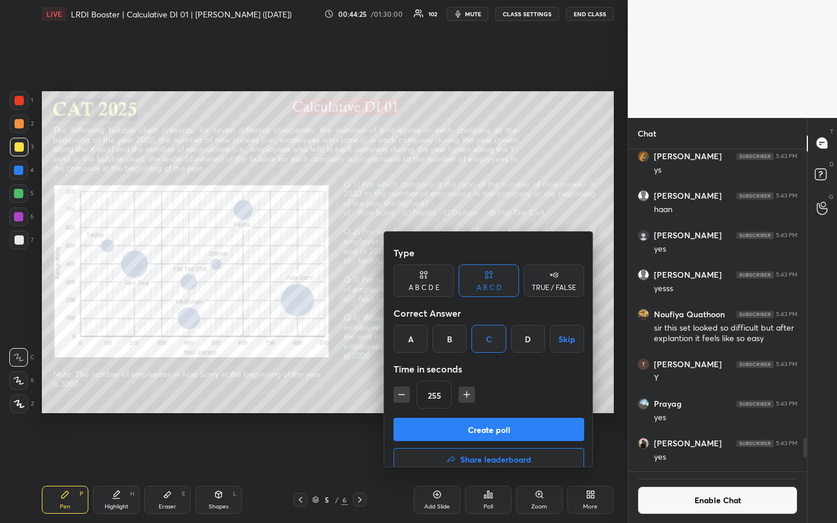
click at [462, 389] on icon "button" at bounding box center [467, 395] width 12 height 12
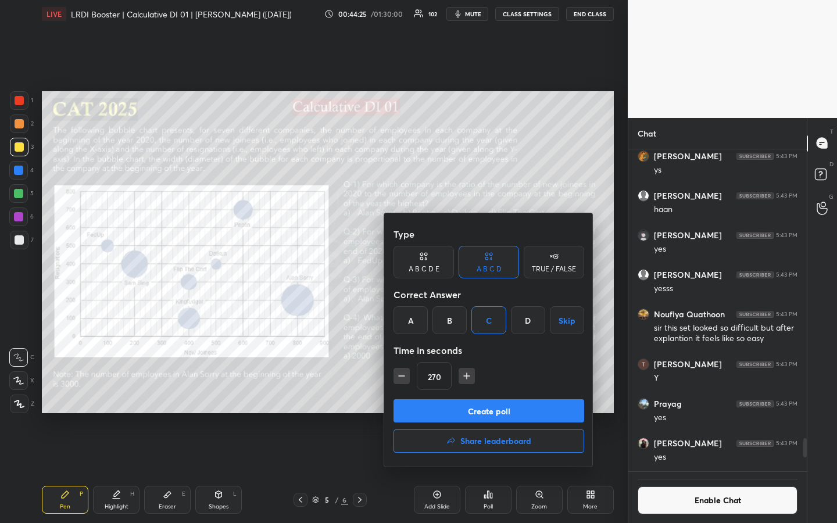
click at [462, 380] on icon "button" at bounding box center [467, 376] width 12 height 12
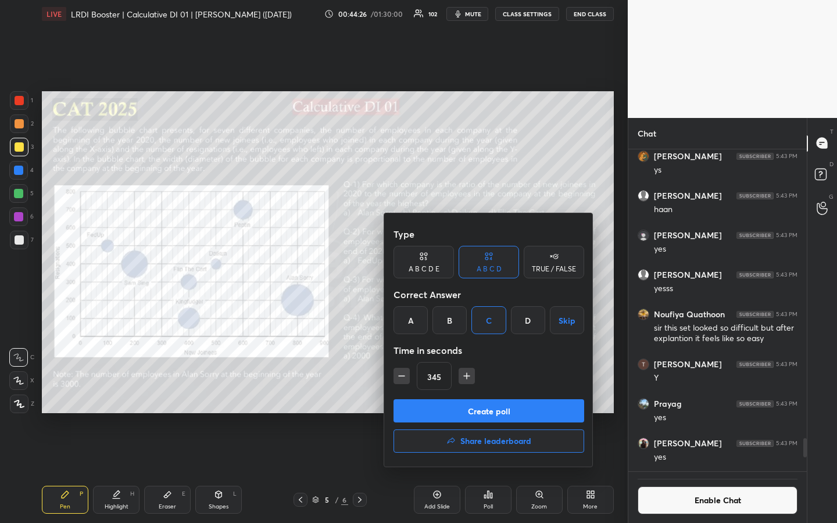
click at [462, 380] on icon "button" at bounding box center [467, 376] width 12 height 12
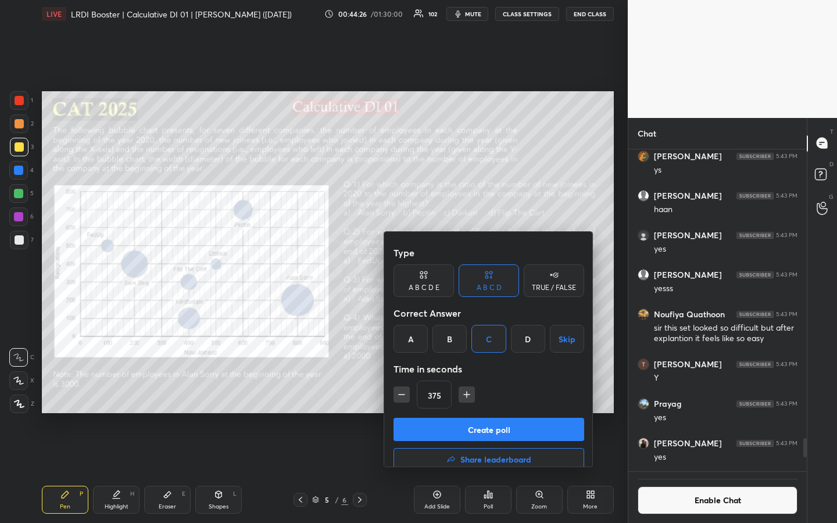
click at [462, 389] on icon "button" at bounding box center [467, 395] width 12 height 12
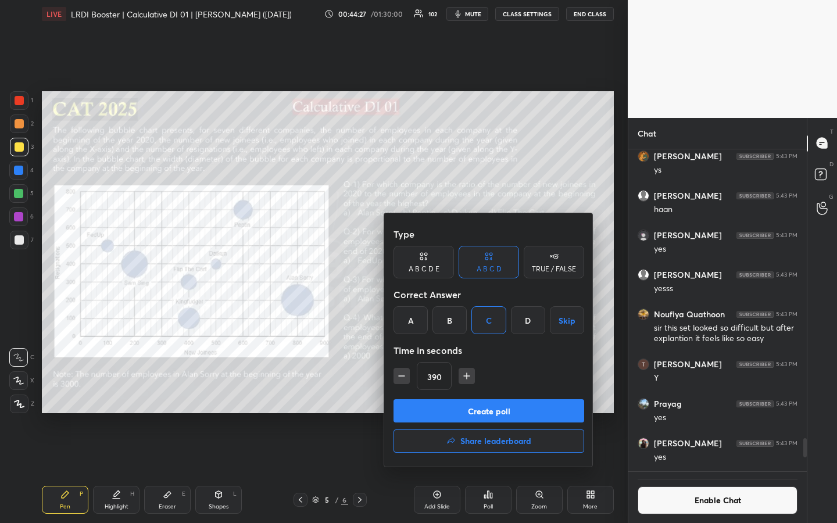
click at [462, 380] on icon "button" at bounding box center [467, 376] width 12 height 12
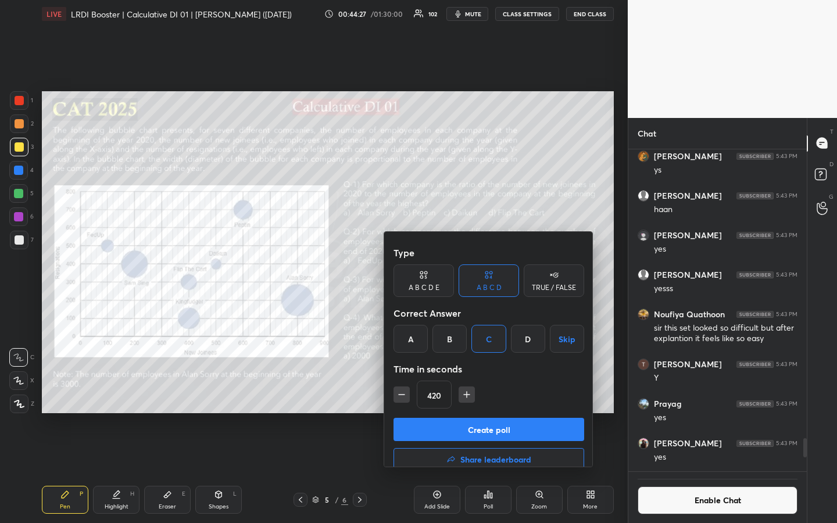
click at [462, 389] on icon "button" at bounding box center [467, 395] width 12 height 12
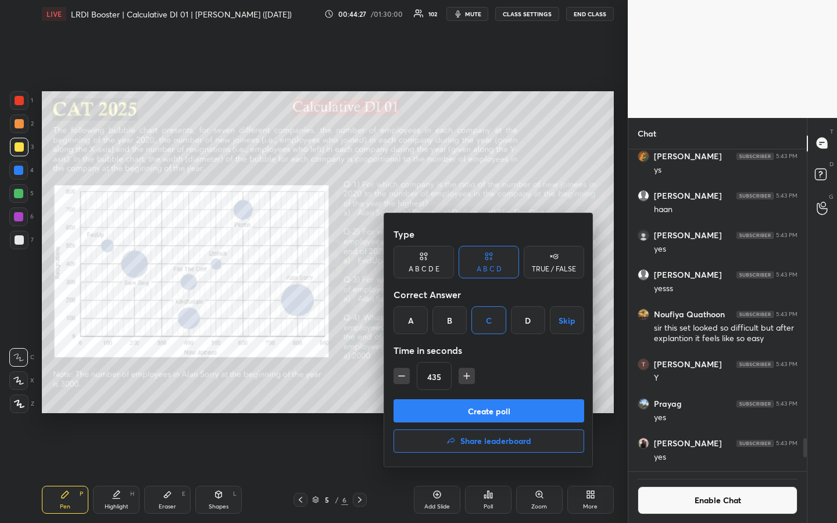
click at [462, 380] on icon "button" at bounding box center [467, 376] width 12 height 12
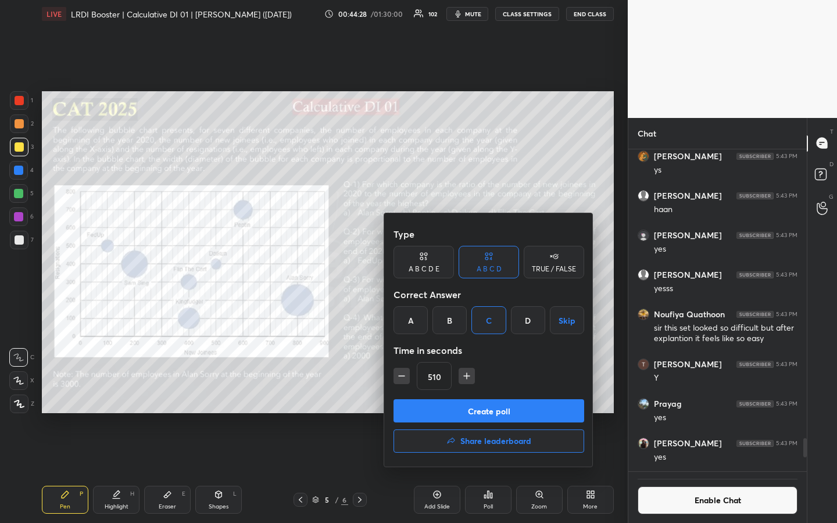
click at [462, 380] on icon "button" at bounding box center [467, 376] width 12 height 12
click at [467, 379] on icon "button" at bounding box center [467, 376] width 0 height 6
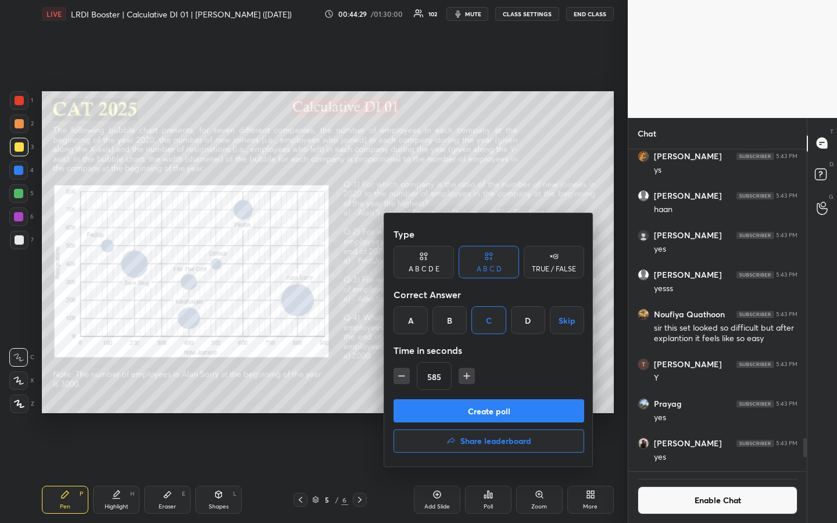
click at [467, 379] on icon "button" at bounding box center [467, 376] width 0 height 6
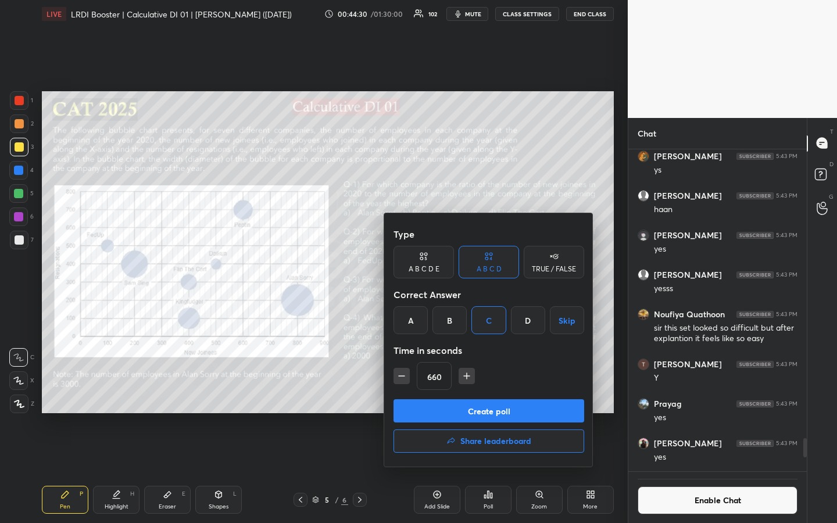
click at [467, 379] on icon "button" at bounding box center [467, 376] width 0 height 6
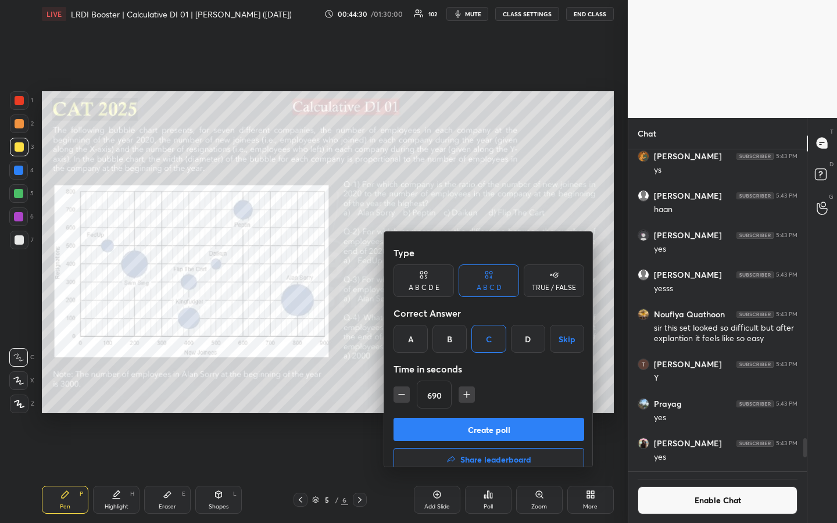
click at [467, 391] on icon "button" at bounding box center [467, 395] width 0 height 6
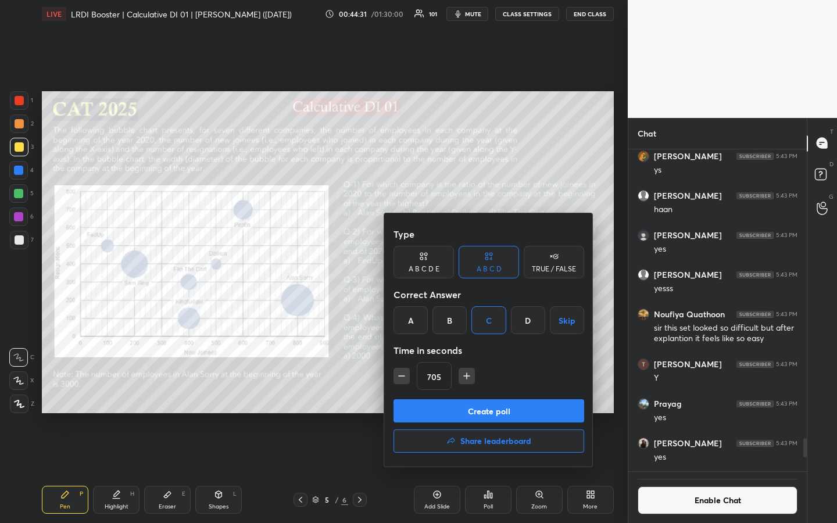
click at [467, 379] on icon "button" at bounding box center [467, 376] width 0 height 6
type input "720"
click at [494, 391] on button "Create poll" at bounding box center [489, 411] width 191 height 23
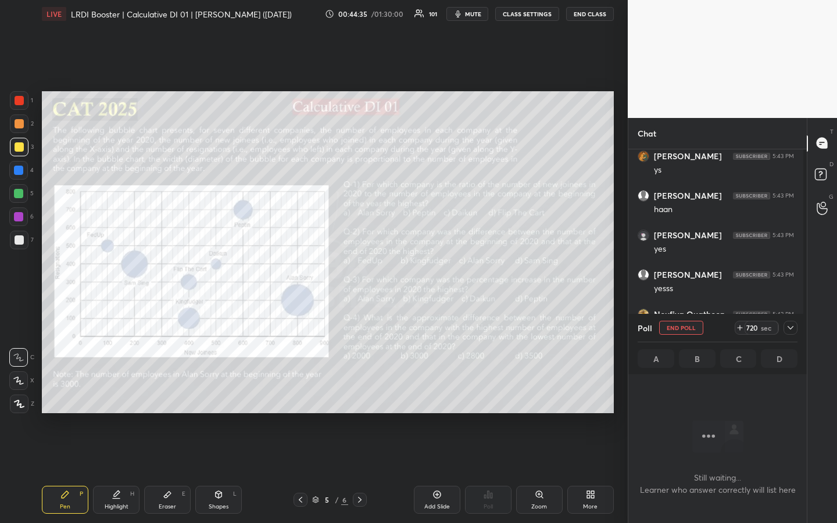
scroll to position [311, 175]
click at [526, 15] on button "CLASS SETTINGS" at bounding box center [527, 14] width 64 height 14
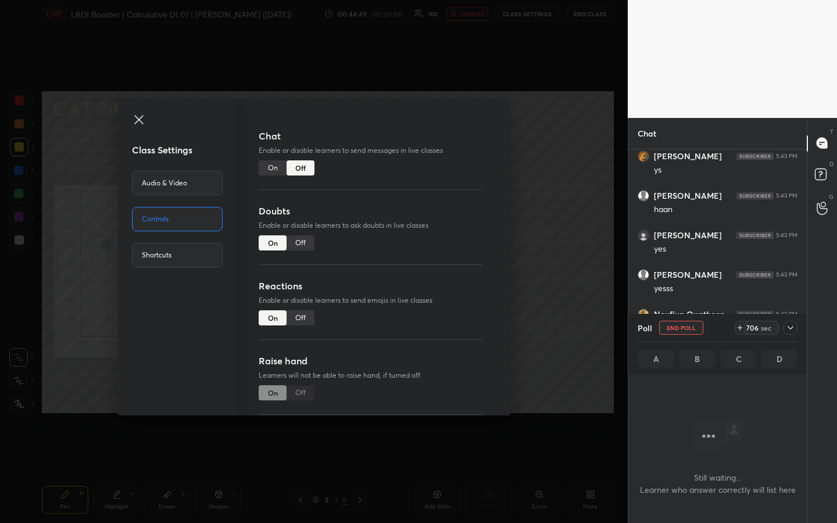
click at [148, 117] on span at bounding box center [184, 121] width 104 height 16
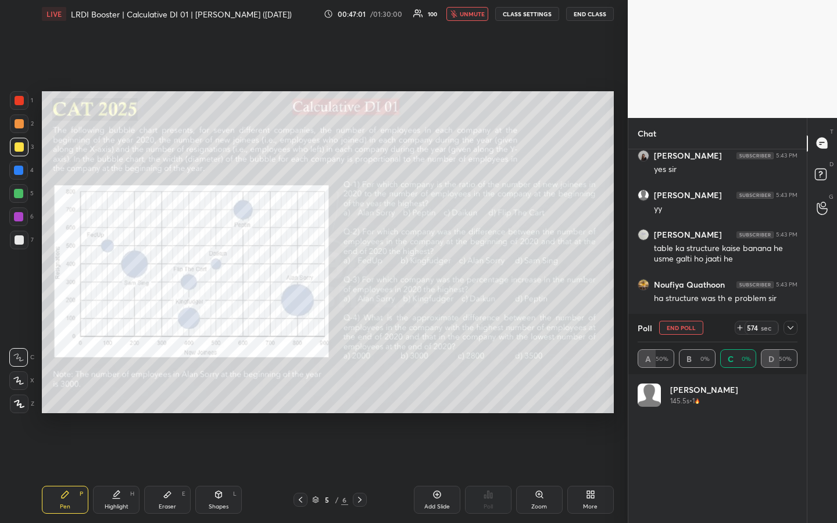
scroll to position [136, 156]
click at [824, 383] on div "T Messages (T) D Doubts (D) G Raise Hand (G)" at bounding box center [822, 321] width 30 height 406
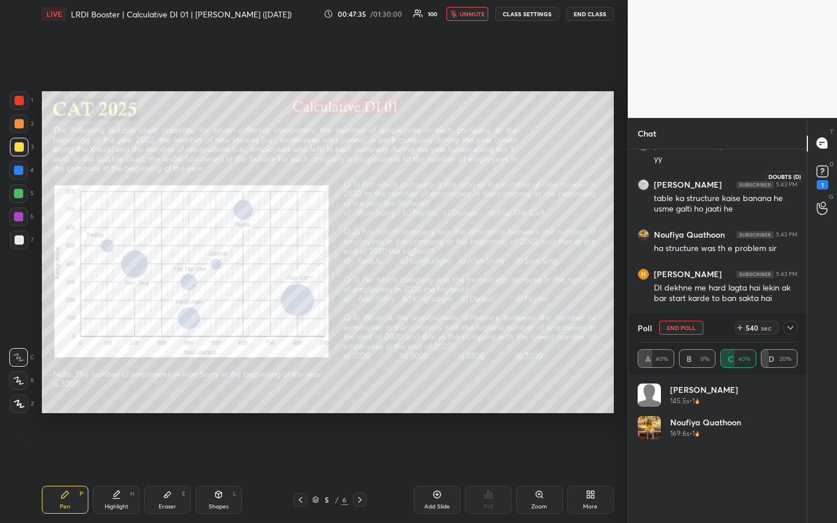
click at [821, 173] on rect at bounding box center [822, 171] width 11 height 11
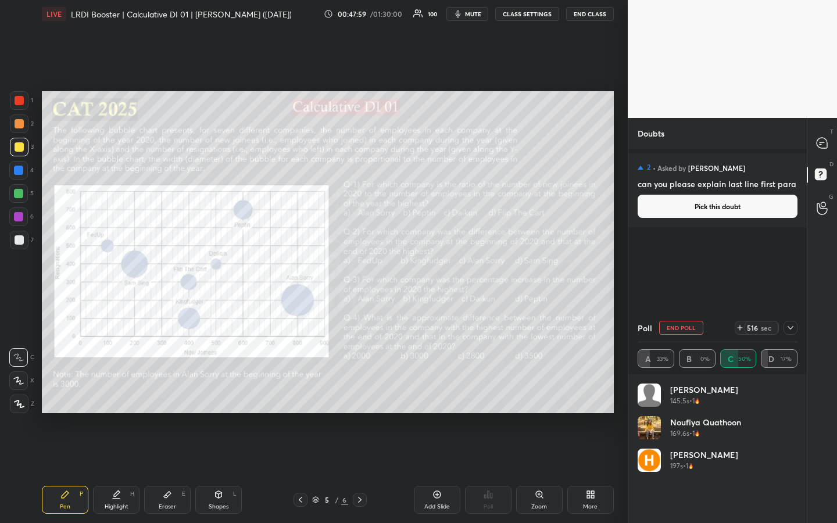
drag, startPoint x: 118, startPoint y: 503, endPoint x: 122, endPoint y: 487, distance: 16.2
click at [117, 391] on div "Highlight H" at bounding box center [116, 500] width 47 height 28
click at [22, 104] on div at bounding box center [19, 100] width 9 height 9
click at [67, 391] on div "Pen" at bounding box center [65, 507] width 10 height 6
click at [122, 391] on div "Highlight H" at bounding box center [116, 500] width 47 height 28
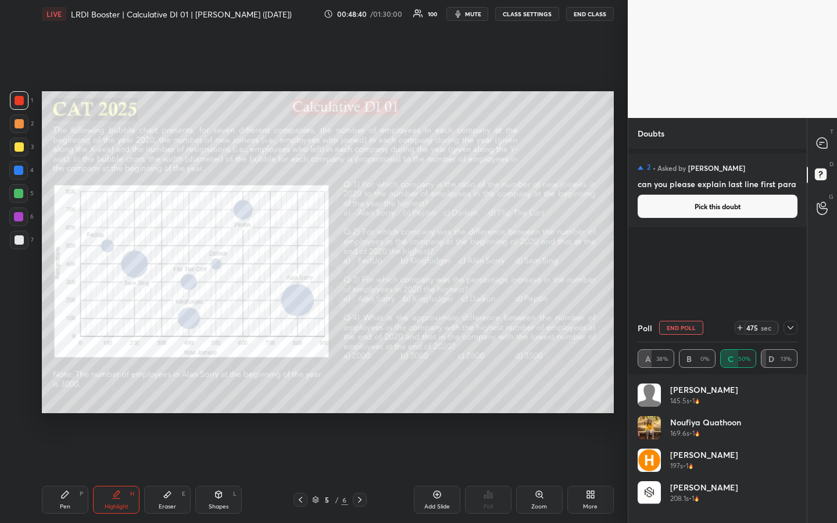
click at [115, 391] on div "Highlight" at bounding box center [117, 507] width 24 height 6
click at [66, 391] on div "Pen P" at bounding box center [65, 500] width 47 height 28
drag, startPoint x: 122, startPoint y: 496, endPoint x: 131, endPoint y: 488, distance: 12.0
click at [122, 391] on div "Highlight H" at bounding box center [116, 500] width 47 height 28
click at [65, 391] on div "Pen" at bounding box center [65, 507] width 10 height 6
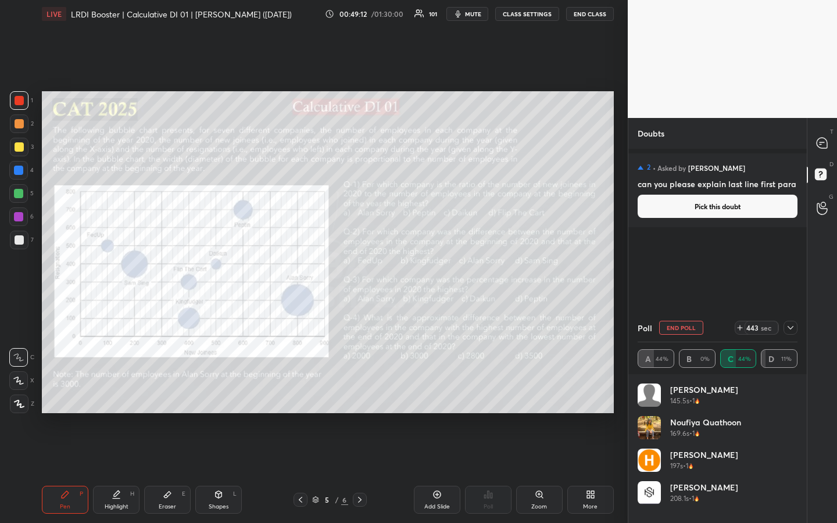
click at [122, 391] on div "Highlight H" at bounding box center [116, 500] width 47 height 28
click at [66, 391] on div "Pen P" at bounding box center [65, 500] width 47 height 28
click at [822, 151] on div at bounding box center [822, 143] width 23 height 21
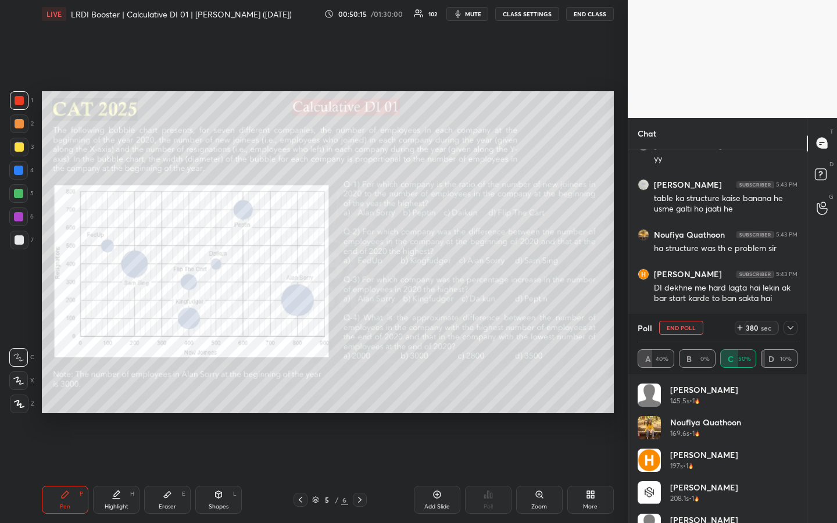
scroll to position [23, 0]
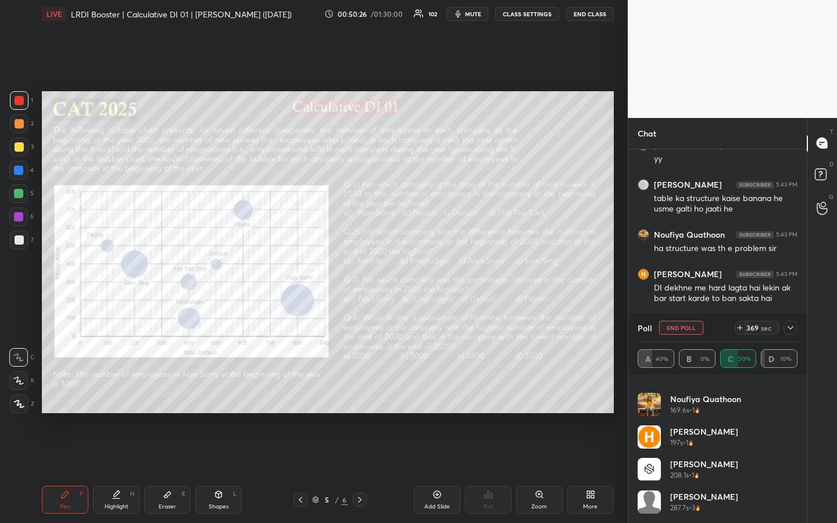
click at [819, 391] on div "T Messages (T) D Doubts (D) G Raise Hand (G)" at bounding box center [822, 321] width 30 height 406
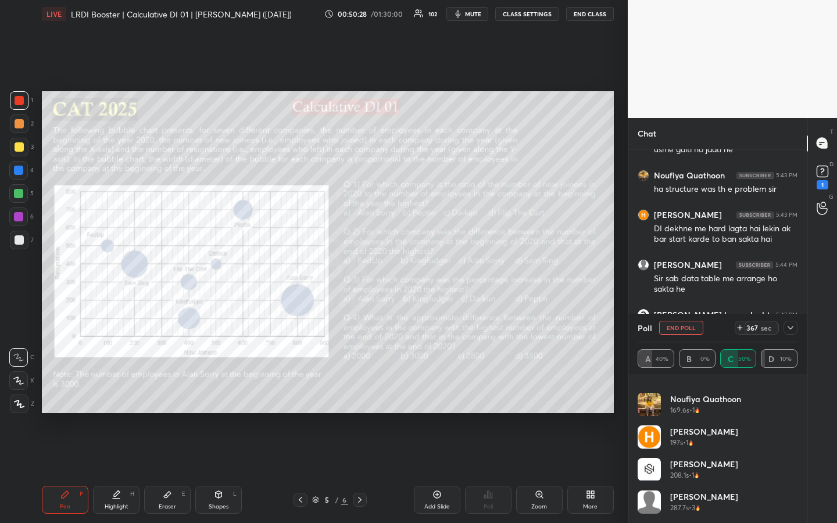
scroll to position [4682, 0]
click at [819, 167] on rect at bounding box center [822, 171] width 11 height 11
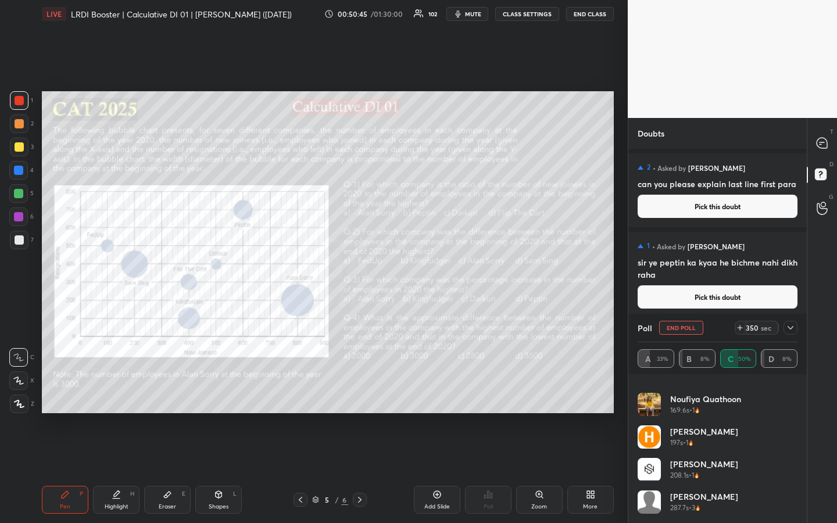
click at [17, 102] on div at bounding box center [19, 100] width 9 height 9
click at [122, 391] on div "Highlight" at bounding box center [117, 507] width 24 height 6
click at [72, 391] on div "Pen P" at bounding box center [65, 500] width 47 height 28
drag, startPoint x: 58, startPoint y: 498, endPoint x: 63, endPoint y: 465, distance: 34.2
click at [56, 391] on div "Pen P" at bounding box center [65, 500] width 47 height 28
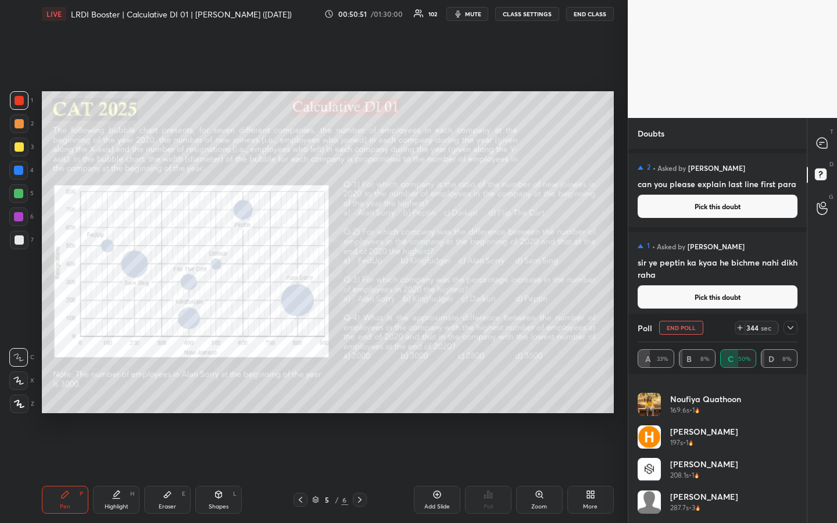
click at [19, 104] on div at bounding box center [19, 100] width 9 height 9
click at [826, 142] on icon at bounding box center [822, 143] width 10 height 10
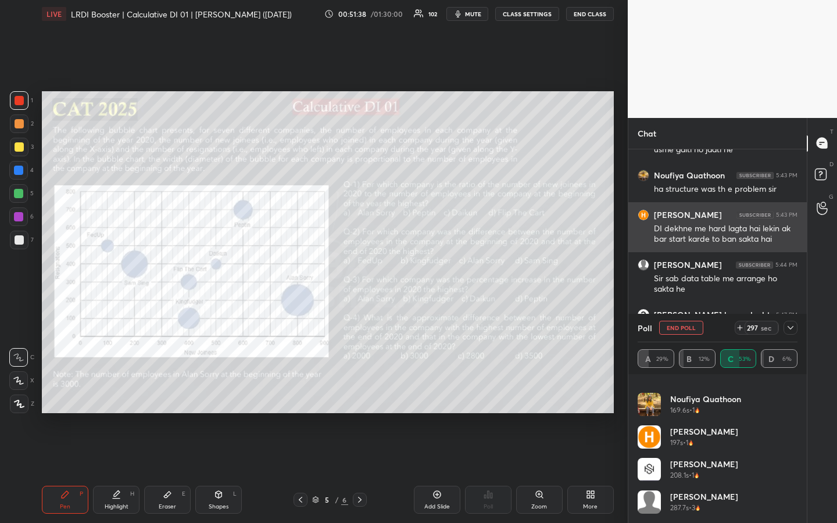
scroll to position [4996, 0]
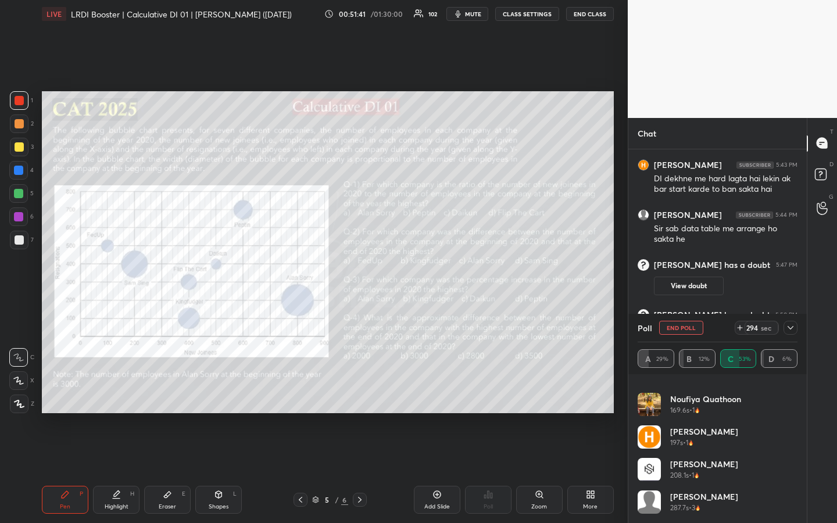
click at [793, 329] on icon at bounding box center [790, 327] width 9 height 9
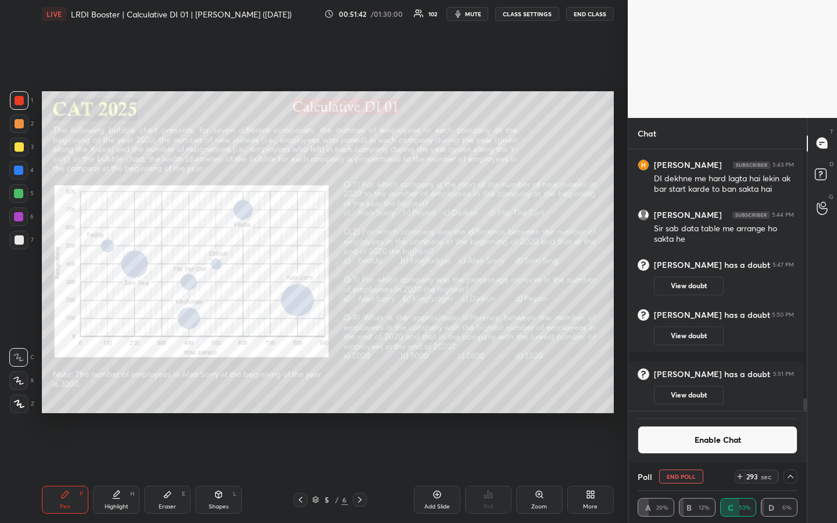
scroll to position [0, 0]
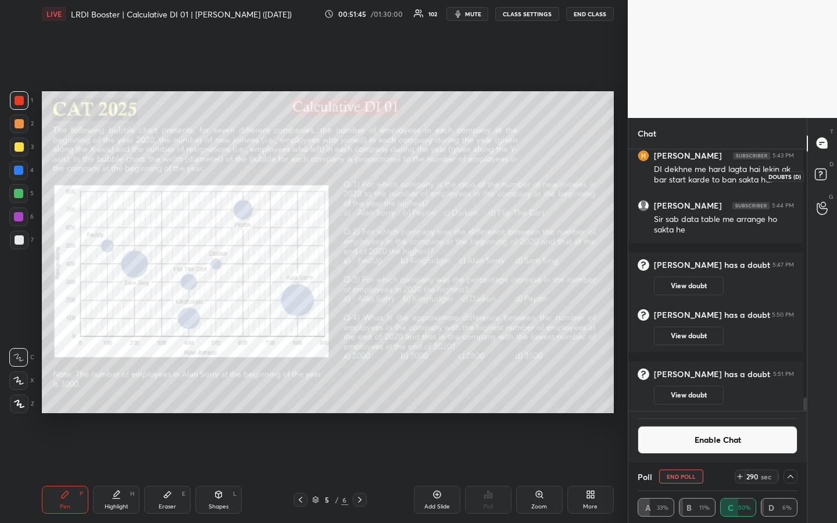
click at [822, 173] on icon at bounding box center [821, 173] width 4 height 5
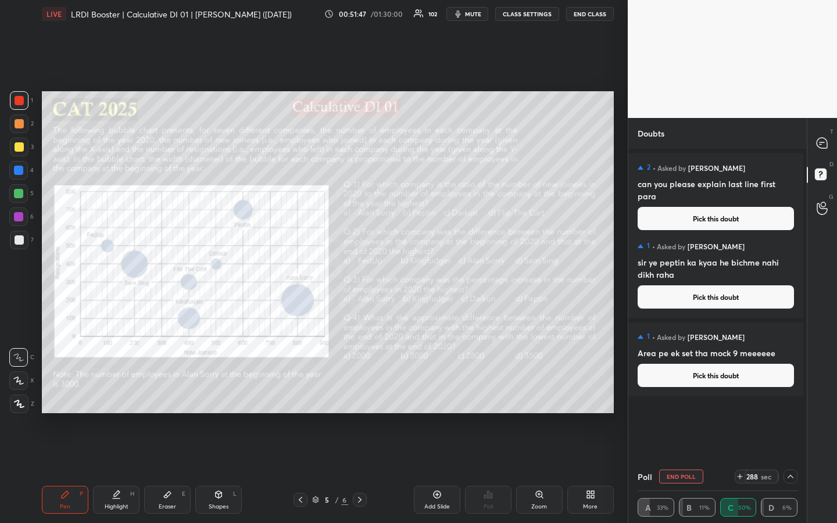
scroll to position [9, 0]
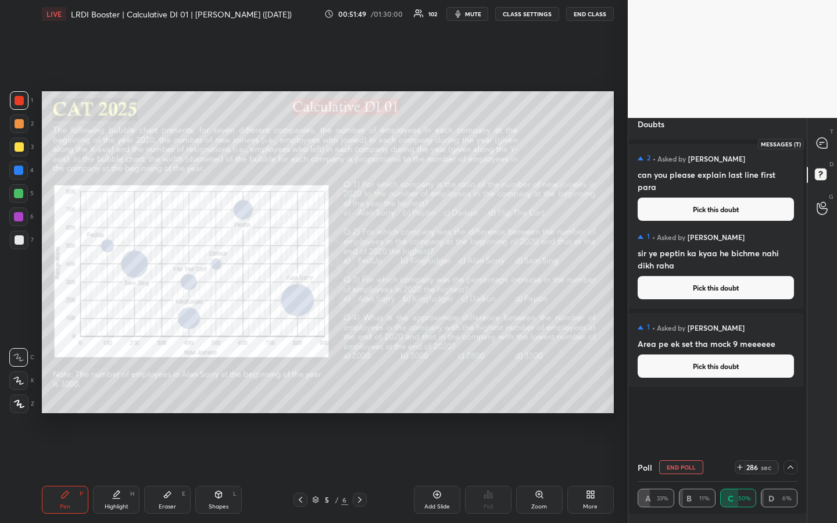
click at [827, 140] on icon at bounding box center [822, 143] width 12 height 12
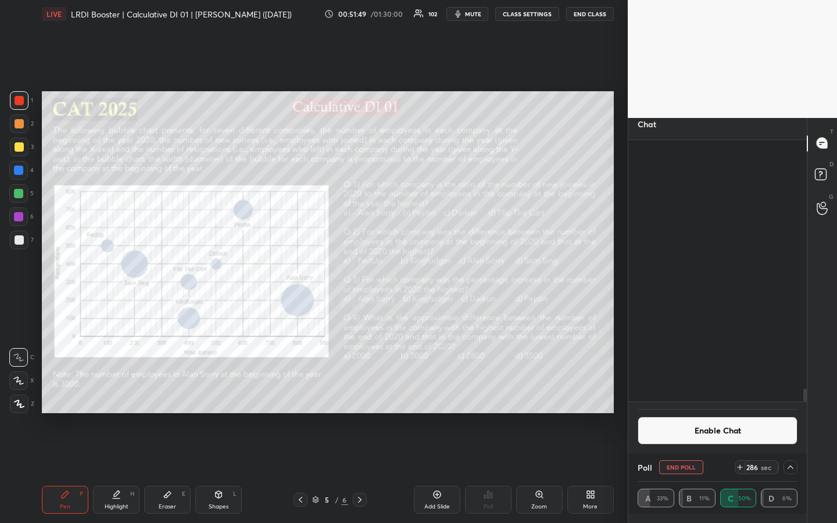
scroll to position [258, 172]
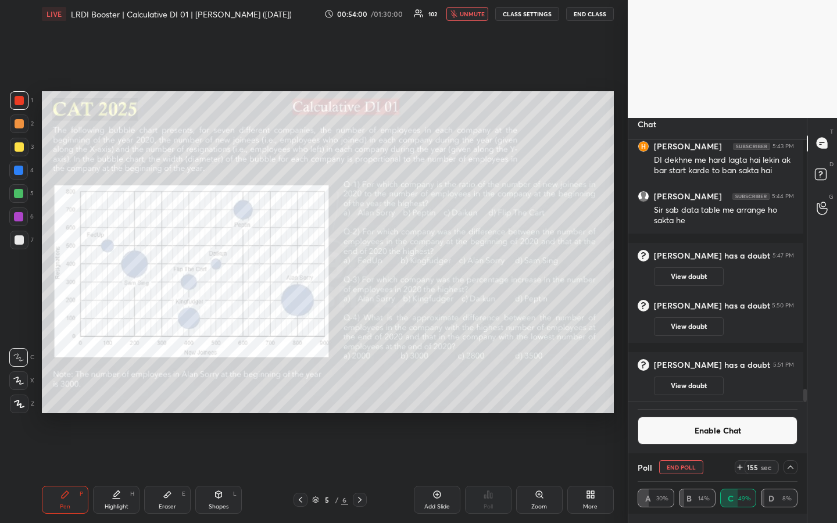
click at [23, 148] on div at bounding box center [19, 146] width 9 height 9
click at [788, 391] on icon at bounding box center [790, 467] width 9 height 9
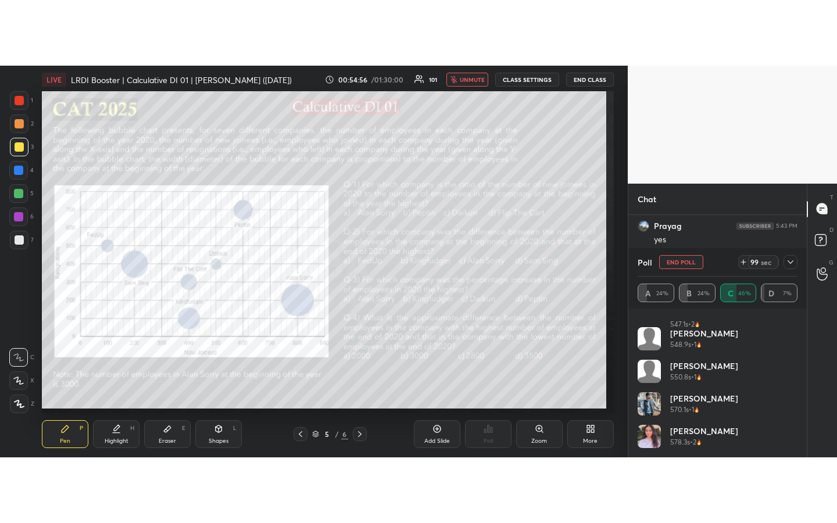
scroll to position [311, 175]
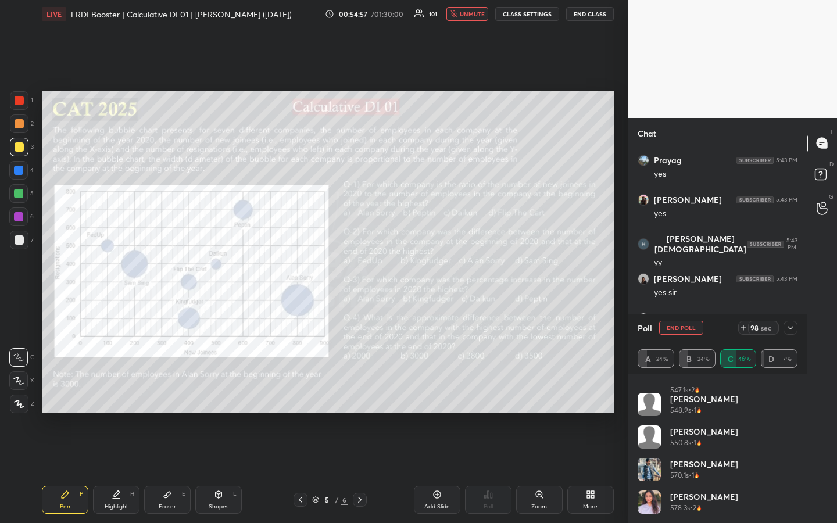
click at [622, 326] on div "1 2 3 4 5 6 7 R O A L C X Z Erase all C X Z LIVE LRDI Booster | Calculative DI …" at bounding box center [314, 261] width 628 height 523
click at [814, 391] on div "T Messages (T) D Doubts (D) G Raise Hand (G)" at bounding box center [822, 321] width 30 height 406
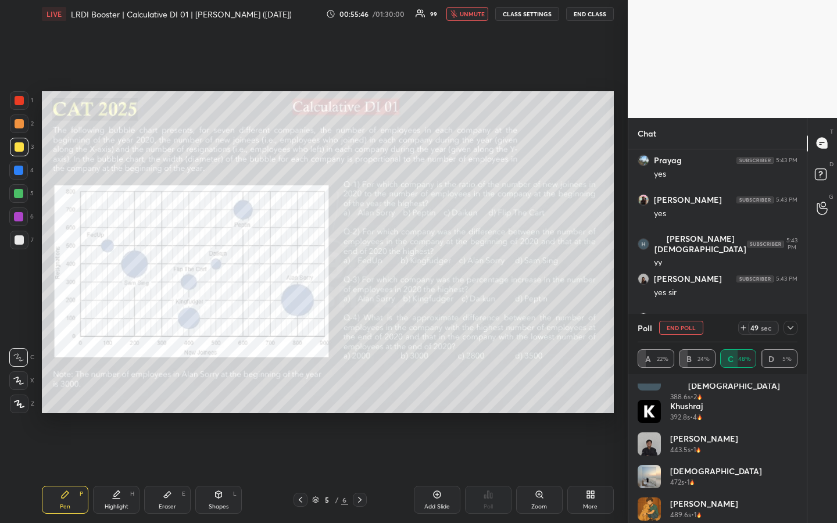
scroll to position [0, 0]
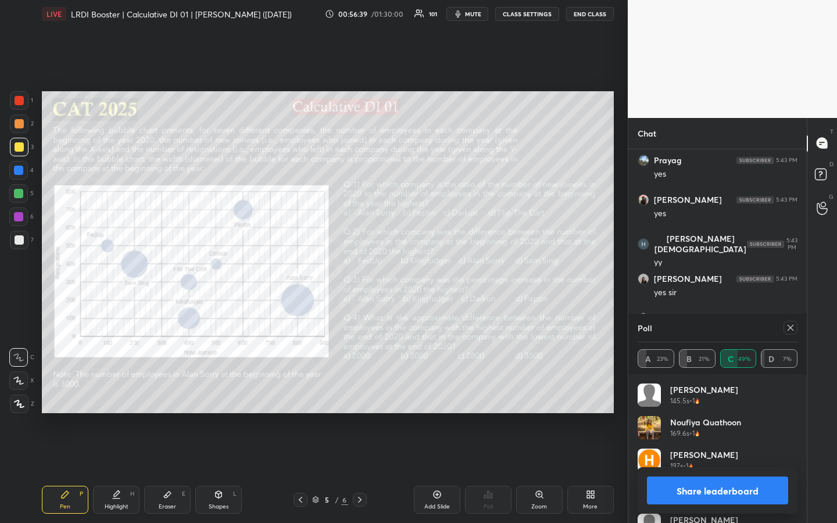
click at [793, 327] on icon at bounding box center [790, 327] width 9 height 9
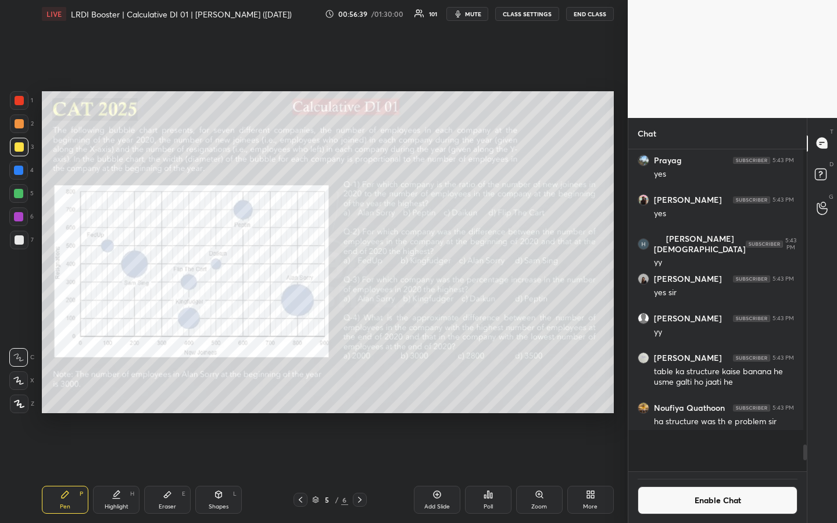
scroll to position [309, 172]
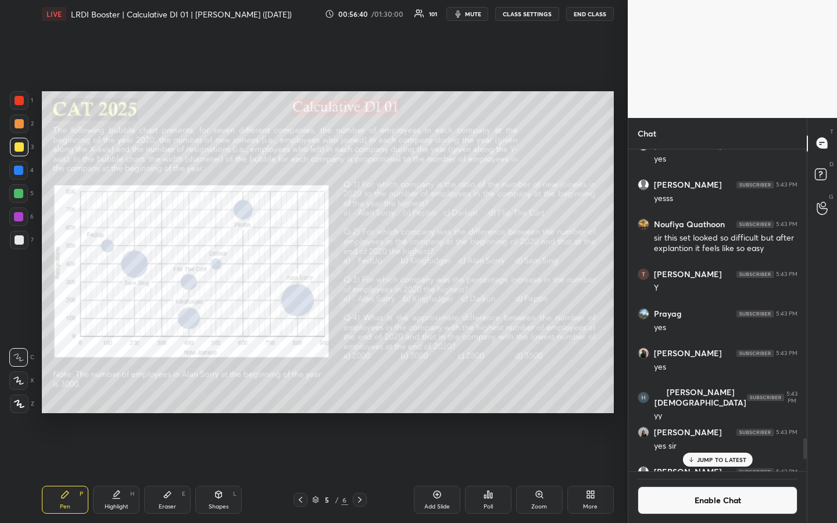
click at [497, 391] on div "Poll" at bounding box center [488, 500] width 47 height 28
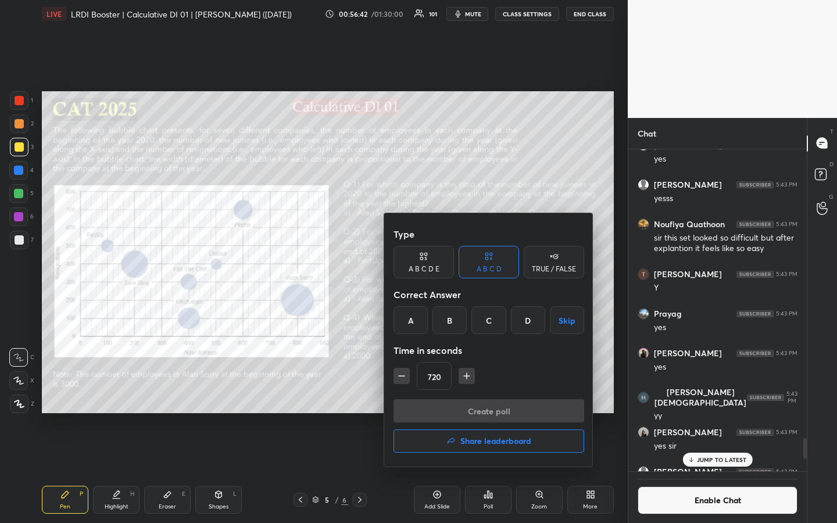
click at [441, 377] on input "720" at bounding box center [435, 377] width 34 height 28
type input "15"
click at [486, 322] on div "C" at bounding box center [489, 320] width 34 height 28
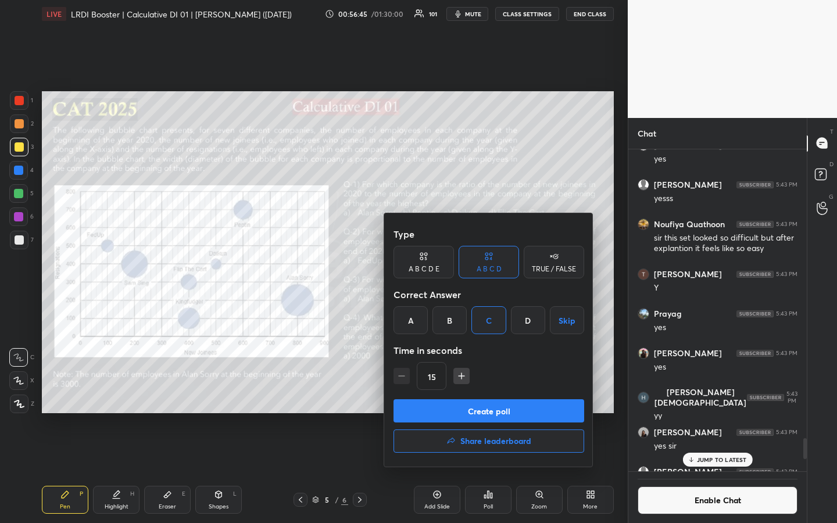
click at [491, 391] on button "Create poll" at bounding box center [489, 411] width 191 height 23
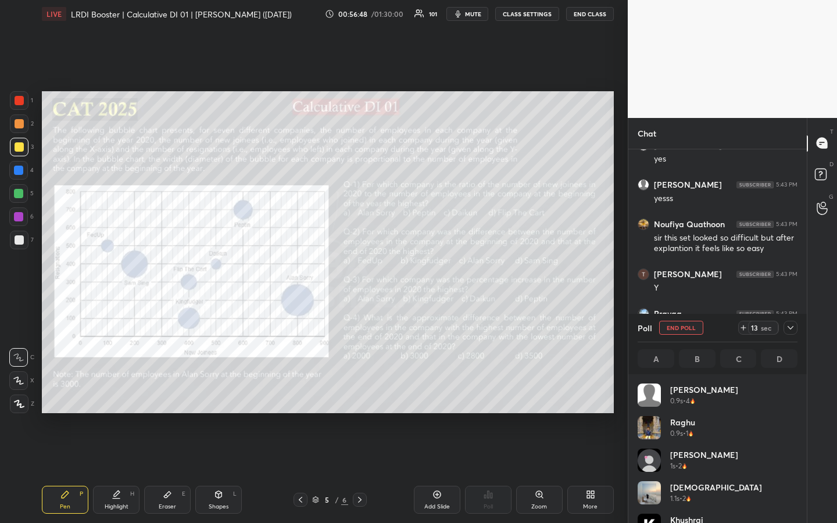
scroll to position [136, 156]
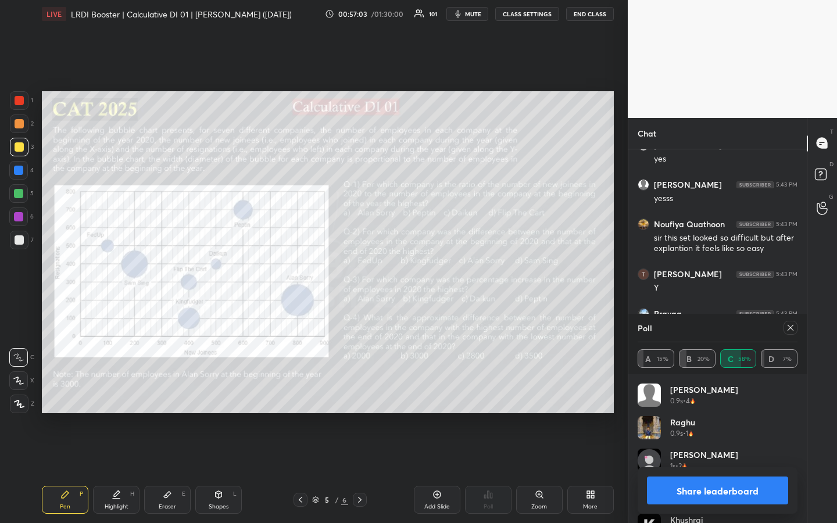
click at [790, 330] on icon at bounding box center [790, 327] width 9 height 9
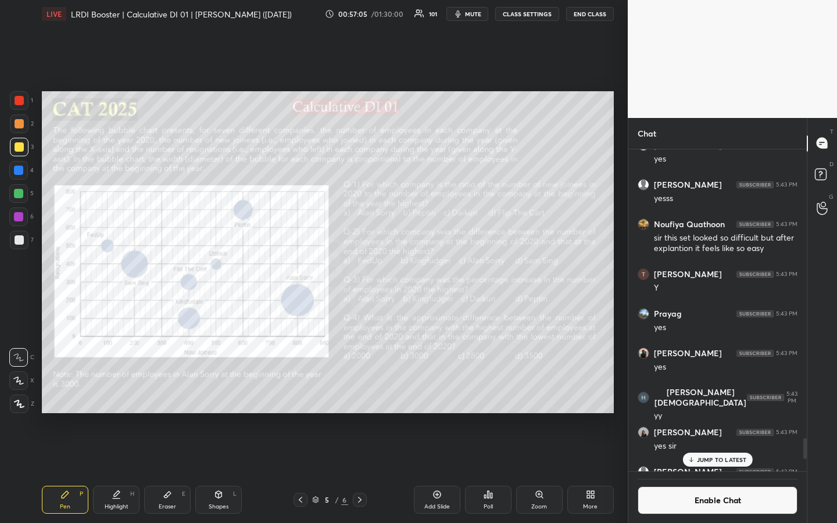
click at [490, 391] on div "Poll" at bounding box center [488, 500] width 47 height 28
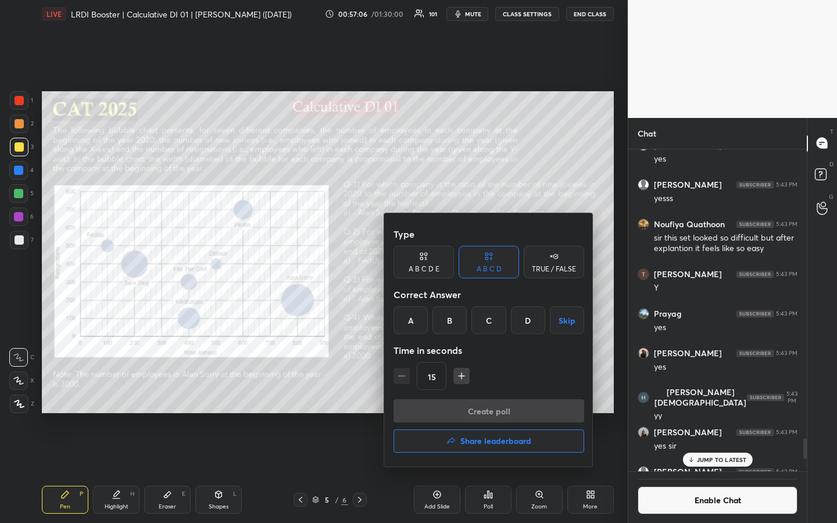
click at [413, 326] on div "A" at bounding box center [411, 320] width 34 height 28
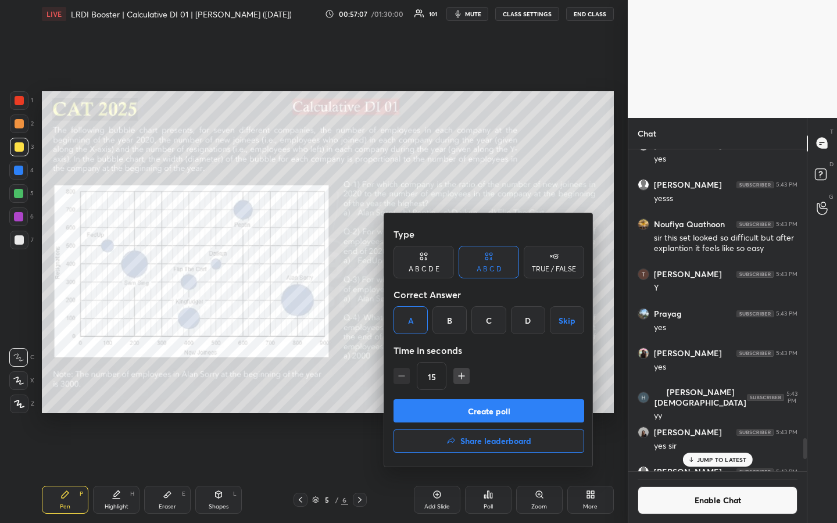
click at [500, 391] on button "Create poll" at bounding box center [489, 411] width 191 height 23
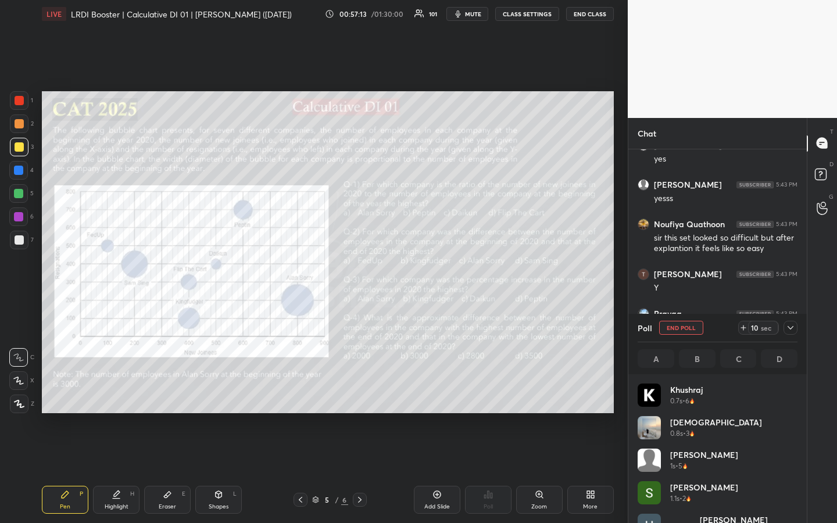
click at [622, 391] on div "1 2 3 4 5 6 7 R O A L C X Z Erase all C X Z LIVE LRDI Booster | Calculative DI …" at bounding box center [314, 261] width 628 height 523
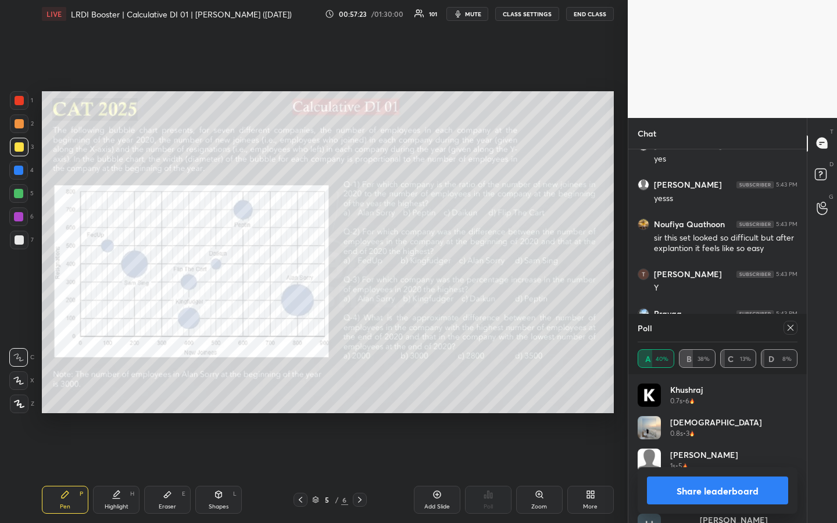
click at [791, 329] on icon at bounding box center [791, 328] width 6 height 6
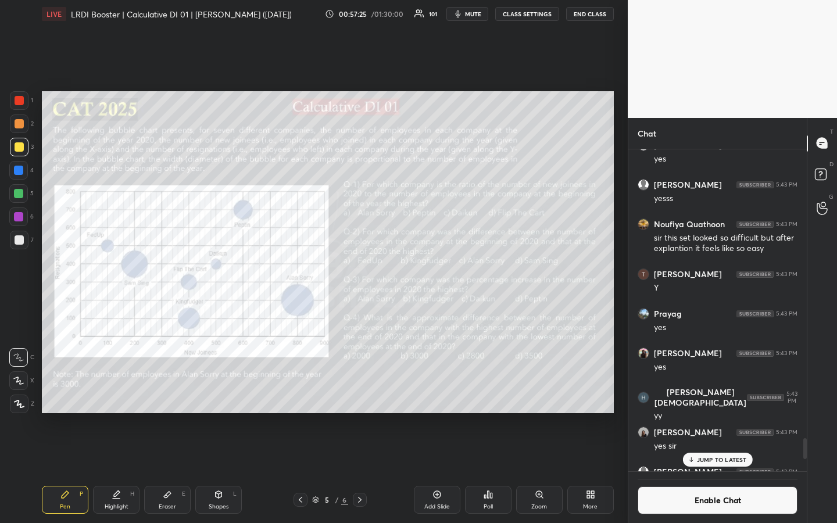
click at [491, 391] on icon at bounding box center [492, 495] width 2 height 5
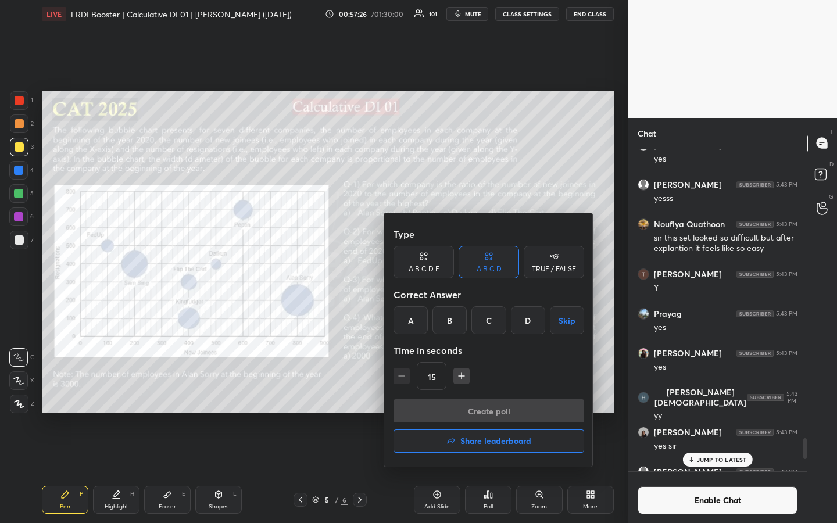
click at [491, 391] on div at bounding box center [418, 261] width 837 height 523
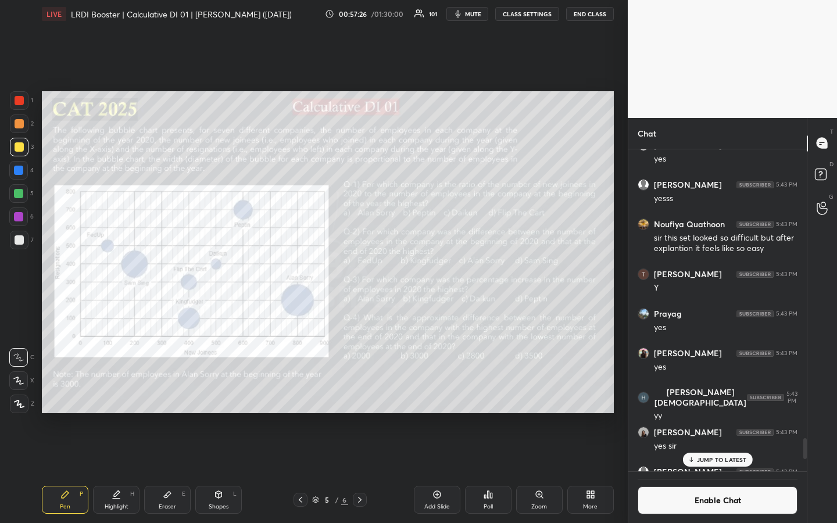
click at [491, 391] on icon at bounding box center [492, 495] width 2 height 5
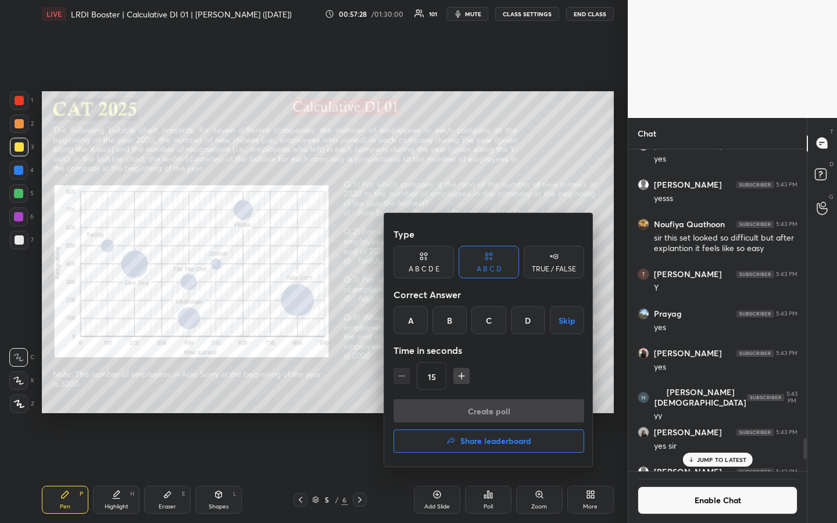
click at [450, 330] on div "B" at bounding box center [450, 320] width 34 height 28
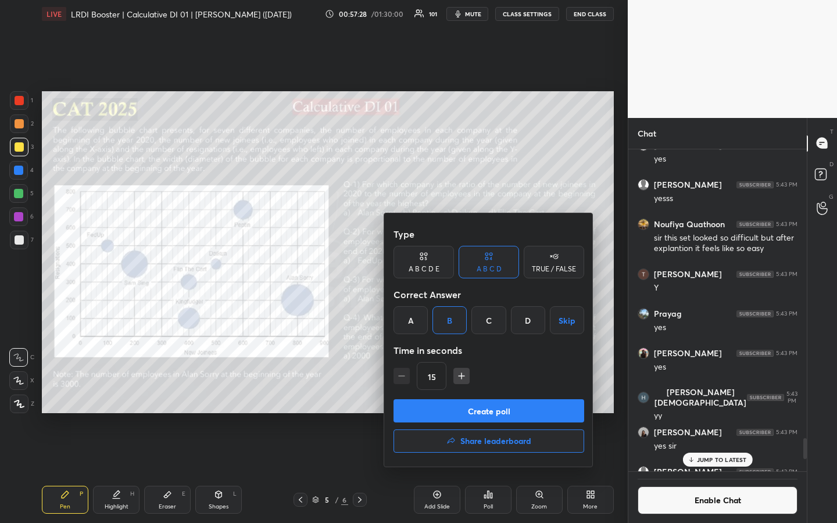
click at [493, 391] on button "Create poll" at bounding box center [489, 411] width 191 height 23
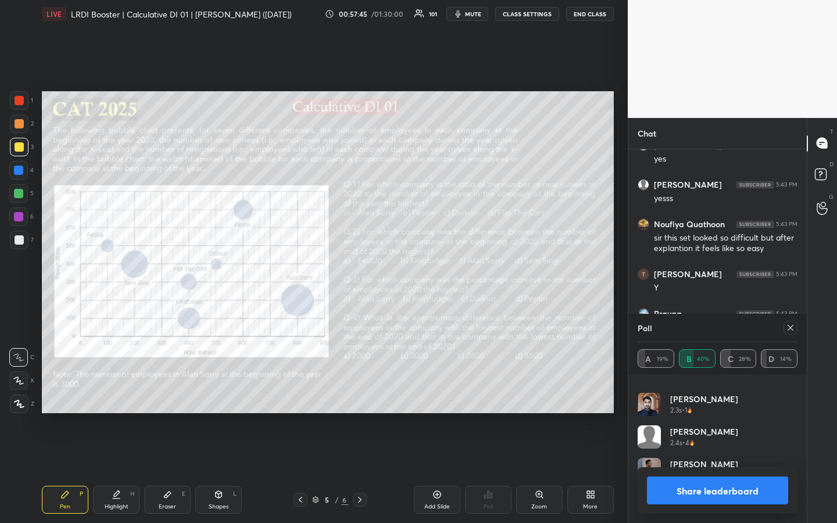
click at [727, 391] on button "Share leaderboard" at bounding box center [717, 491] width 141 height 28
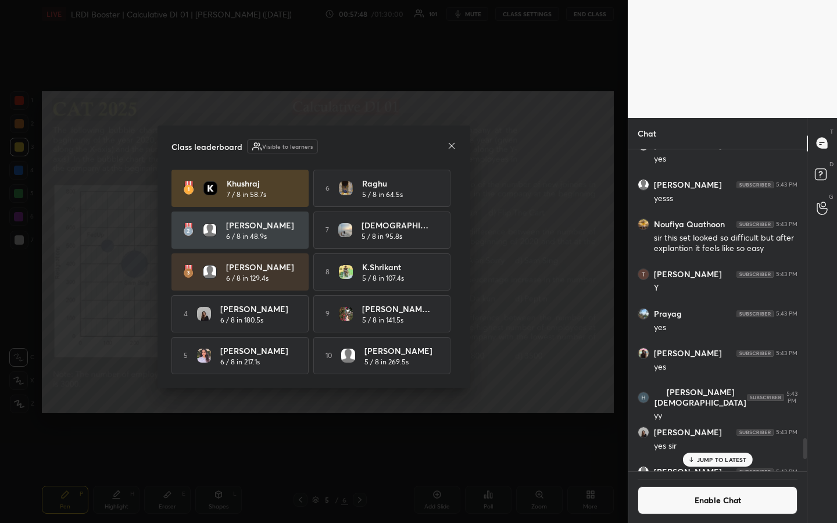
click at [449, 141] on icon at bounding box center [451, 145] width 9 height 9
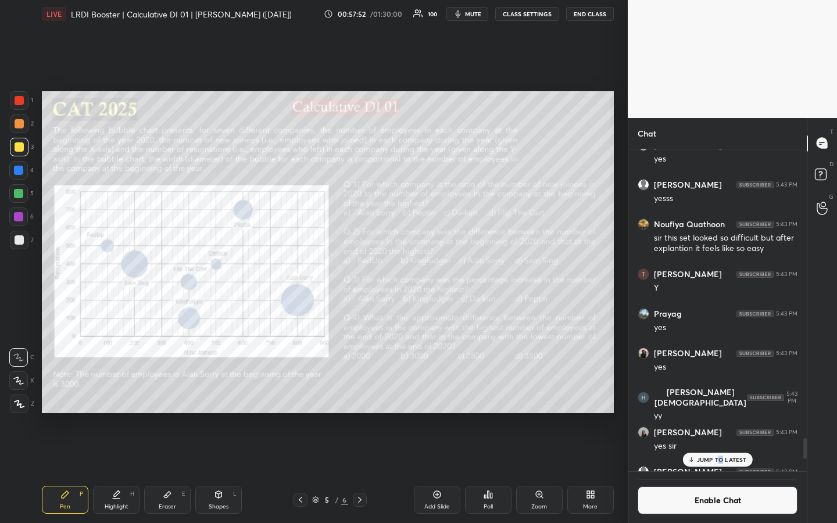
click at [721, 391] on p "JUMP TO LATEST" at bounding box center [722, 459] width 50 height 7
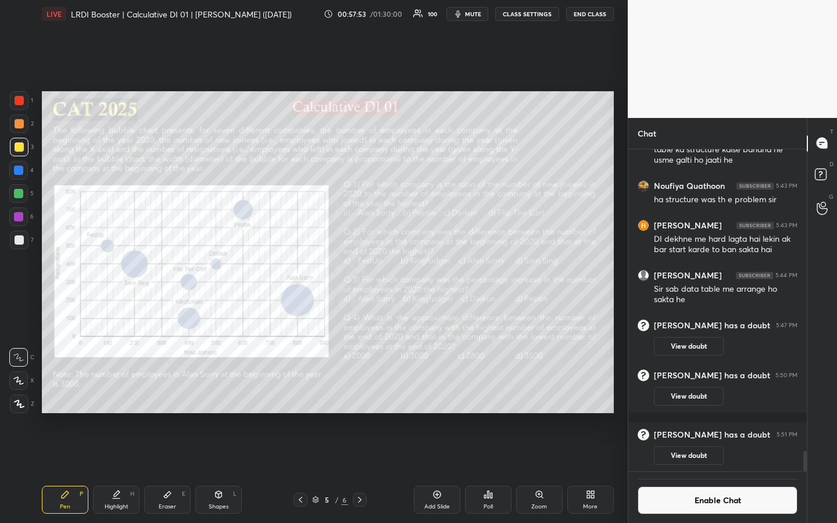
click at [21, 169] on div at bounding box center [18, 170] width 19 height 19
drag, startPoint x: 19, startPoint y: 97, endPoint x: 18, endPoint y: 106, distance: 9.3
click at [19, 102] on div at bounding box center [19, 100] width 9 height 9
drag, startPoint x: 164, startPoint y: 509, endPoint x: 215, endPoint y: 459, distance: 72.0
click at [166, 391] on div "Eraser" at bounding box center [167, 507] width 17 height 6
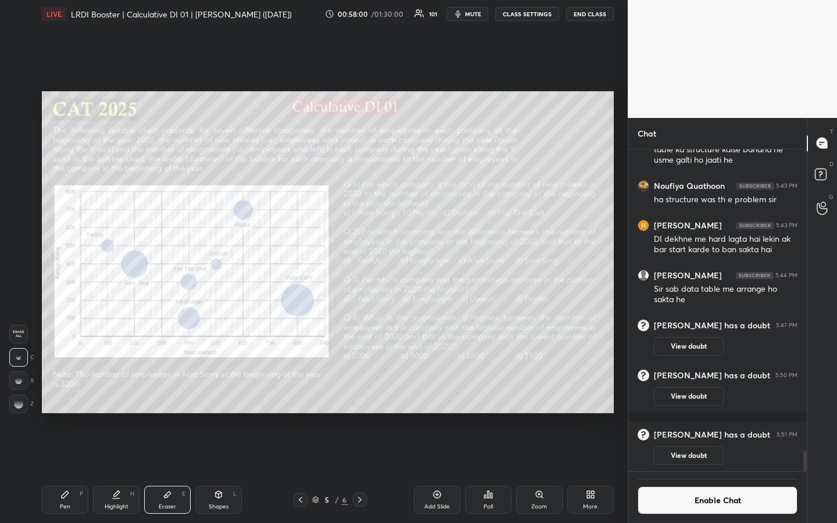
click at [65, 391] on icon at bounding box center [64, 494] width 9 height 9
click at [22, 130] on div at bounding box center [19, 124] width 19 height 19
drag, startPoint x: 18, startPoint y: 100, endPoint x: 22, endPoint y: 116, distance: 16.8
click at [18, 102] on div at bounding box center [19, 100] width 9 height 9
click at [17, 125] on div at bounding box center [19, 123] width 9 height 9
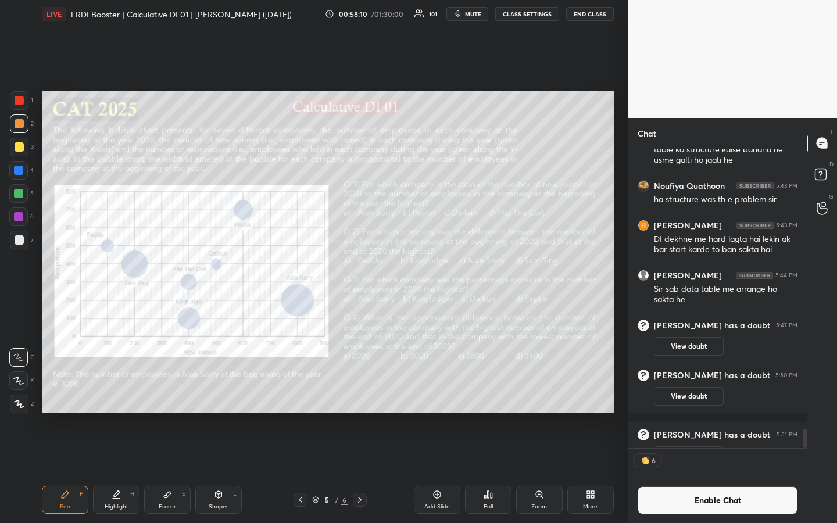
click at [117, 391] on div "Highlight" at bounding box center [117, 507] width 24 height 6
click at [725, 391] on button "Enable Chat" at bounding box center [718, 501] width 160 height 28
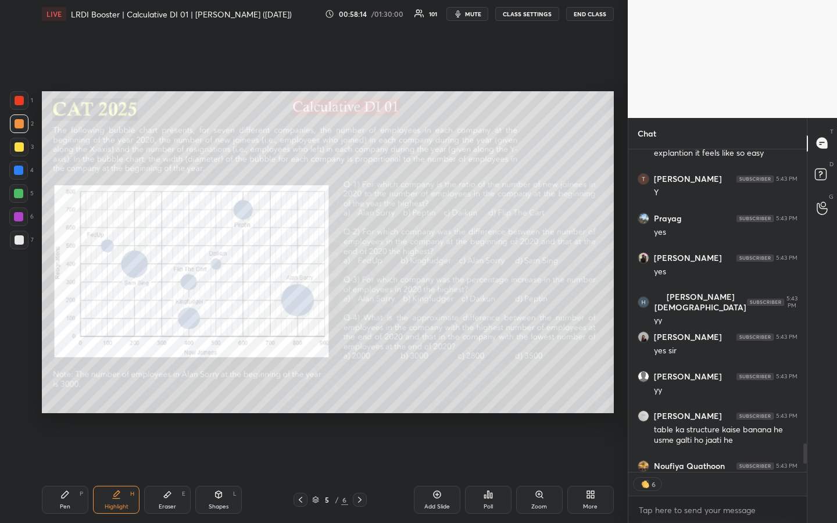
click at [524, 13] on button "CLASS SETTINGS" at bounding box center [527, 14] width 64 height 14
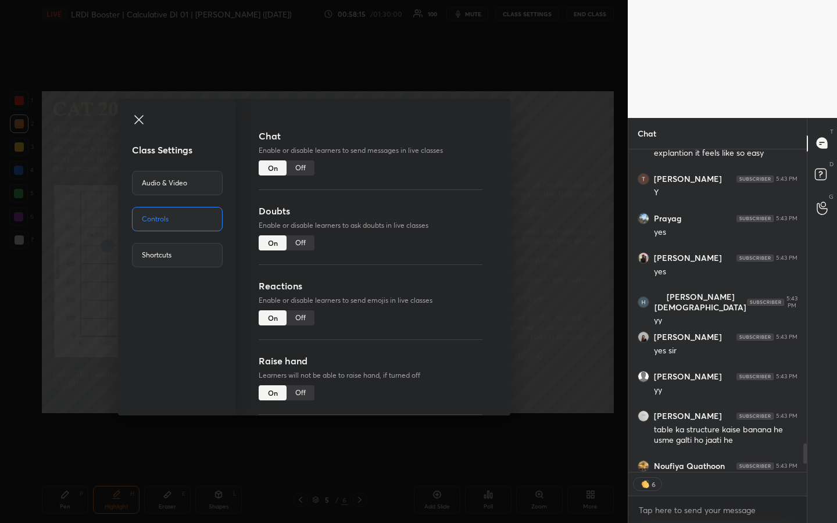
click at [136, 122] on icon at bounding box center [139, 120] width 14 height 14
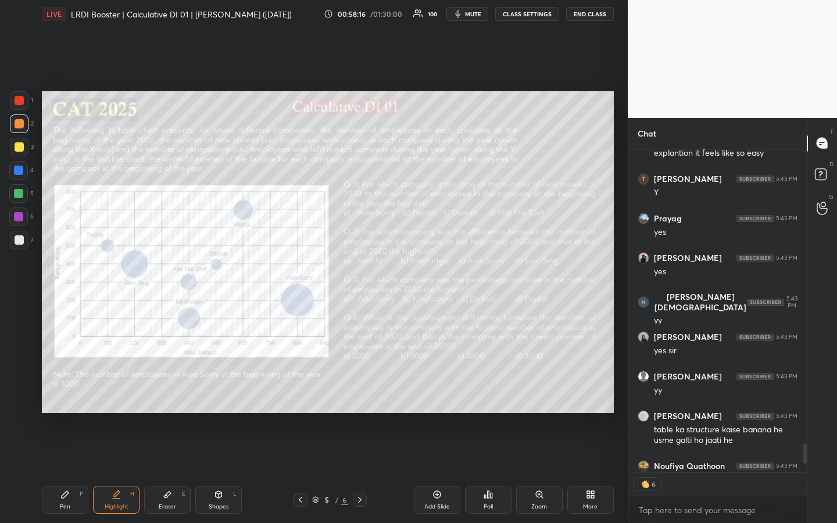
click at [79, 391] on div "Pen P" at bounding box center [65, 500] width 47 height 28
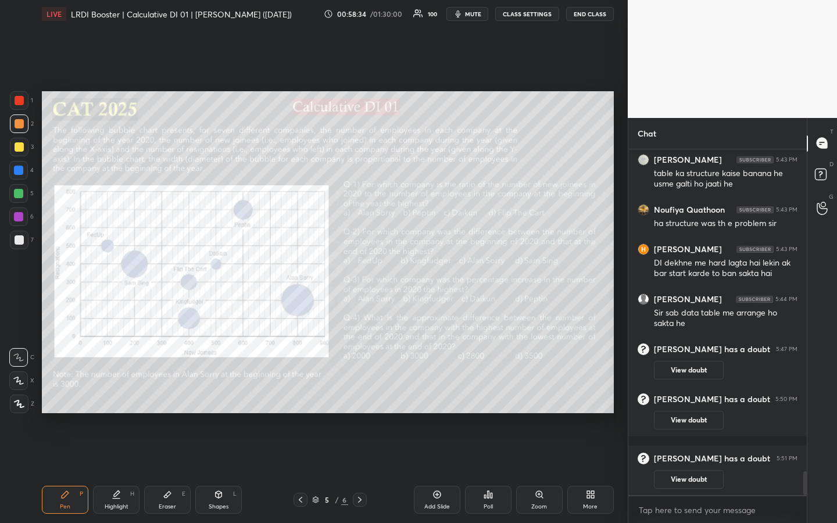
click at [111, 391] on div "Highlight" at bounding box center [117, 507] width 24 height 6
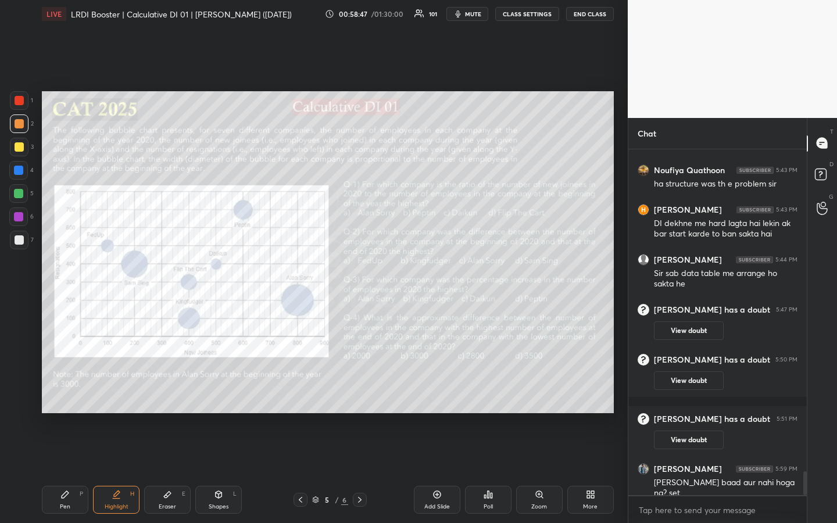
click at [170, 391] on div "Eraser E" at bounding box center [167, 500] width 47 height 28
click at [70, 391] on div "Pen P" at bounding box center [65, 500] width 47 height 28
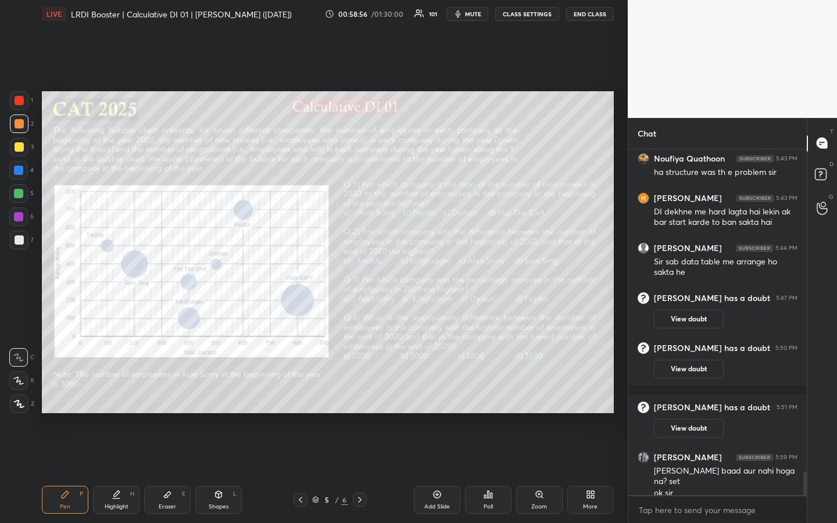
drag, startPoint x: 121, startPoint y: 498, endPoint x: 108, endPoint y: 451, distance: 48.8
click at [120, 391] on div "Highlight H" at bounding box center [116, 500] width 47 height 28
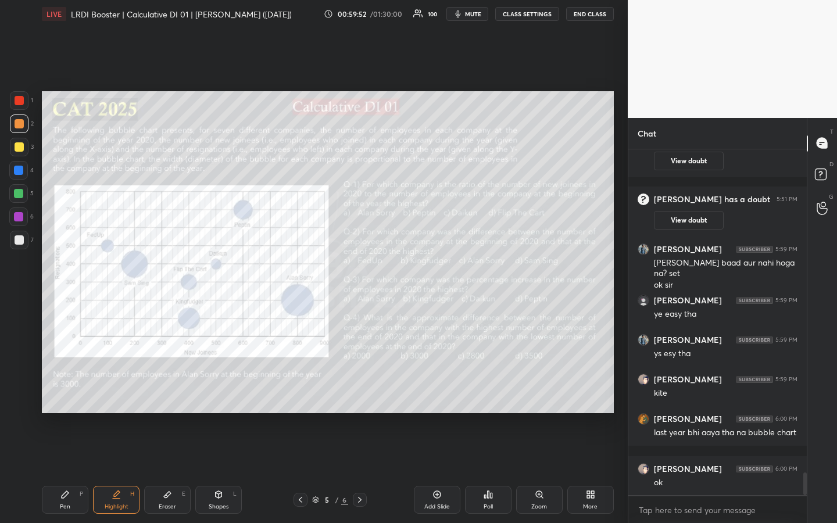
scroll to position [4988, 0]
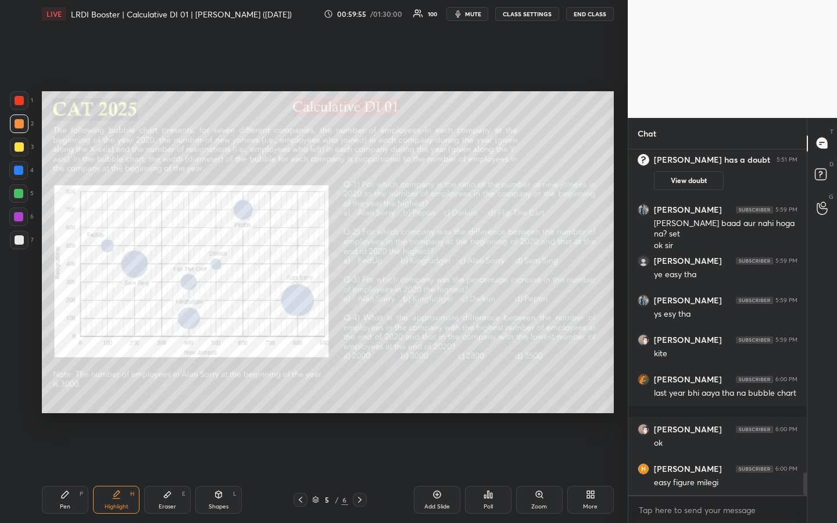
click at [61, 391] on div "Pen" at bounding box center [65, 507] width 10 height 6
click at [118, 391] on div "Highlight" at bounding box center [117, 507] width 24 height 6
click at [74, 391] on div "Pen P" at bounding box center [65, 500] width 47 height 28
click at [117, 391] on div "Highlight" at bounding box center [117, 507] width 24 height 6
click at [60, 391] on icon at bounding box center [64, 494] width 9 height 9
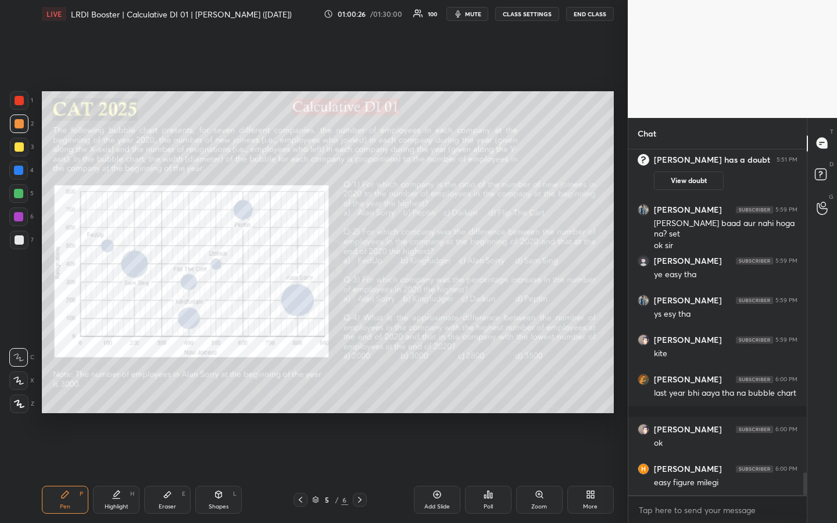
click at [114, 391] on div "Highlight H" at bounding box center [116, 500] width 47 height 28
click at [69, 391] on div "Pen" at bounding box center [65, 507] width 10 height 6
click at [20, 240] on div at bounding box center [19, 240] width 9 height 9
click at [117, 391] on div "Highlight H" at bounding box center [116, 500] width 47 height 28
click at [165, 391] on div "Eraser" at bounding box center [167, 507] width 17 height 6
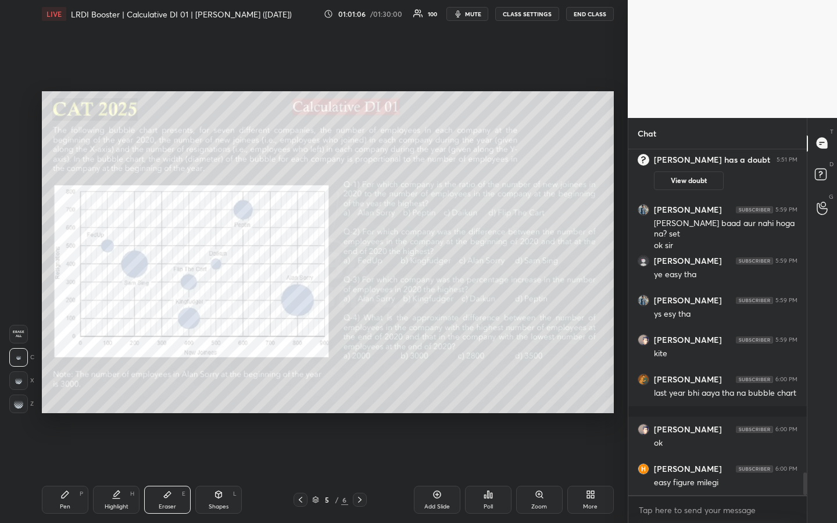
drag, startPoint x: 76, startPoint y: 500, endPoint x: 70, endPoint y: 497, distance: 6.5
click at [74, 391] on div "Pen P" at bounding box center [65, 500] width 47 height 28
click at [123, 391] on div "Highlight H" at bounding box center [116, 500] width 47 height 28
click at [59, 391] on div "Pen P" at bounding box center [65, 500] width 47 height 28
click at [21, 101] on div at bounding box center [19, 100] width 9 height 9
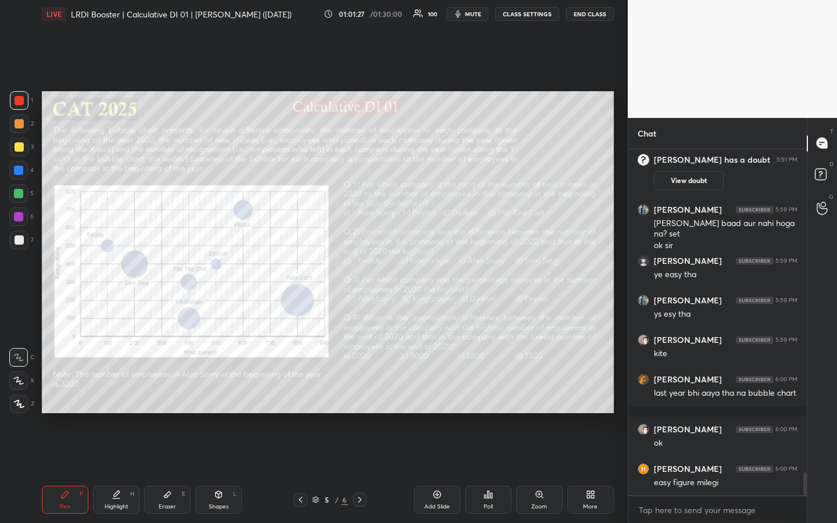
drag, startPoint x: 117, startPoint y: 491, endPoint x: 129, endPoint y: 469, distance: 25.0
click at [117, 391] on icon at bounding box center [117, 494] width 6 height 6
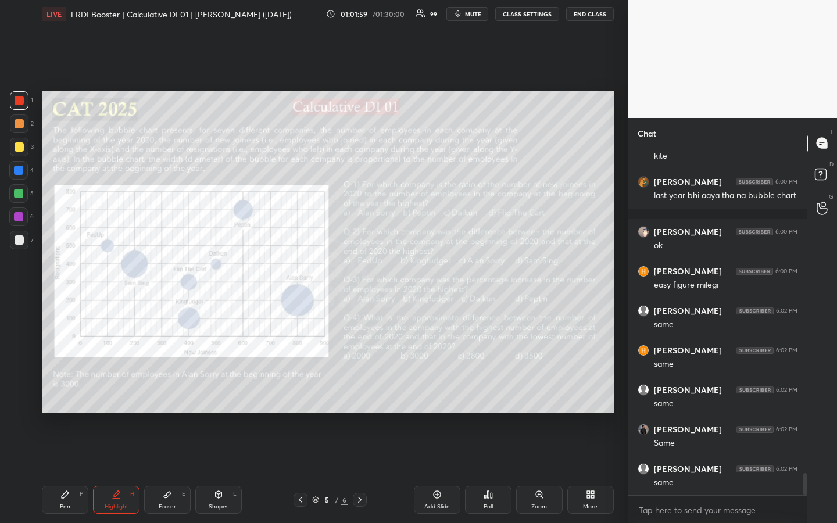
scroll to position [5100, 0]
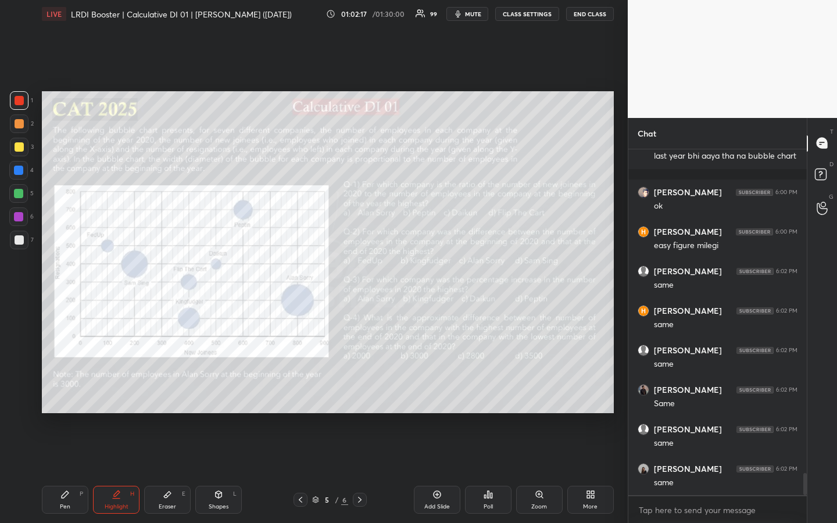
drag, startPoint x: 19, startPoint y: 104, endPoint x: 16, endPoint y: 120, distance: 17.1
click at [17, 106] on div at bounding box center [19, 100] width 19 height 19
drag, startPoint x: 68, startPoint y: 488, endPoint x: 110, endPoint y: 462, distance: 49.4
click at [67, 391] on div "Pen P" at bounding box center [65, 500] width 47 height 28
click at [109, 391] on div "Highlight" at bounding box center [117, 507] width 24 height 6
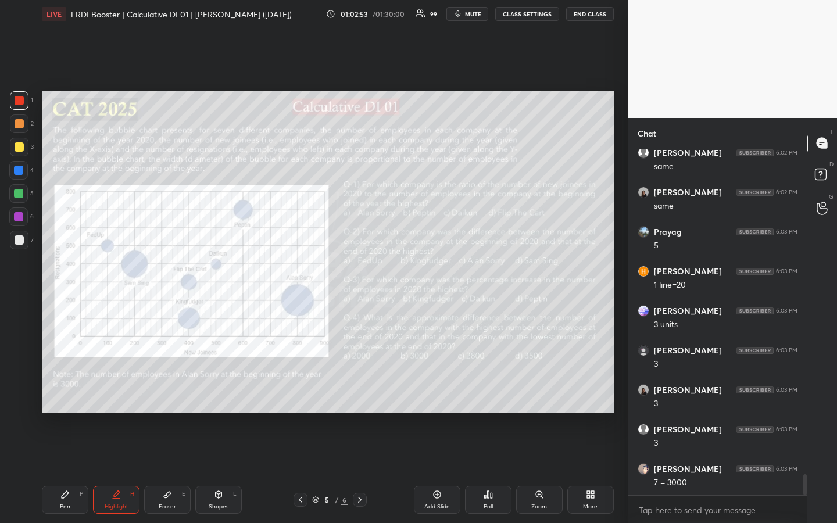
scroll to position [5416, 0]
click at [59, 391] on div "Pen P" at bounding box center [65, 500] width 47 height 28
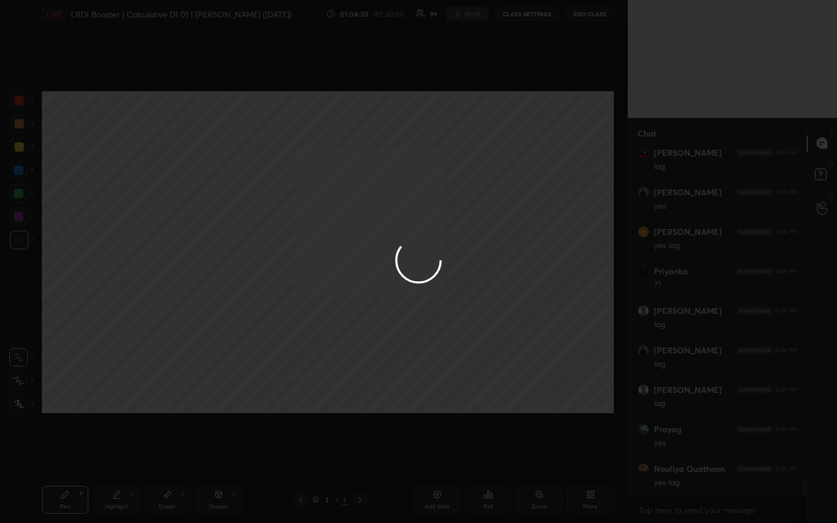
scroll to position [6730, 0]
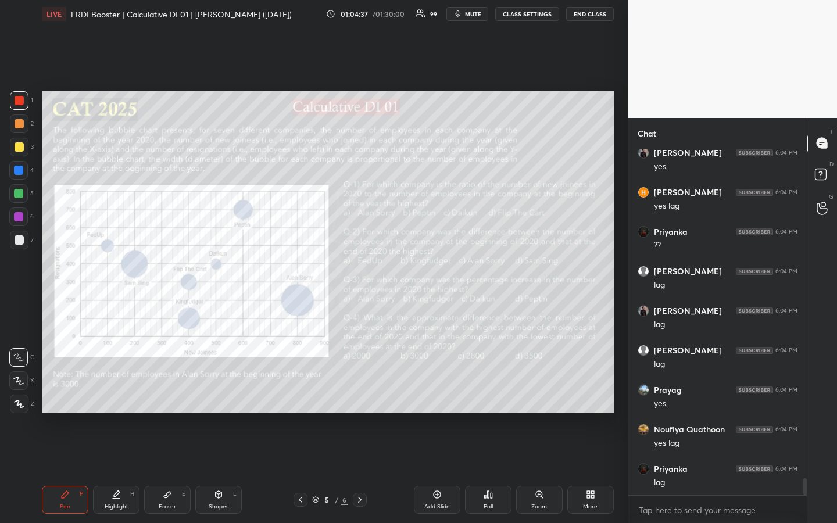
click at [19, 124] on div at bounding box center [19, 123] width 9 height 9
click at [110, 391] on div "Highlight" at bounding box center [117, 507] width 24 height 6
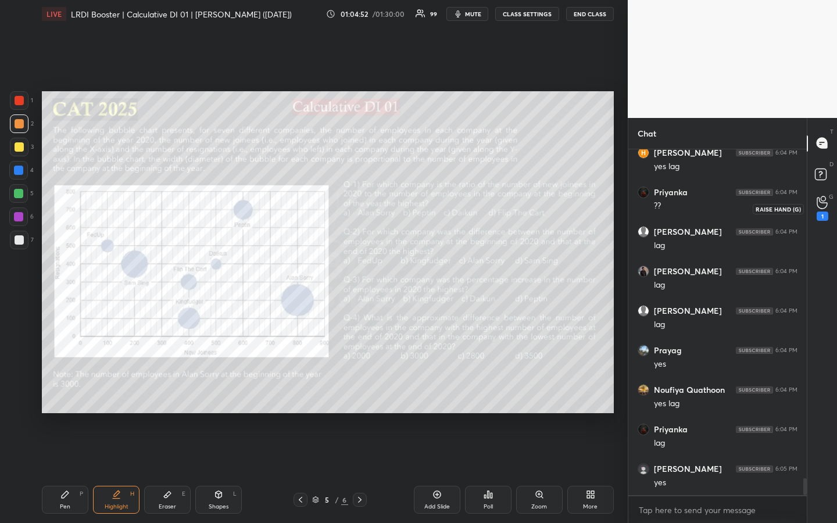
click at [826, 206] on icon at bounding box center [822, 203] width 10 height 12
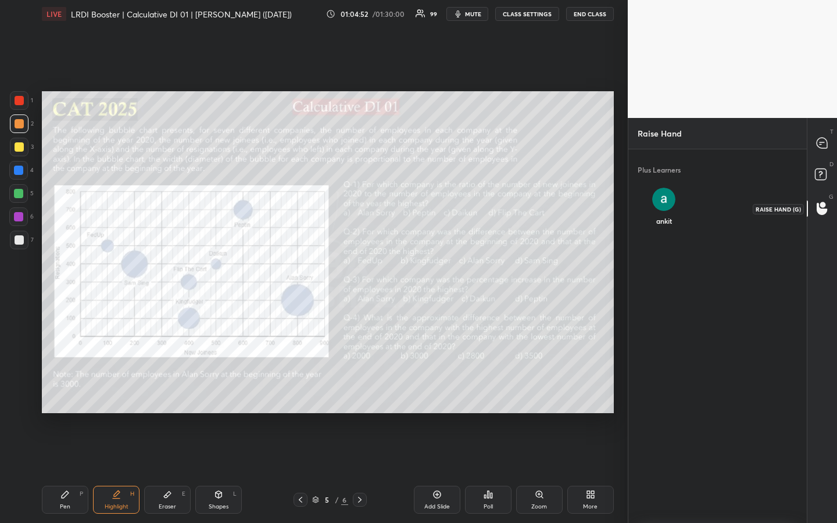
scroll to position [4, 4]
click at [669, 205] on div "ankit INVITE" at bounding box center [664, 212] width 53 height 67
click at [666, 232] on button "INVITE" at bounding box center [665, 229] width 44 height 15
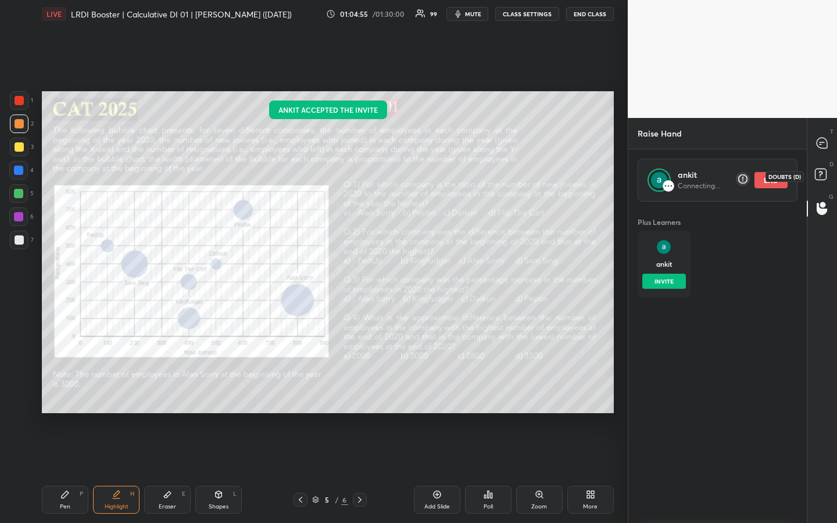
scroll to position [318, 175]
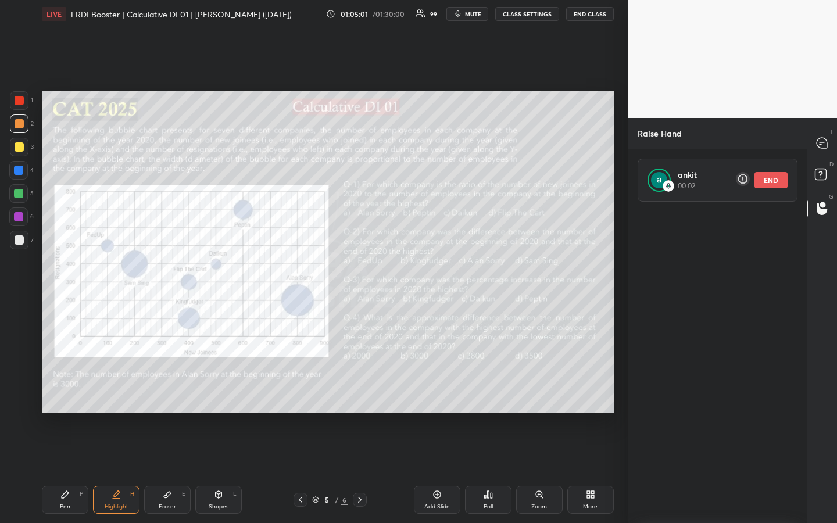
click at [65, 391] on div "Pen" at bounding box center [65, 507] width 10 height 6
click at [21, 147] on div at bounding box center [19, 146] width 9 height 9
drag, startPoint x: 21, startPoint y: 153, endPoint x: 22, endPoint y: 186, distance: 32.6
click at [20, 154] on div at bounding box center [19, 147] width 19 height 19
click at [56, 391] on div "Pen P" at bounding box center [65, 500] width 47 height 28
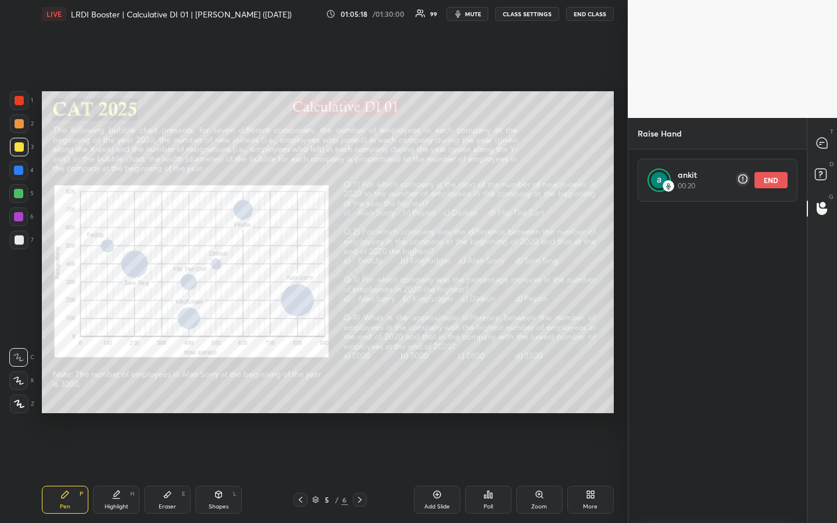
click at [122, 391] on div "Highlight H" at bounding box center [116, 500] width 47 height 28
click at [67, 391] on div "Pen P" at bounding box center [65, 500] width 47 height 28
drag, startPoint x: 823, startPoint y: 141, endPoint x: 821, endPoint y: 165, distance: 23.4
click at [823, 143] on icon at bounding box center [822, 143] width 10 height 10
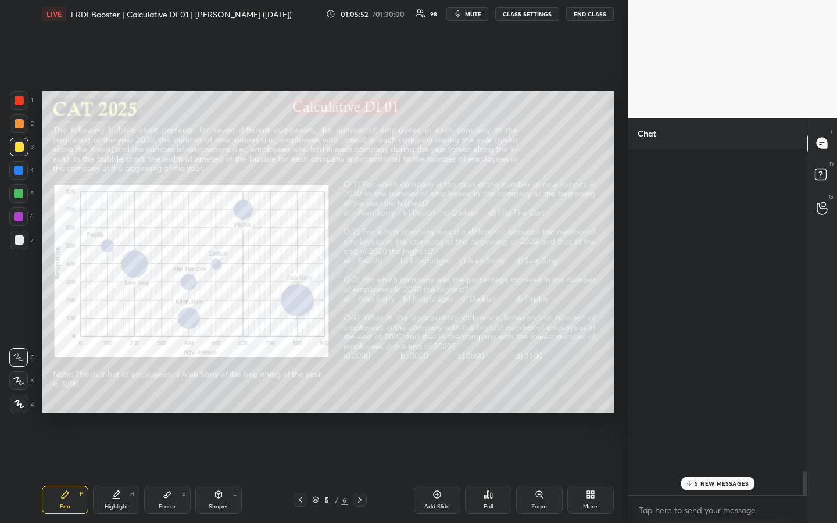
scroll to position [343, 175]
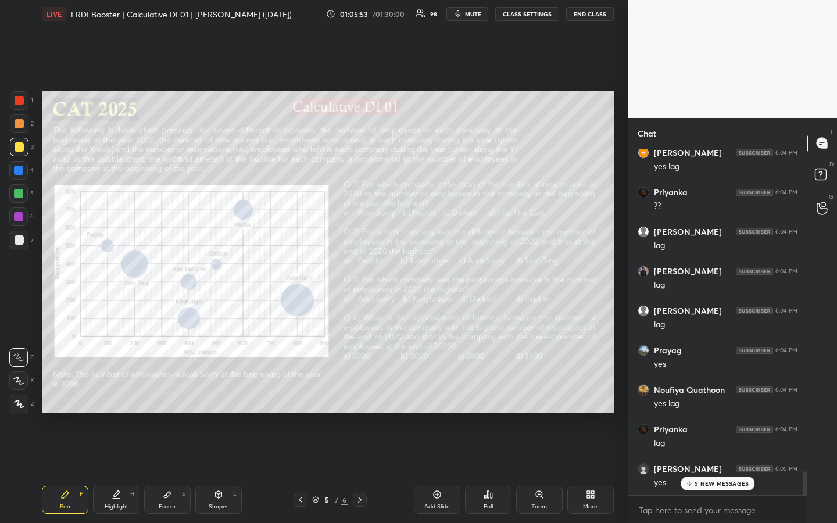
click at [732, 391] on p "5 NEW MESSAGES" at bounding box center [722, 483] width 54 height 7
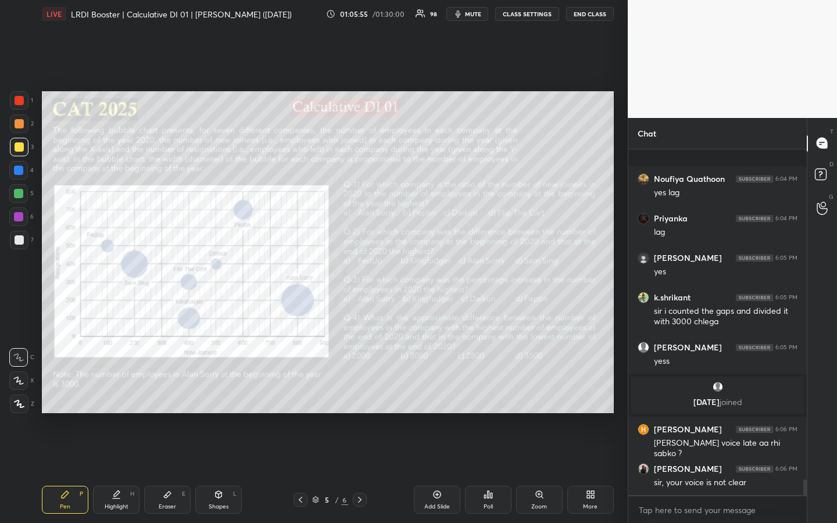
scroll to position [7360, 0]
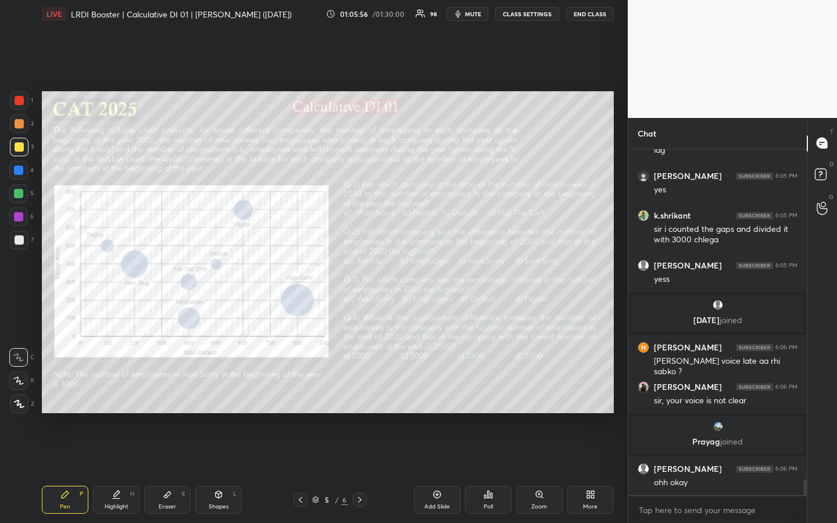
click at [64, 391] on div "Pen P" at bounding box center [65, 500] width 47 height 28
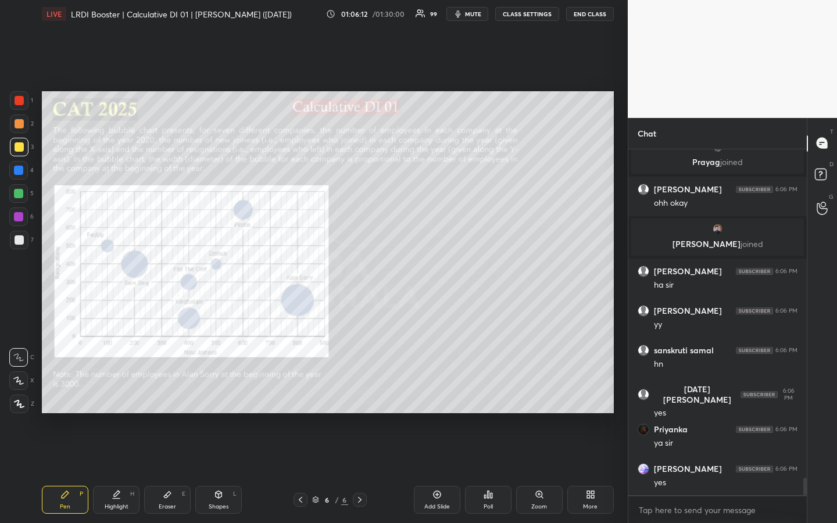
scroll to position [6672, 0]
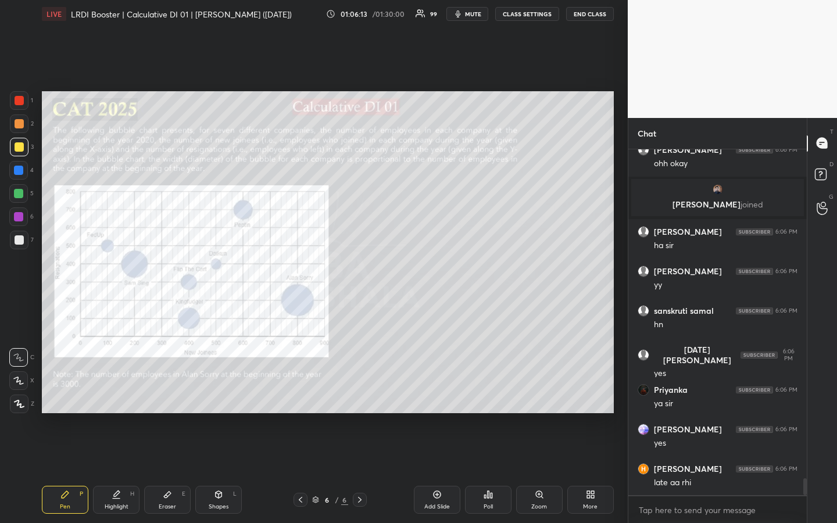
click at [12, 145] on div at bounding box center [19, 147] width 19 height 19
click at [15, 123] on div at bounding box center [19, 123] width 9 height 9
click at [19, 155] on div "1 2 3 4 5 6 7" at bounding box center [21, 172] width 24 height 163
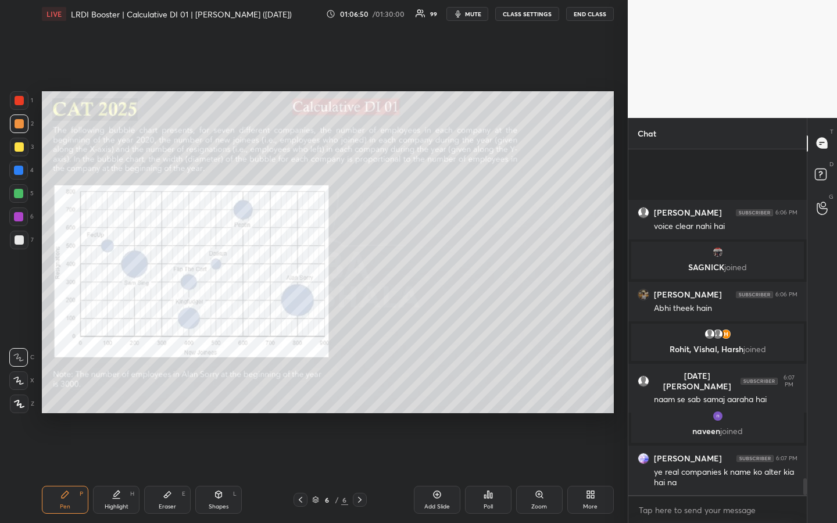
scroll to position [6821, 0]
click at [110, 391] on div "Highlight H" at bounding box center [116, 500] width 47 height 28
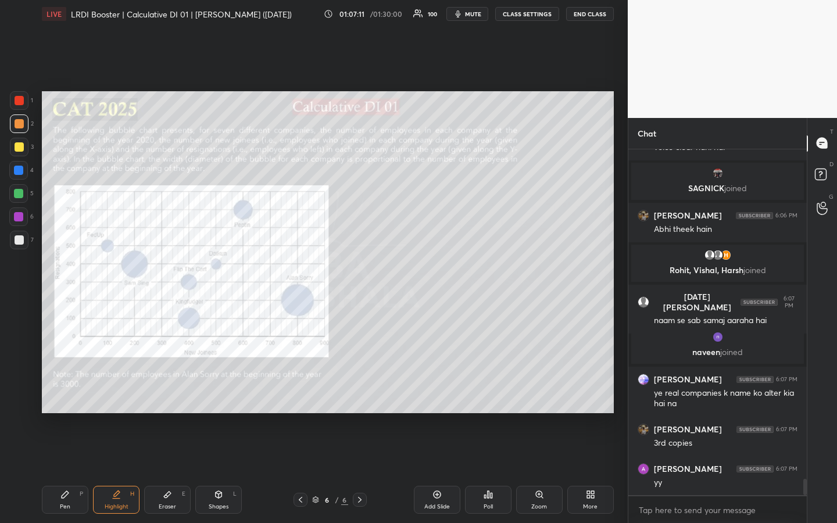
scroll to position [6950, 0]
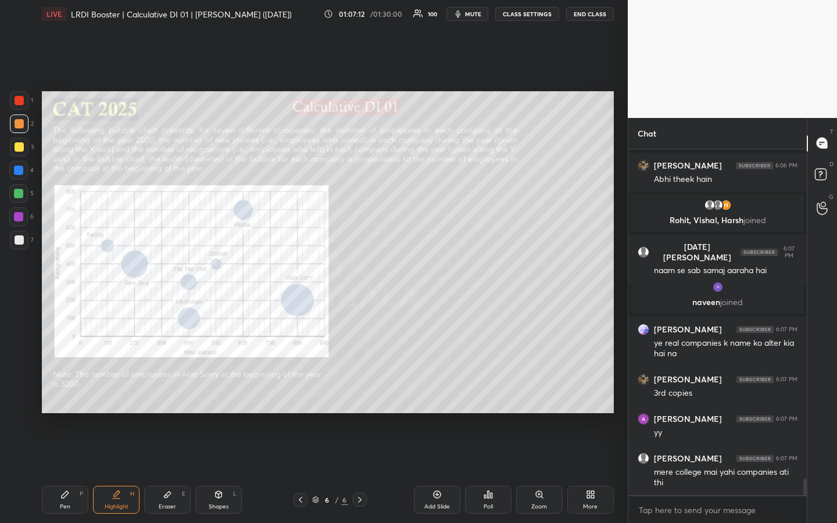
click at [65, 391] on div "Pen P" at bounding box center [65, 500] width 47 height 28
click at [212, 391] on div "Pen P Highlight H Eraser E Shapes L 6 / 6 Add Slide Poll Zoom More" at bounding box center [328, 500] width 572 height 47
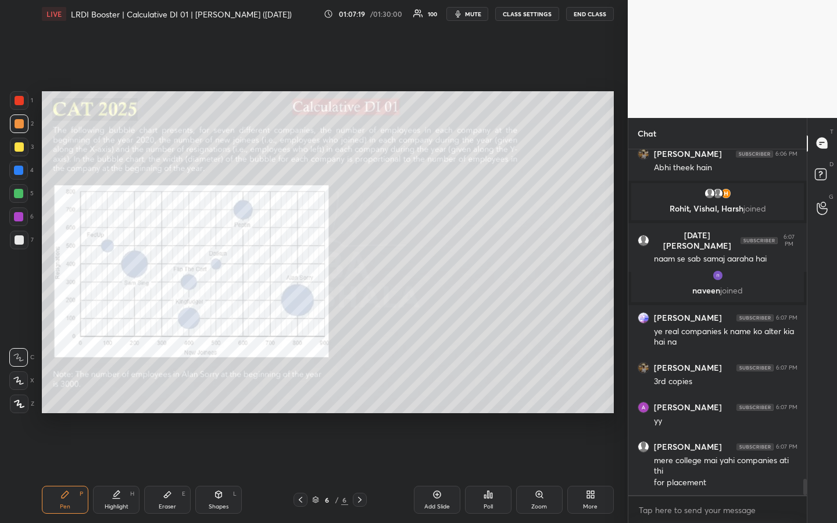
drag, startPoint x: 220, startPoint y: 501, endPoint x: 172, endPoint y: 496, distance: 48.0
click at [217, 391] on div "Shapes L" at bounding box center [218, 500] width 47 height 28
click at [22, 391] on icon at bounding box center [19, 404] width 9 height 9
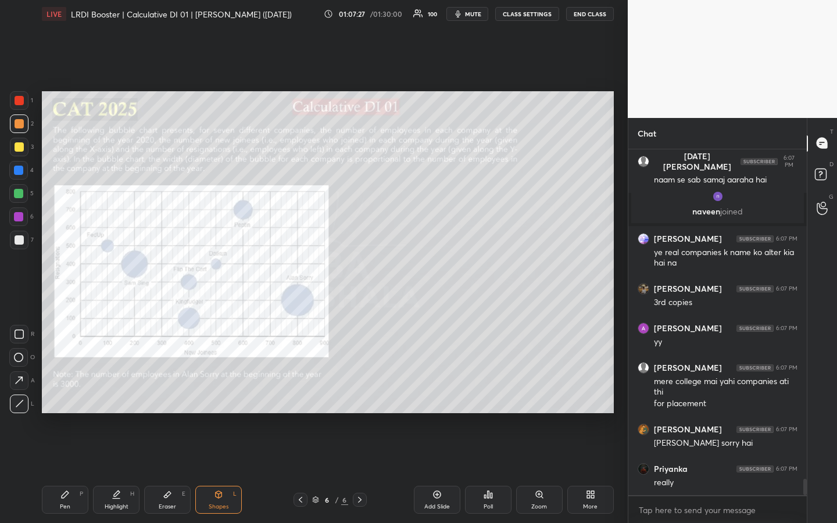
scroll to position [7091, 0]
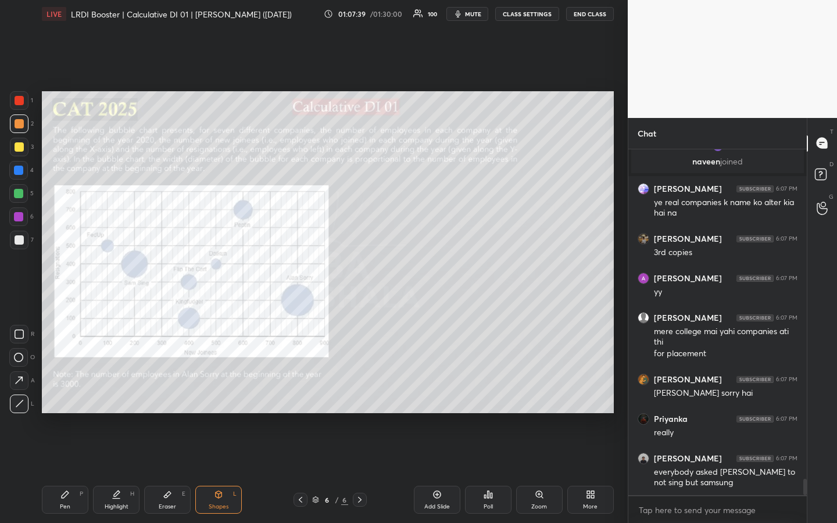
click at [74, 391] on div "Pen P" at bounding box center [65, 500] width 47 height 28
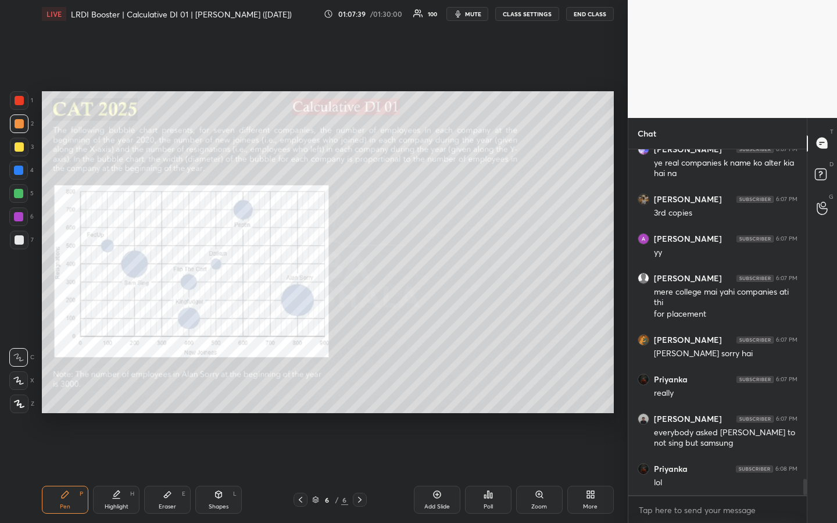
click at [20, 149] on div at bounding box center [19, 146] width 9 height 9
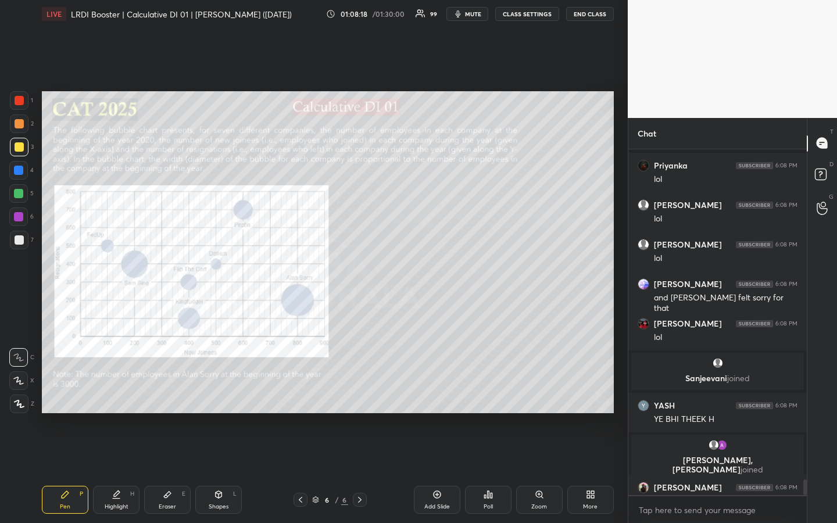
scroll to position [7329, 0]
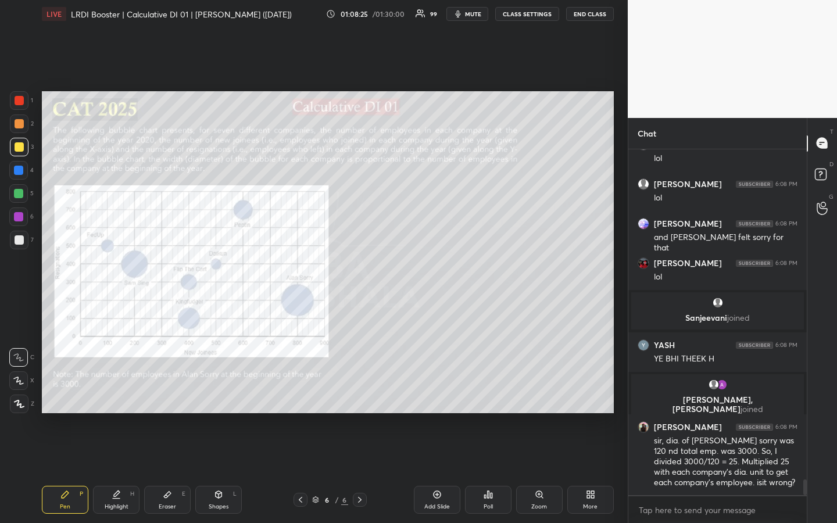
drag, startPoint x: 121, startPoint y: 498, endPoint x: 101, endPoint y: 493, distance: 20.5
click at [119, 391] on div "Highlight H" at bounding box center [116, 500] width 47 height 28
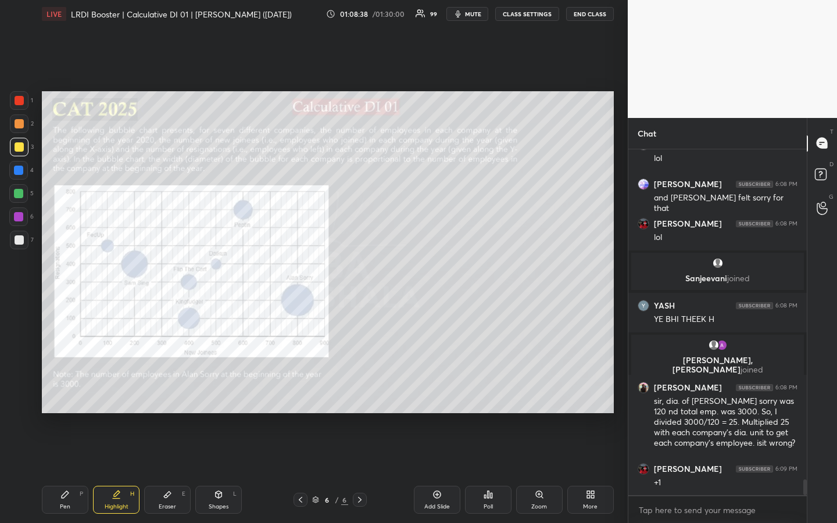
scroll to position [7408, 0]
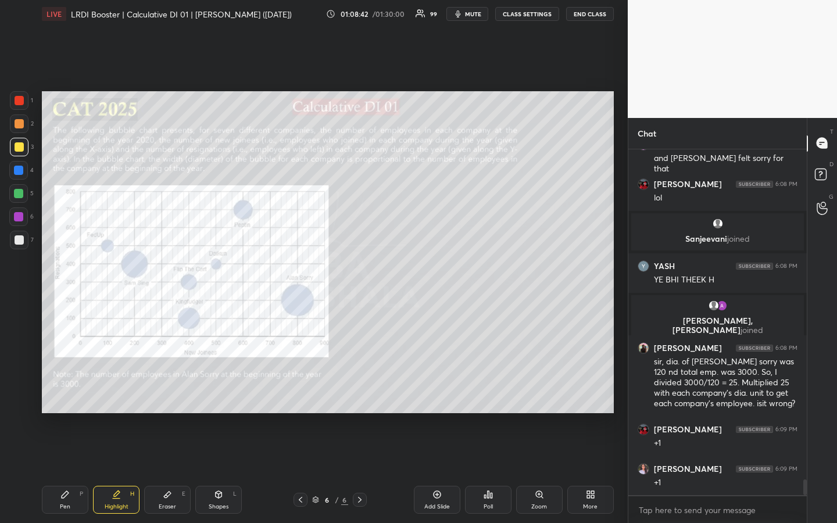
click at [117, 391] on div "Highlight" at bounding box center [117, 507] width 24 height 6
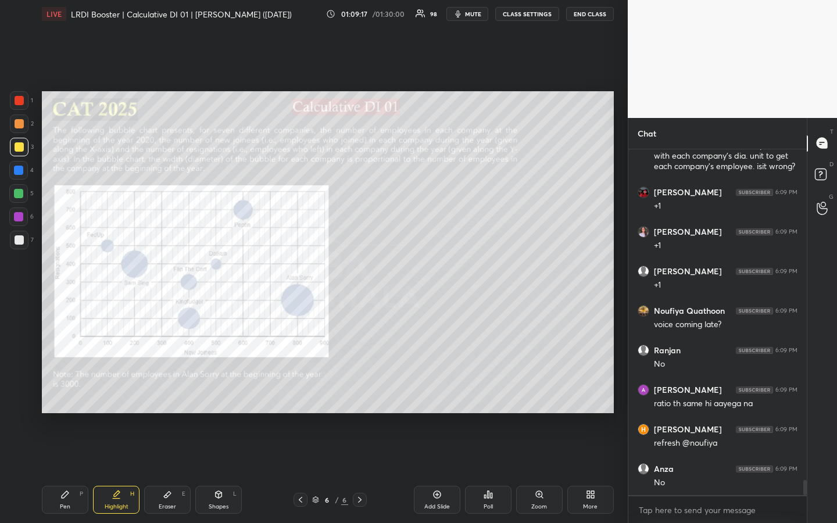
scroll to position [7685, 0]
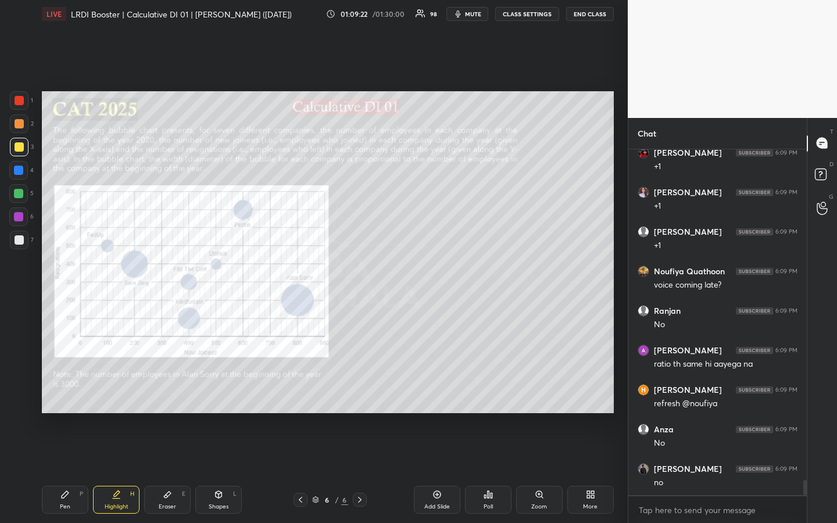
click at [69, 391] on div "Pen" at bounding box center [65, 507] width 10 height 6
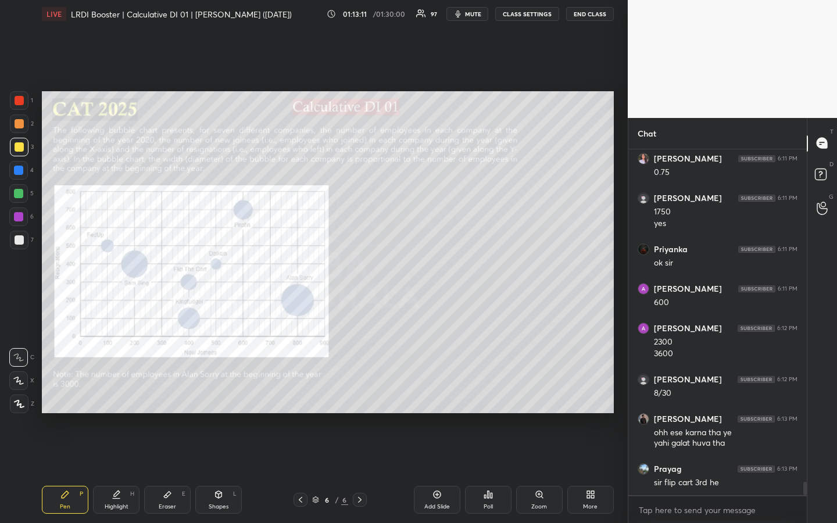
scroll to position [8547, 0]
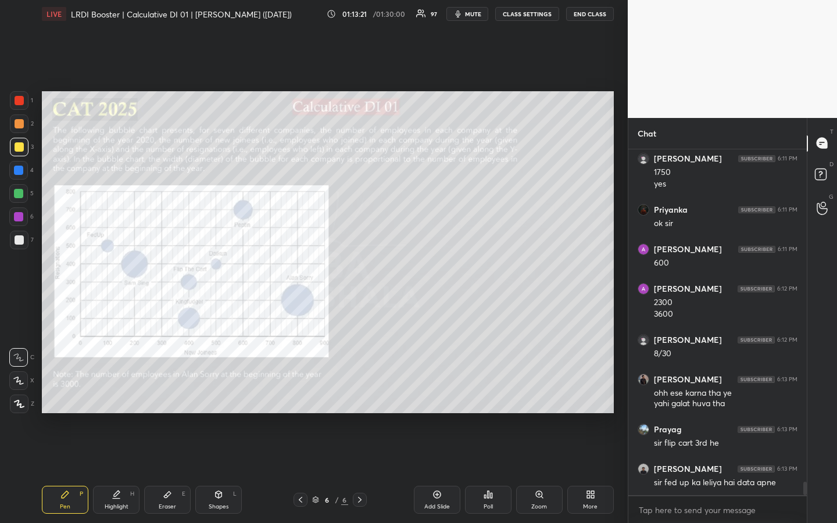
drag, startPoint x: 130, startPoint y: 497, endPoint x: 135, endPoint y: 486, distance: 12.8
click at [130, 391] on div "H" at bounding box center [132, 494] width 4 height 6
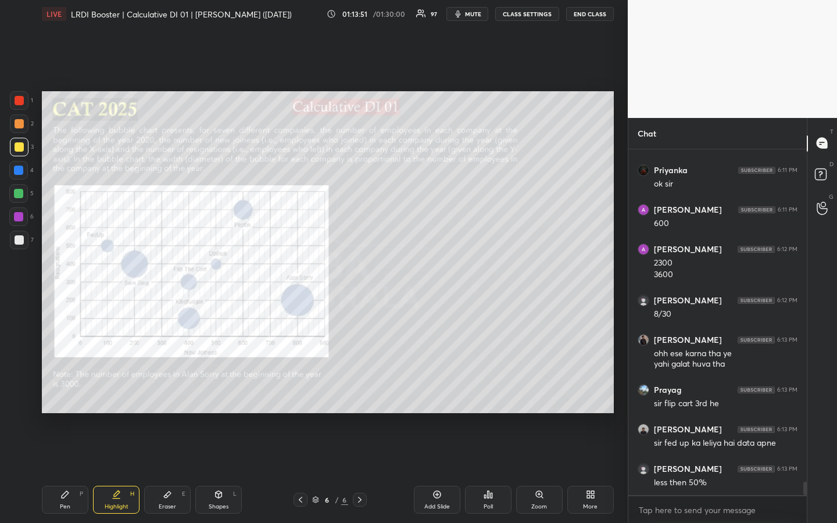
click at [77, 391] on div "Pen P" at bounding box center [65, 500] width 47 height 28
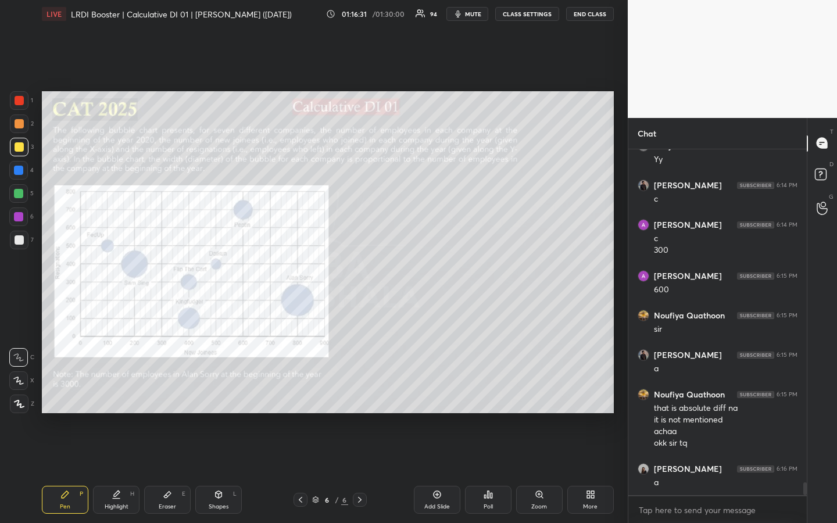
scroll to position [9028, 0]
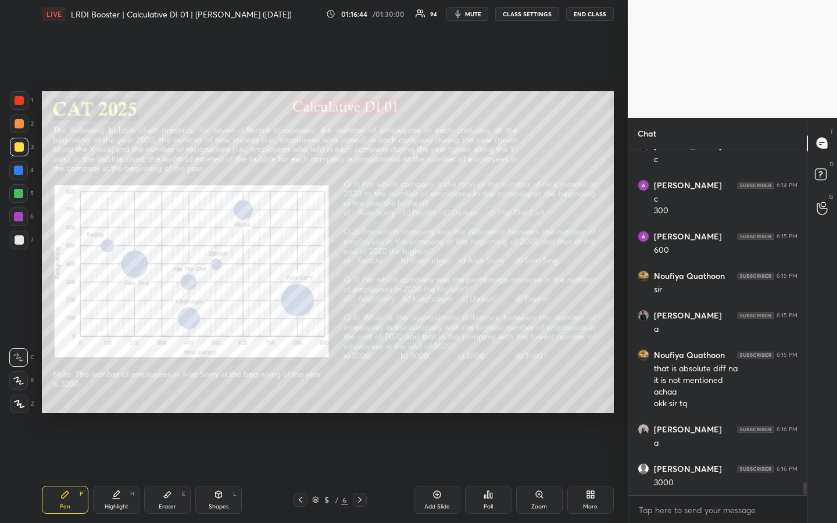
click at [623, 302] on div "1 2 3 4 5 6 7 R O A L C X Z Erase all C X Z LIVE LRDI Booster | Calculative DI …" at bounding box center [314, 261] width 628 height 523
click at [622, 298] on div "1 2 3 4 5 6 7 R O A L C X Z Erase all C X Z LIVE LRDI Booster | Calculative DI …" at bounding box center [314, 261] width 628 height 523
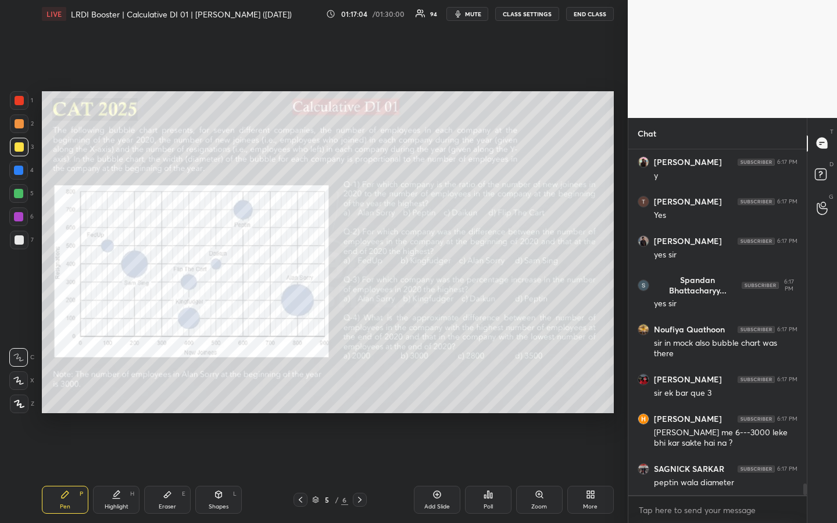
scroll to position [9820, 0]
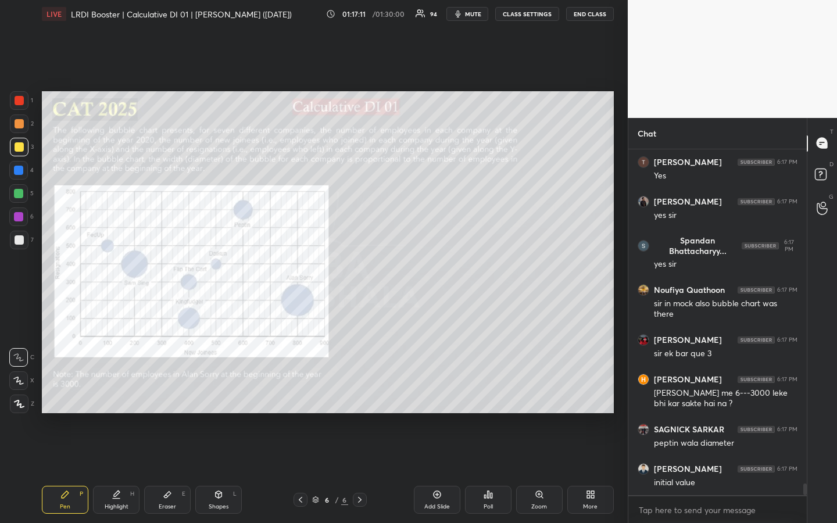
click at [125, 391] on div "Highlight H" at bounding box center [116, 500] width 47 height 28
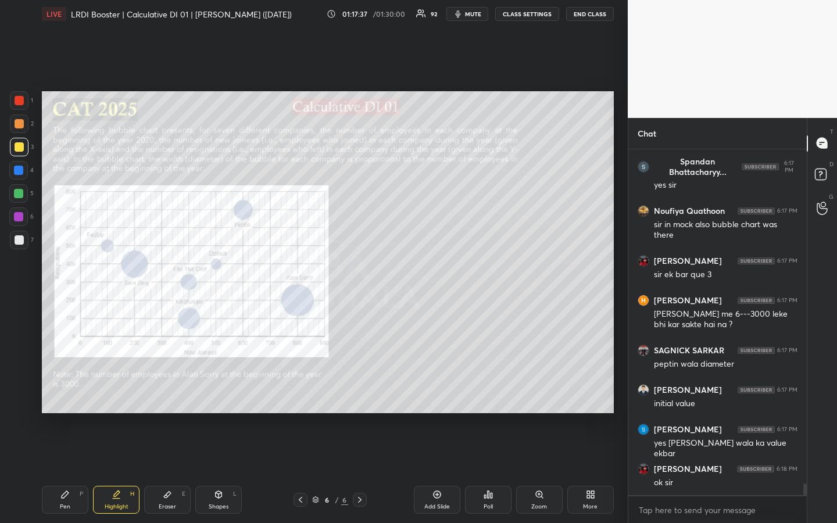
scroll to position [9939, 0]
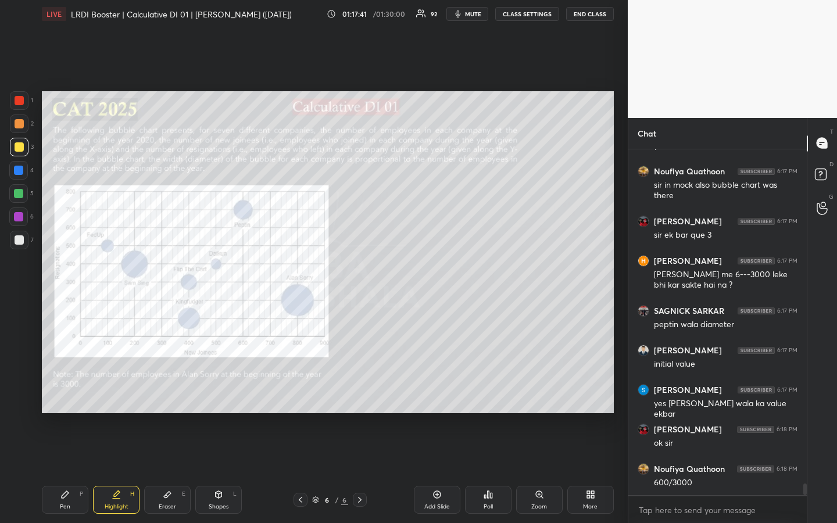
click at [63, 391] on div "Pen P" at bounding box center [65, 500] width 47 height 28
drag, startPoint x: 116, startPoint y: 518, endPoint x: 123, endPoint y: 507, distance: 13.1
click at [116, 391] on div "Pen P Highlight H Eraser E Shapes L 6 / 6 Add Slide Poll Zoom More" at bounding box center [328, 500] width 572 height 47
click at [119, 391] on div "Highlight" at bounding box center [117, 507] width 24 height 6
click at [157, 391] on div "Eraser E" at bounding box center [167, 500] width 47 height 28
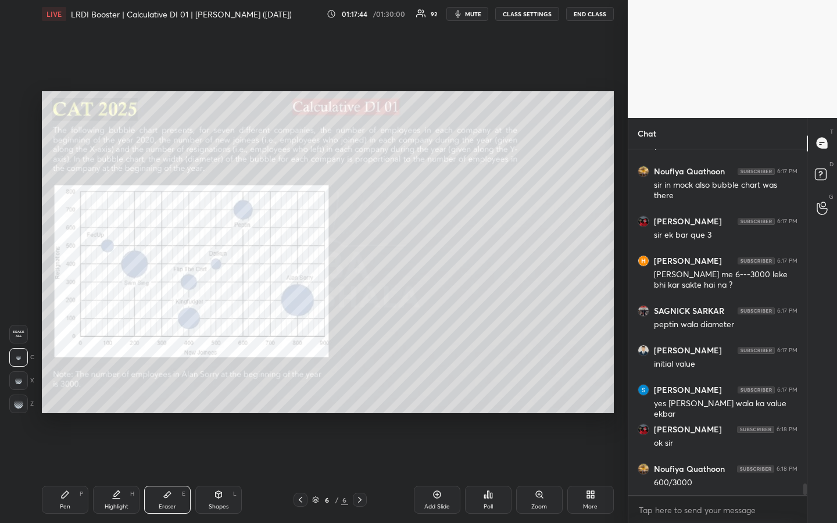
click at [62, 391] on icon at bounding box center [64, 494] width 9 height 9
click at [17, 125] on div at bounding box center [19, 123] width 9 height 9
click at [20, 105] on div at bounding box center [19, 100] width 9 height 9
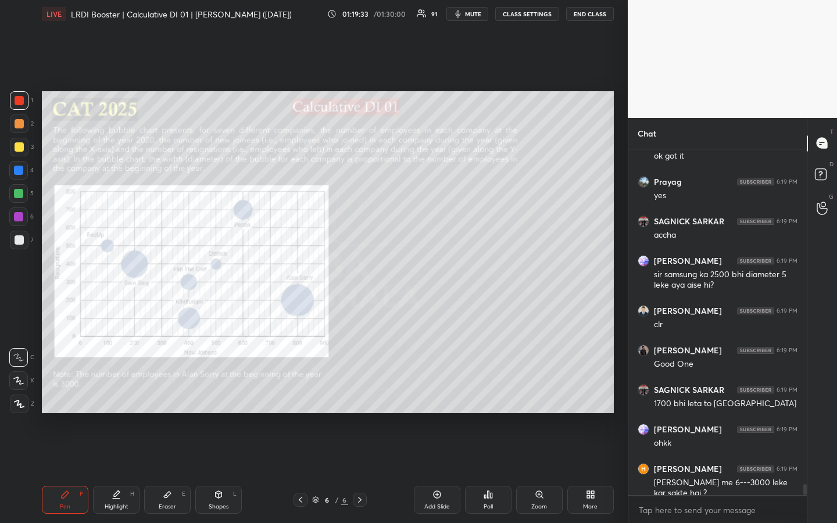
scroll to position [10485, 0]
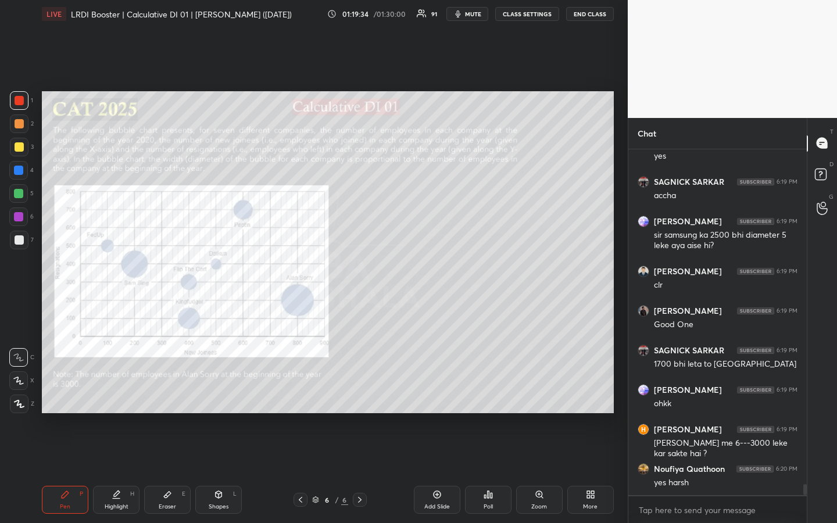
drag, startPoint x: 16, startPoint y: 101, endPoint x: 36, endPoint y: 173, distance: 74.8
click at [18, 104] on div at bounding box center [19, 100] width 9 height 9
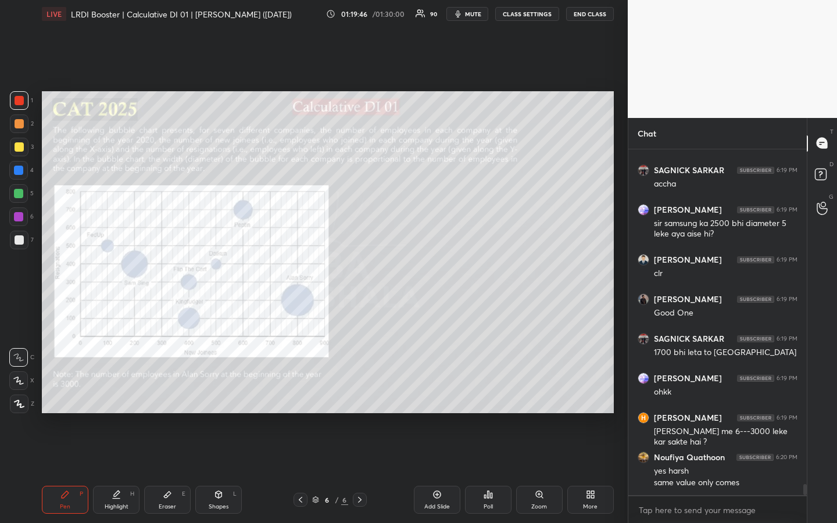
scroll to position [10536, 0]
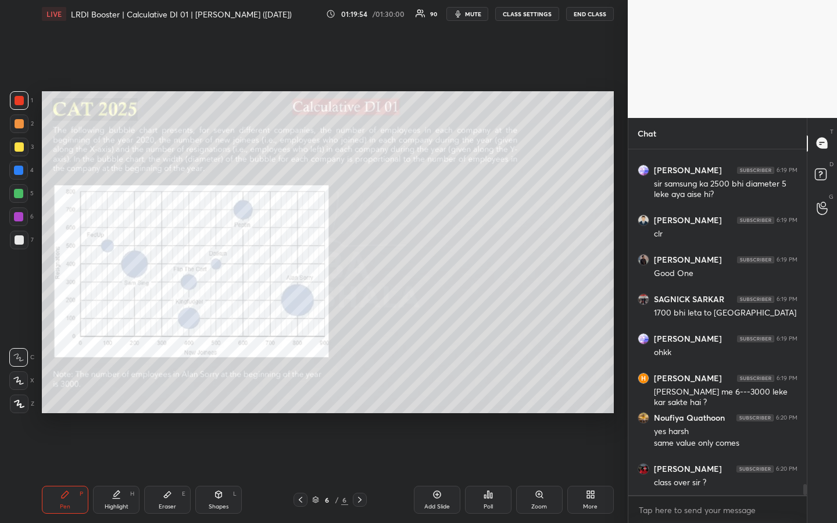
click at [620, 391] on div "1 2 3 4 5 6 7 R O A L C X Z Erase all C X Z LIVE LRDI Booster | Calculative DI …" at bounding box center [314, 261] width 628 height 523
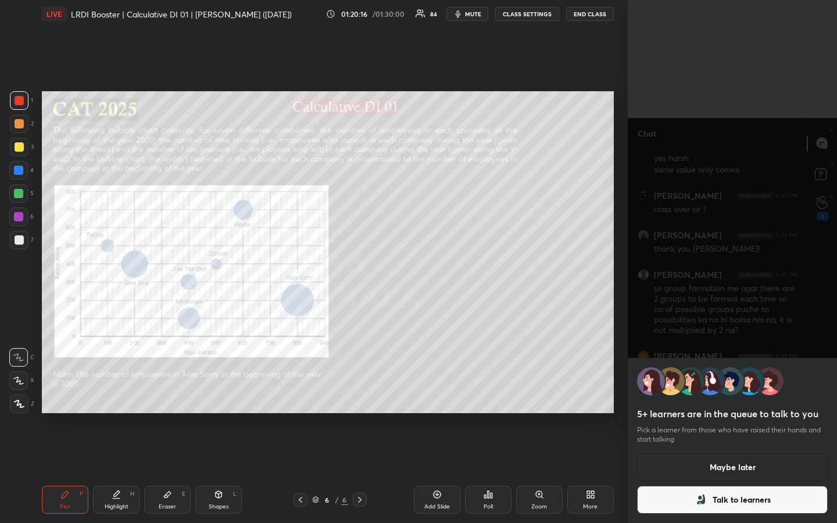
scroll to position [10849, 0]
click at [801, 333] on div "5+ learners are in the queue to talk to you Pick a learner from those who have …" at bounding box center [732, 261] width 209 height 523
click at [741, 391] on button "Talk to learners" at bounding box center [732, 500] width 191 height 28
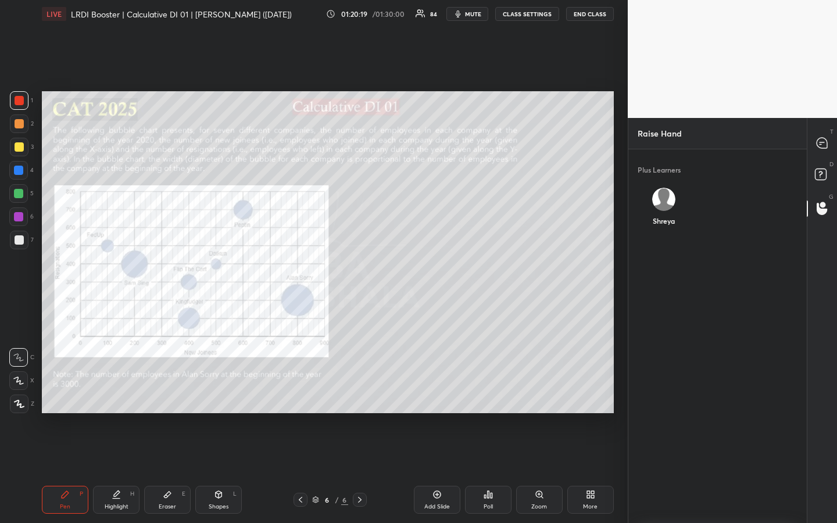
scroll to position [4, 4]
click at [827, 135] on div at bounding box center [822, 143] width 23 height 21
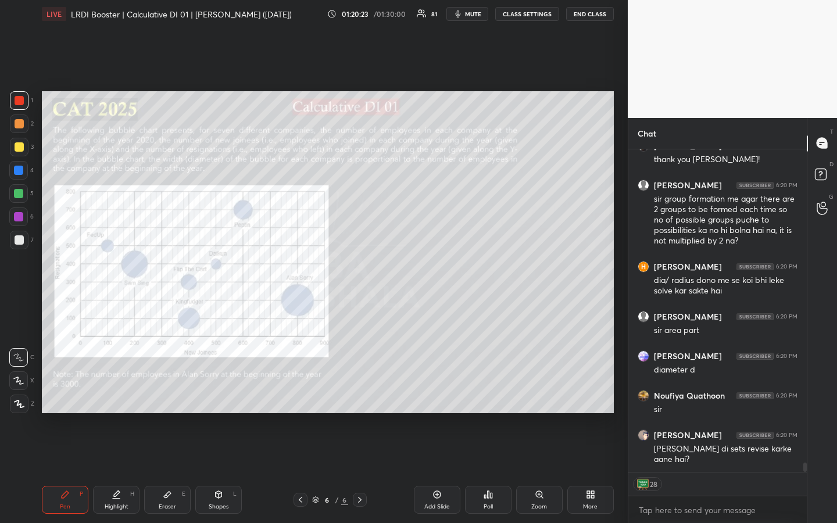
scroll to position [11235, 0]
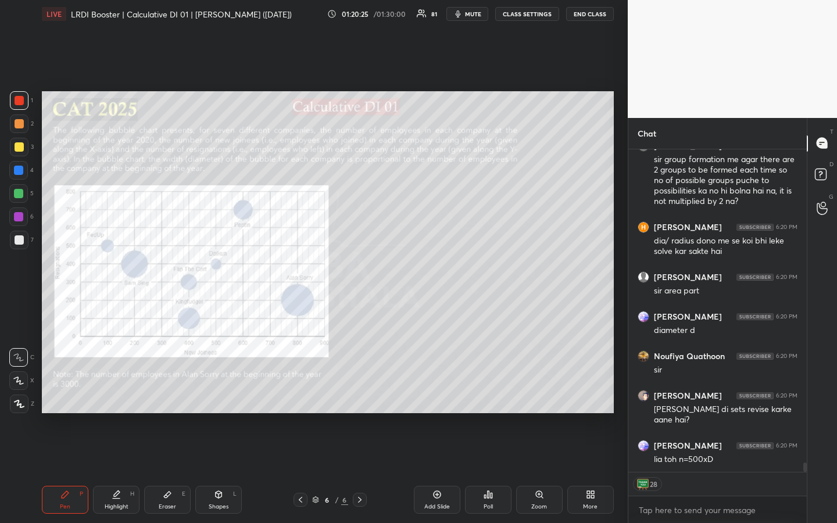
click at [823, 391] on div "T Messages (T) D Doubts (D) G Raise Hand (G)" at bounding box center [822, 321] width 30 height 406
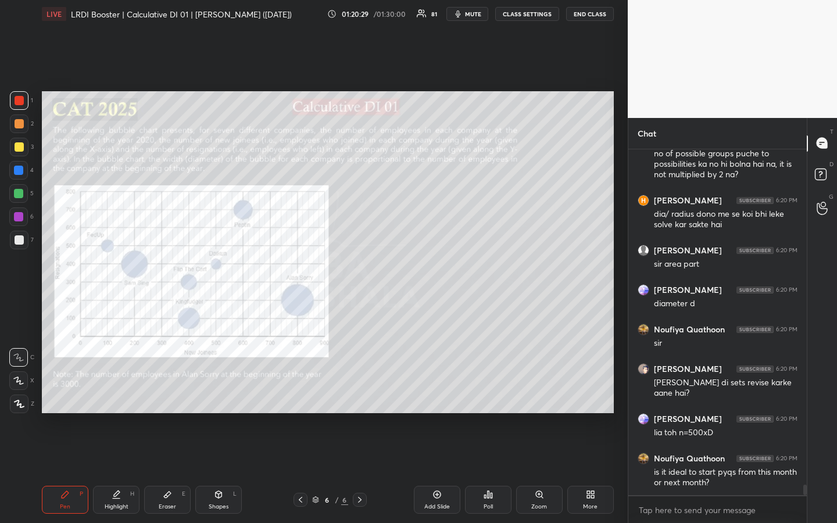
scroll to position [11305, 0]
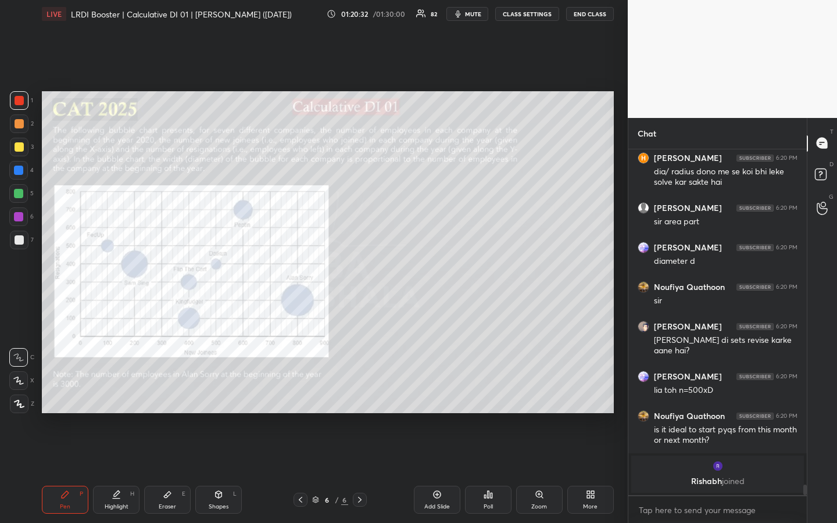
click at [818, 295] on div "T Messages (T) D Doubts (D) G Raise Hand (G)" at bounding box center [822, 321] width 30 height 406
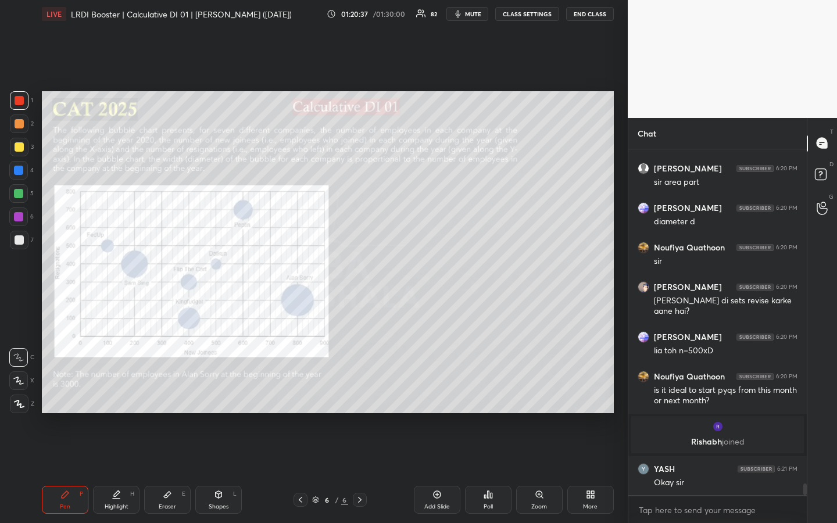
click at [824, 301] on div "T Messages (T) D Doubts (D) G Raise Hand (G)" at bounding box center [822, 321] width 30 height 406
click at [819, 208] on icon at bounding box center [822, 208] width 11 height 13
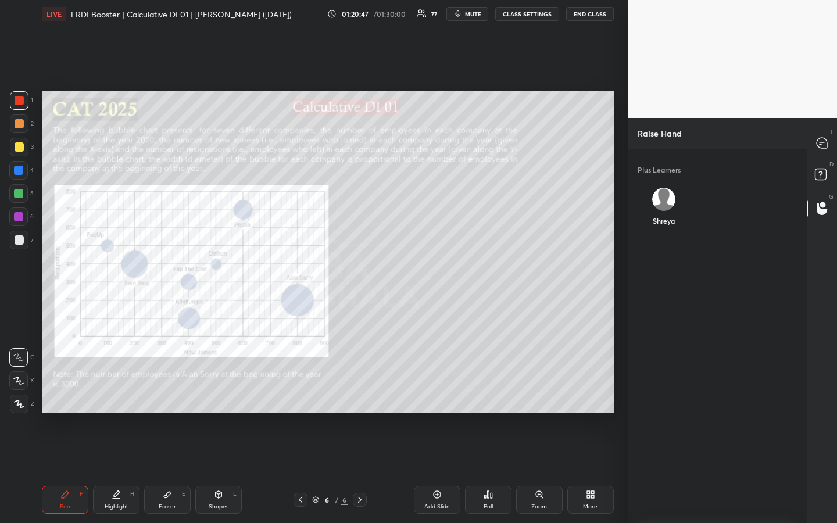
click at [670, 196] on img "grid" at bounding box center [663, 199] width 23 height 23
click at [668, 231] on button "INVITE" at bounding box center [665, 229] width 44 height 15
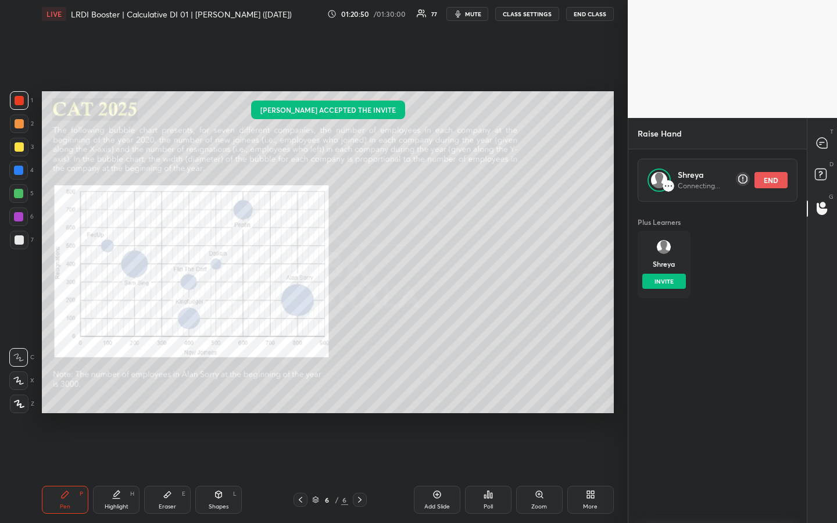
scroll to position [318, 175]
click at [620, 288] on div "1 2 3 4 5 6 7 R O A L C X Z Erase all C X Z LIVE LRDI Booster | Calculative DI …" at bounding box center [314, 261] width 628 height 523
click at [620, 309] on div "1 2 3 4 5 6 7 R O A L C X Z Erase all C X Z LIVE LRDI Booster | Calculative DI …" at bounding box center [314, 261] width 628 height 523
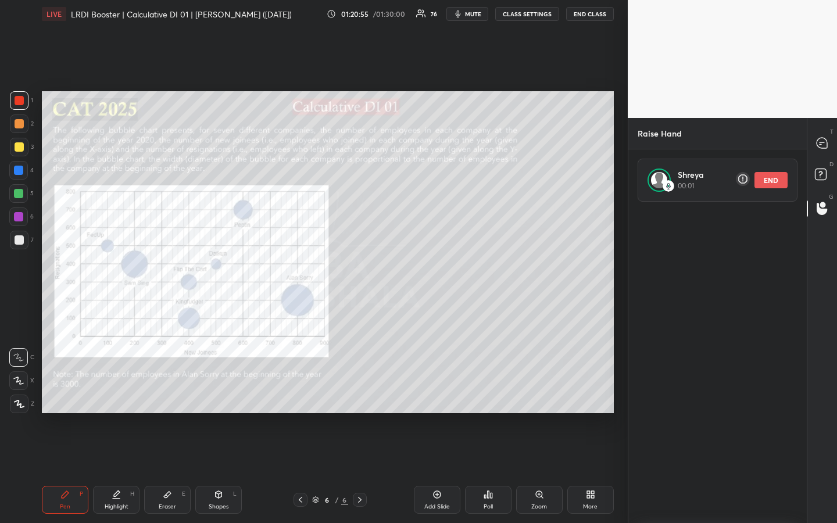
click at [620, 309] on div "1 2 3 4 5 6 7 R O A L C X Z Erase all C X Z LIVE LRDI Booster | Calculative DI …" at bounding box center [314, 261] width 628 height 523
click at [620, 311] on div "1 2 3 4 5 6 7 R O A L C X Z Erase all C X Z LIVE LRDI Booster | Calculative DI …" at bounding box center [314, 261] width 628 height 523
click at [438, 391] on div "Add Slide" at bounding box center [438, 507] width 26 height 6
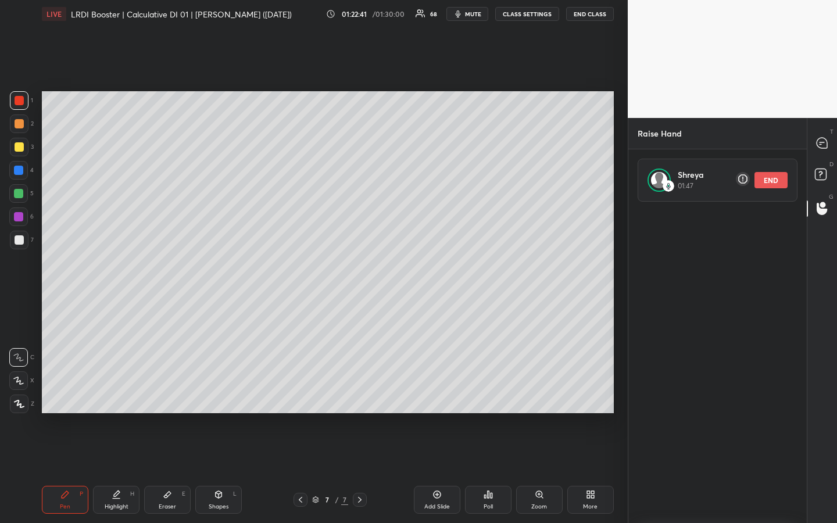
drag, startPoint x: 23, startPoint y: 148, endPoint x: 29, endPoint y: 155, distance: 9.5
click at [20, 147] on div at bounding box center [19, 146] width 9 height 9
drag, startPoint x: 63, startPoint y: 504, endPoint x: 58, endPoint y: 500, distance: 6.8
click at [60, 391] on div "Pen" at bounding box center [65, 507] width 10 height 6
click at [22, 150] on div at bounding box center [19, 146] width 9 height 9
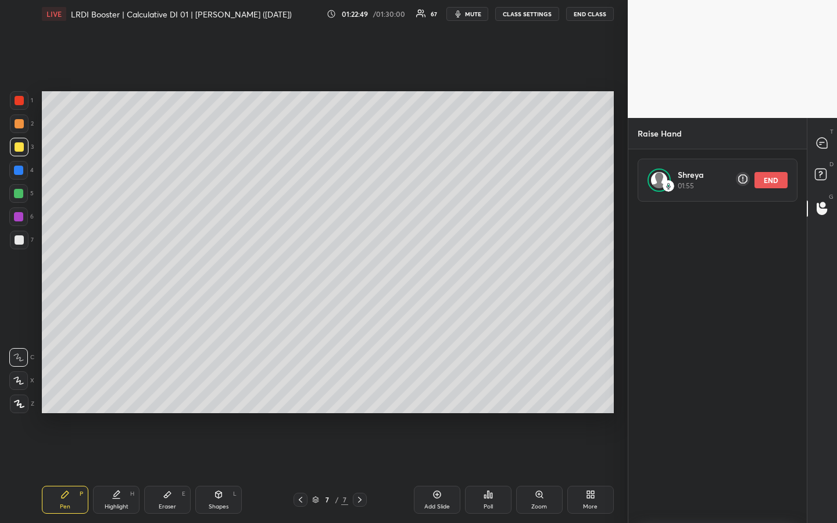
click at [23, 128] on div at bounding box center [19, 124] width 19 height 19
click at [22, 149] on div at bounding box center [19, 146] width 9 height 9
click at [774, 183] on button "END" at bounding box center [771, 180] width 33 height 16
drag, startPoint x: 824, startPoint y: 141, endPoint x: 819, endPoint y: 178, distance: 37.5
click at [824, 141] on icon at bounding box center [822, 143] width 10 height 10
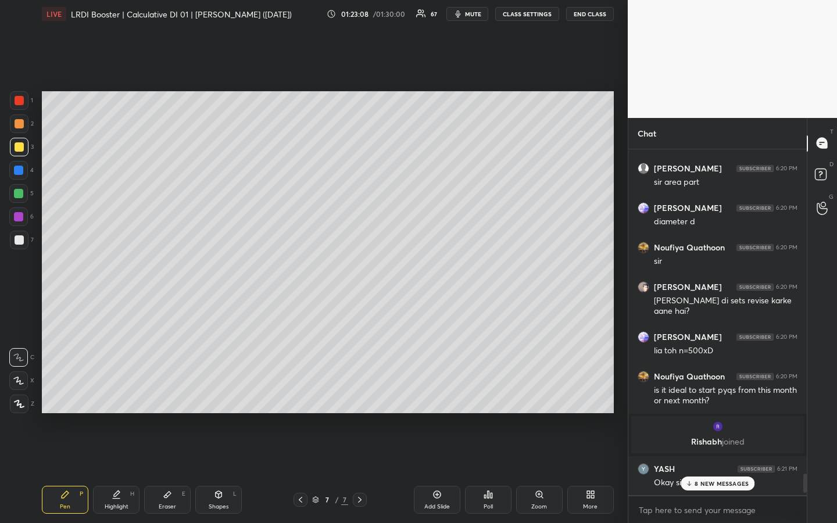
scroll to position [343, 175]
click at [726, 391] on div "8 NEW MESSAGES" at bounding box center [718, 484] width 74 height 14
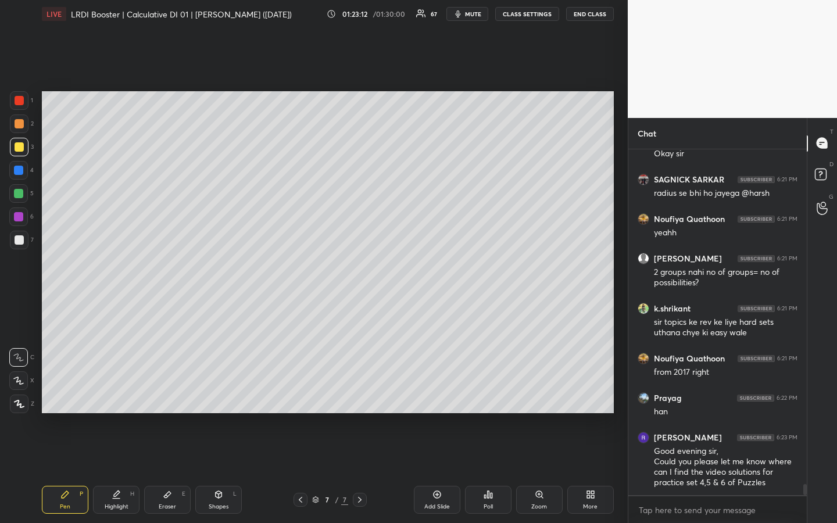
click at [821, 391] on div "T Messages (T) D Doubts (D) G Raise Hand (G)" at bounding box center [822, 321] width 30 height 406
click at [822, 391] on div "T Messages (T) D Doubts (D) G Raise Hand (G)" at bounding box center [822, 321] width 30 height 406
click at [825, 391] on div "T Messages (T) D Doubts (D) G Raise Hand (G)" at bounding box center [822, 321] width 30 height 406
click at [821, 391] on div "T Messages (T) D Doubts (D) G Raise Hand (G)" at bounding box center [822, 321] width 30 height 406
click at [822, 348] on div "T Messages (T) D Doubts (D) G Raise Hand (G)" at bounding box center [822, 321] width 30 height 406
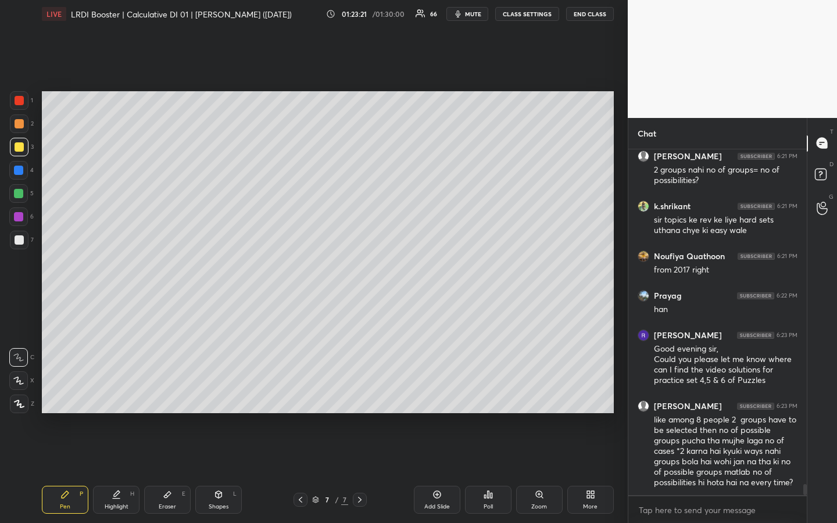
click at [822, 348] on div "T Messages (T) D Doubts (D) G Raise Hand (G)" at bounding box center [822, 321] width 30 height 406
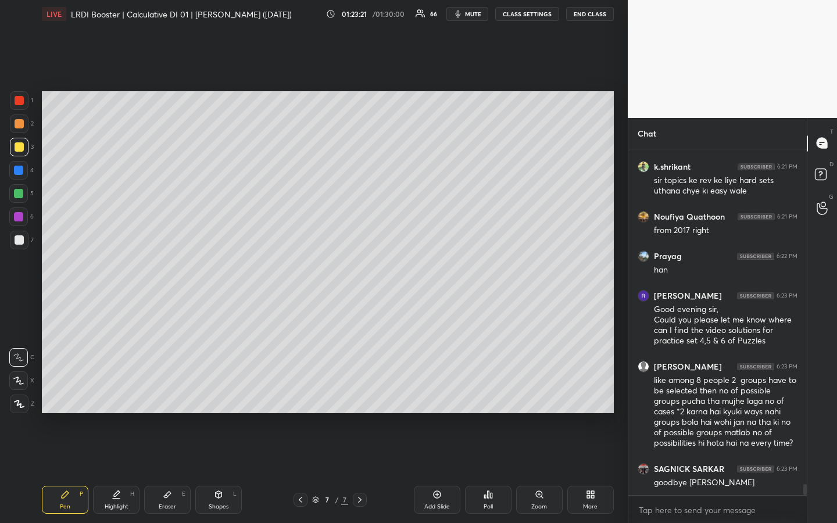
scroll to position [10770, 0]
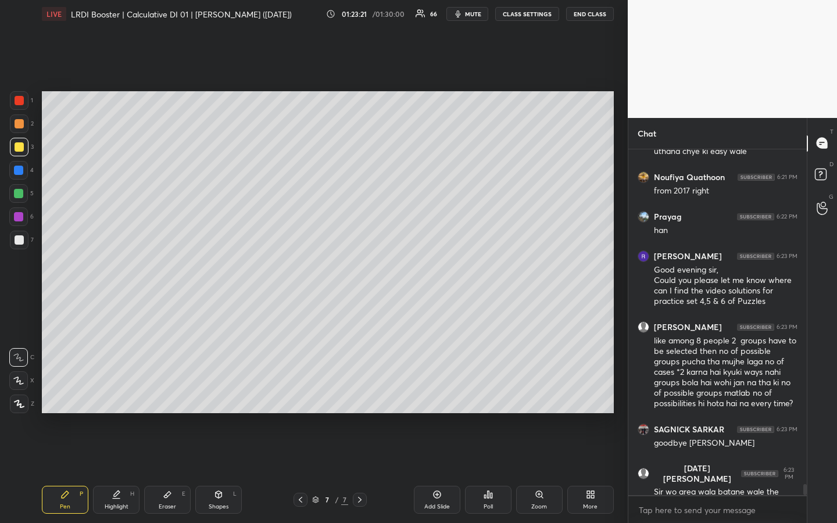
click at [822, 348] on div "T Messages (T) D Doubts (D) G Raise Hand (G)" at bounding box center [822, 321] width 30 height 406
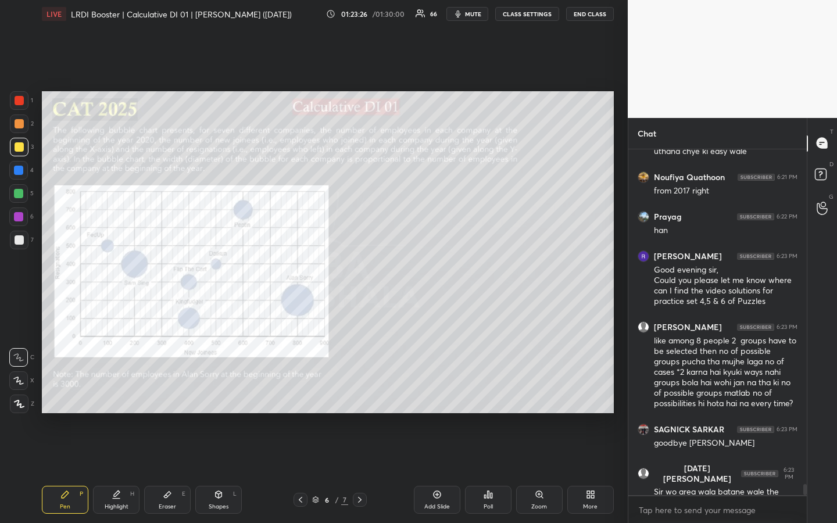
drag, startPoint x: 21, startPoint y: 101, endPoint x: 40, endPoint y: 111, distance: 21.4
click at [23, 102] on div at bounding box center [19, 100] width 9 height 9
click at [159, 391] on div "Eraser E" at bounding box center [167, 500] width 47 height 28
click at [120, 391] on icon at bounding box center [116, 499] width 7 height 0
click at [70, 391] on div "Pen P" at bounding box center [65, 500] width 47 height 28
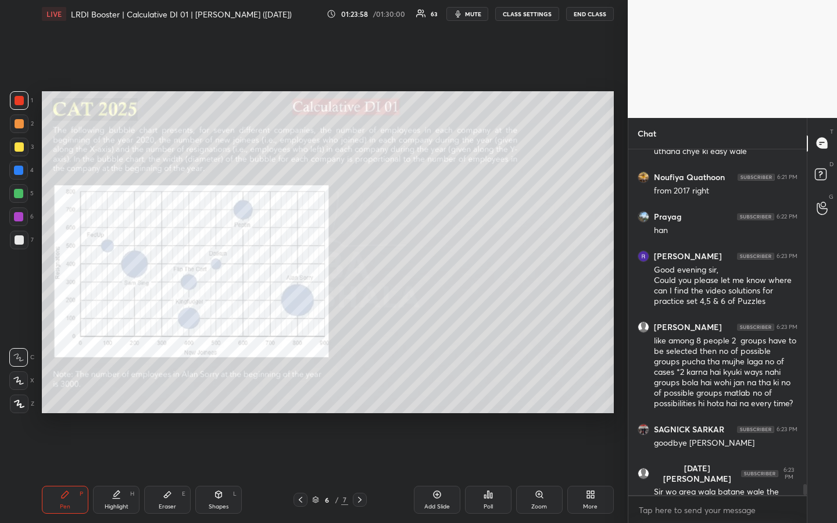
click at [113, 391] on div "Highlight" at bounding box center [117, 507] width 24 height 6
click at [62, 391] on div "Pen" at bounding box center [65, 507] width 10 height 6
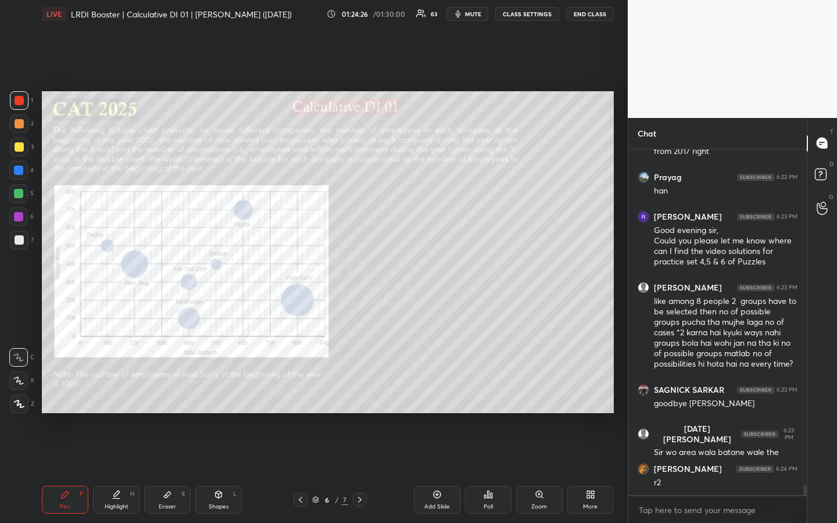
scroll to position [10849, 0]
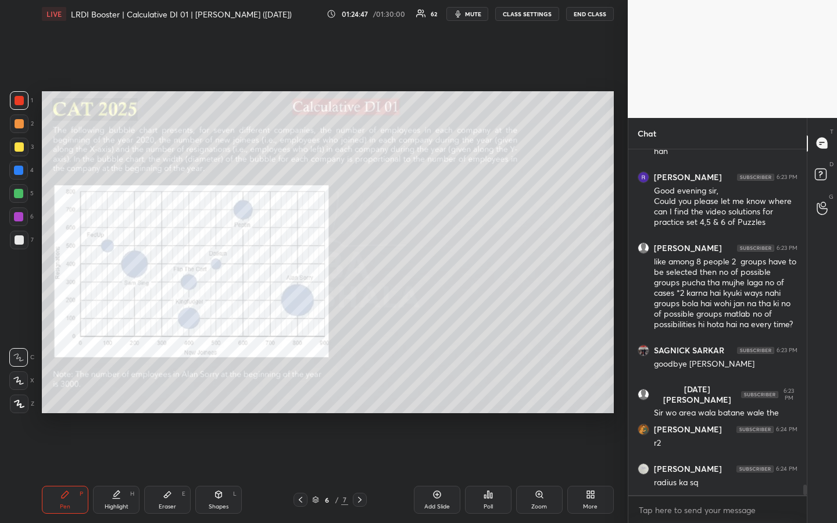
click at [124, 391] on div "Highlight" at bounding box center [117, 507] width 24 height 6
click at [19, 242] on div at bounding box center [19, 240] width 9 height 9
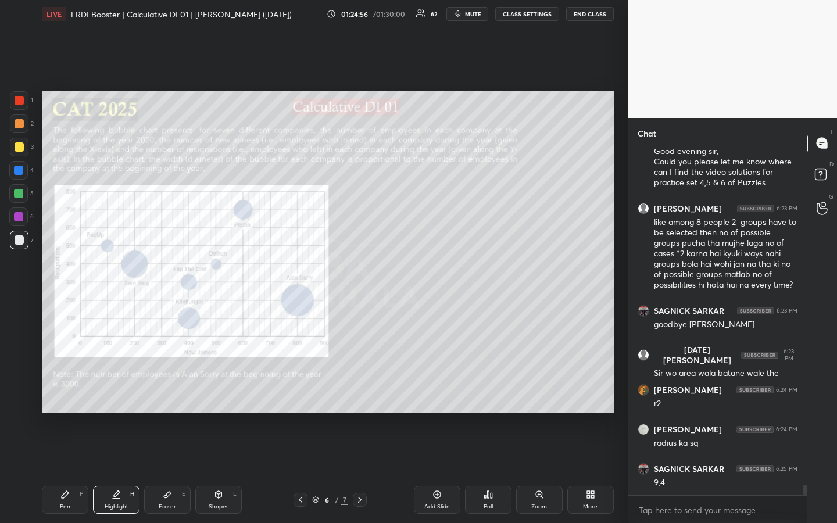
click at [66, 391] on div "Pen P" at bounding box center [65, 500] width 47 height 28
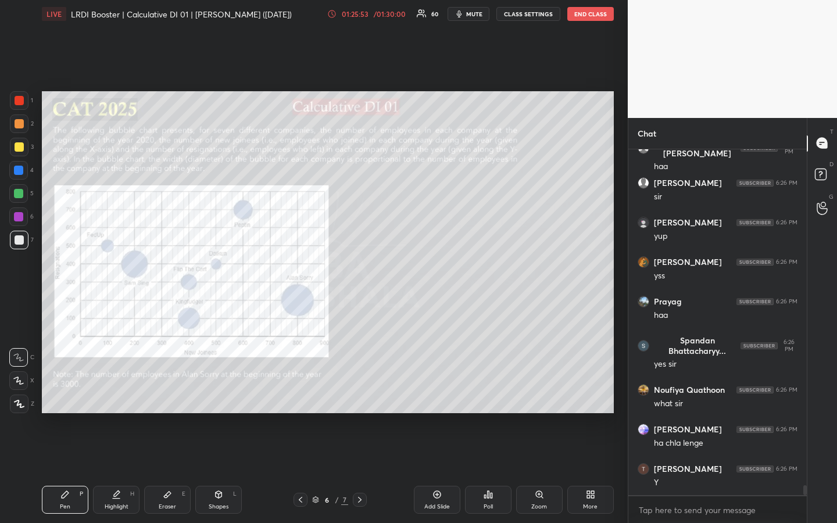
scroll to position [11750, 0]
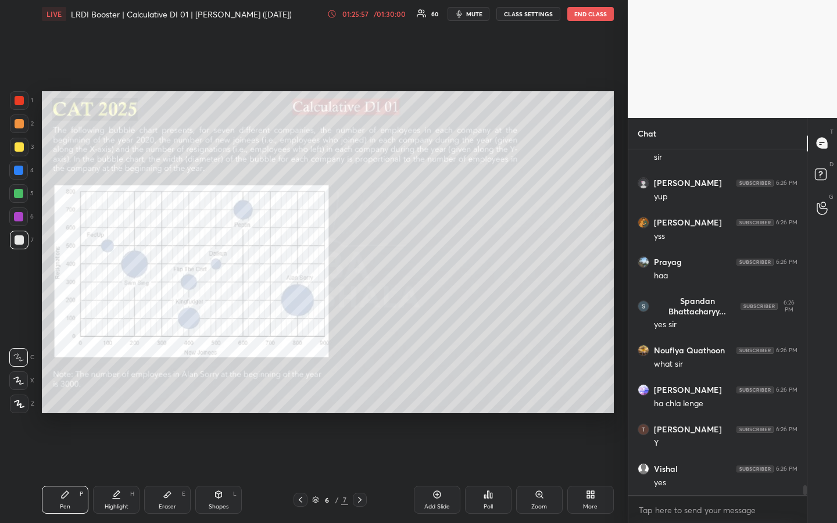
click at [620, 380] on div "1 2 3 4 5 6 7 R O A L C X Z Erase all C X Z LIVE LRDI Booster | Calculative DI …" at bounding box center [314, 261] width 628 height 523
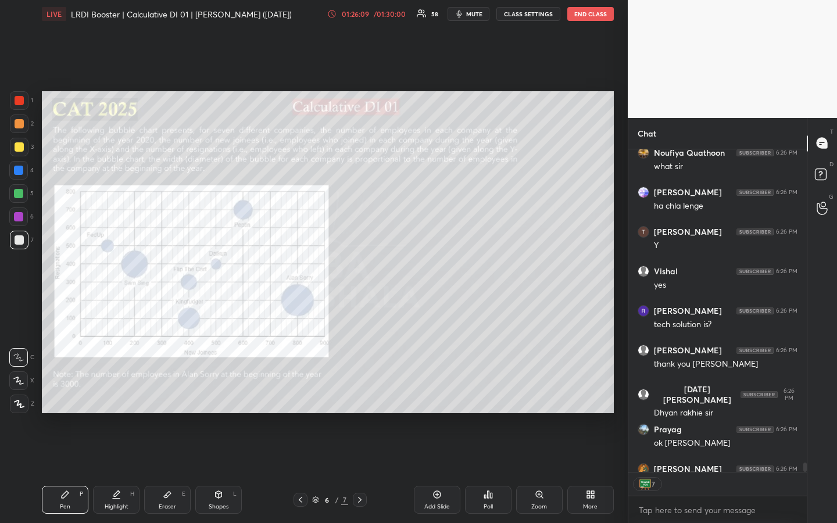
scroll to position [12010, 0]
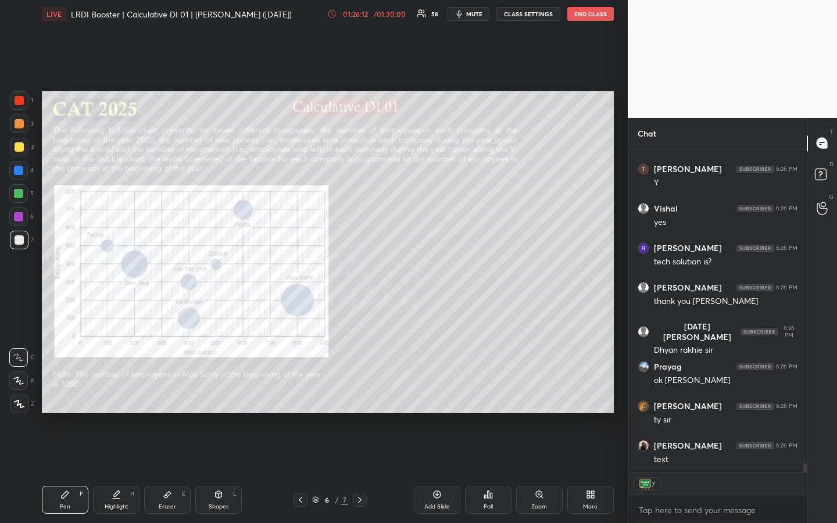
click at [622, 357] on div "1 2 3 4 5 6 7 R O A L C X Z Erase all C X Z LIVE LRDI Booster | Calculative DI …" at bounding box center [314, 261] width 628 height 523
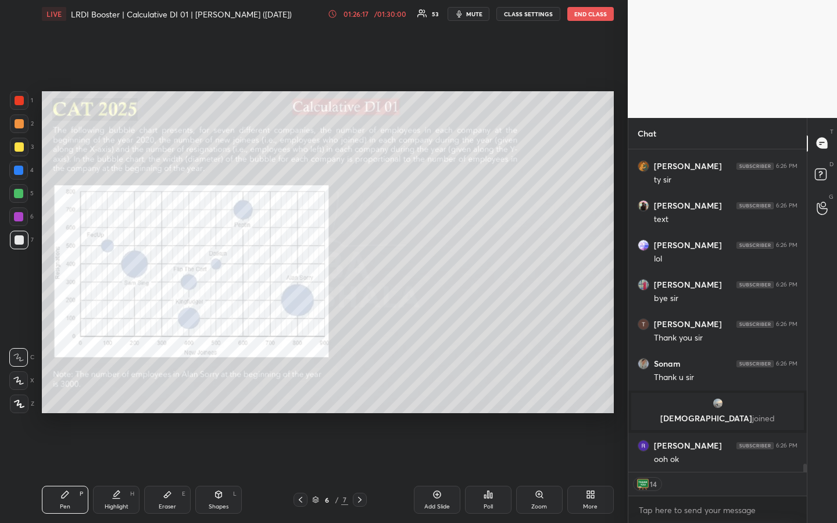
scroll to position [12293, 0]
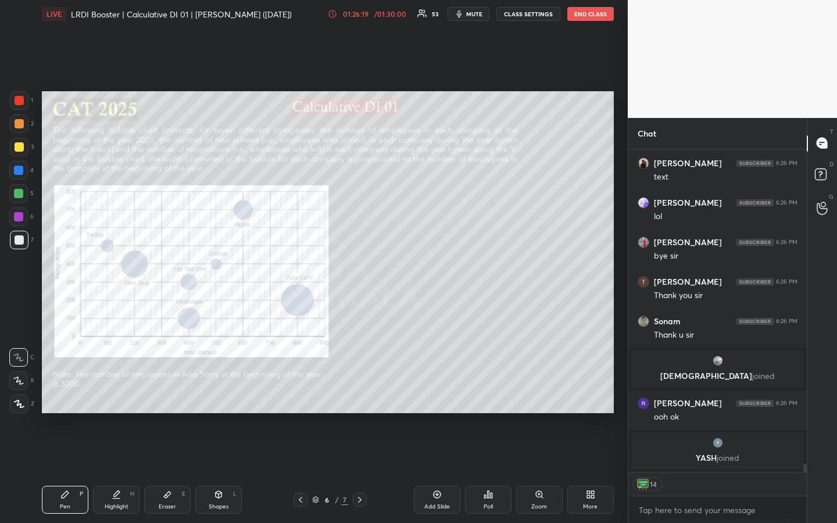
type textarea "x"
click at [588, 15] on button "END CLASS" at bounding box center [591, 14] width 47 height 14
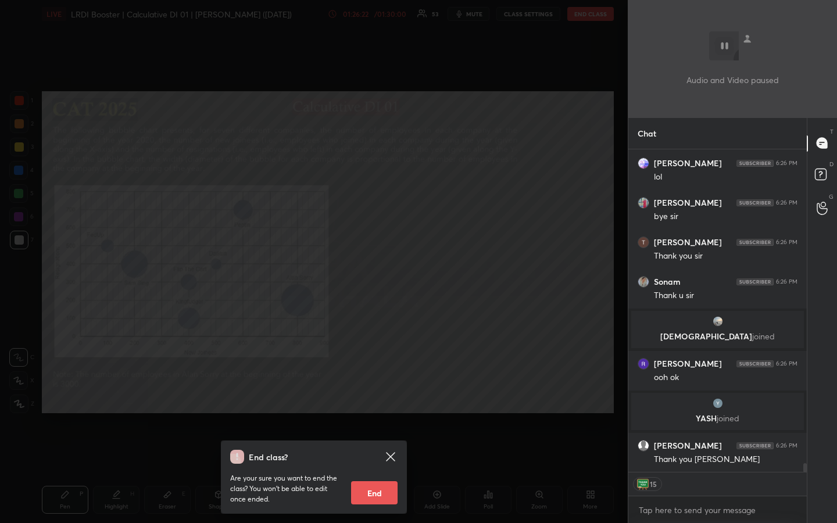
scroll to position [11309, 0]
